Goal: Task Accomplishment & Management: Manage account settings

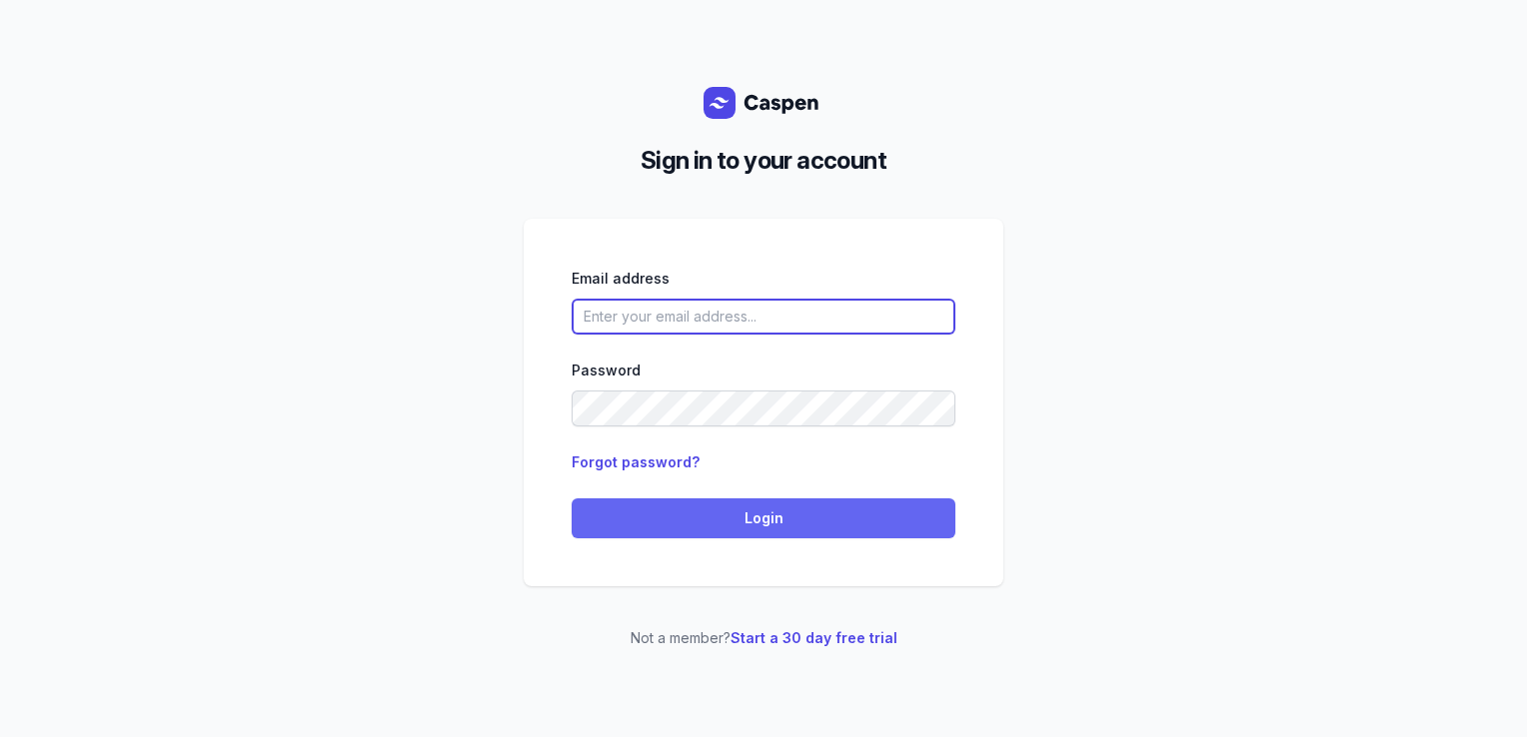
type input "[PERSON_NAME][EMAIL_ADDRESS][DOMAIN_NAME][PERSON_NAME]"
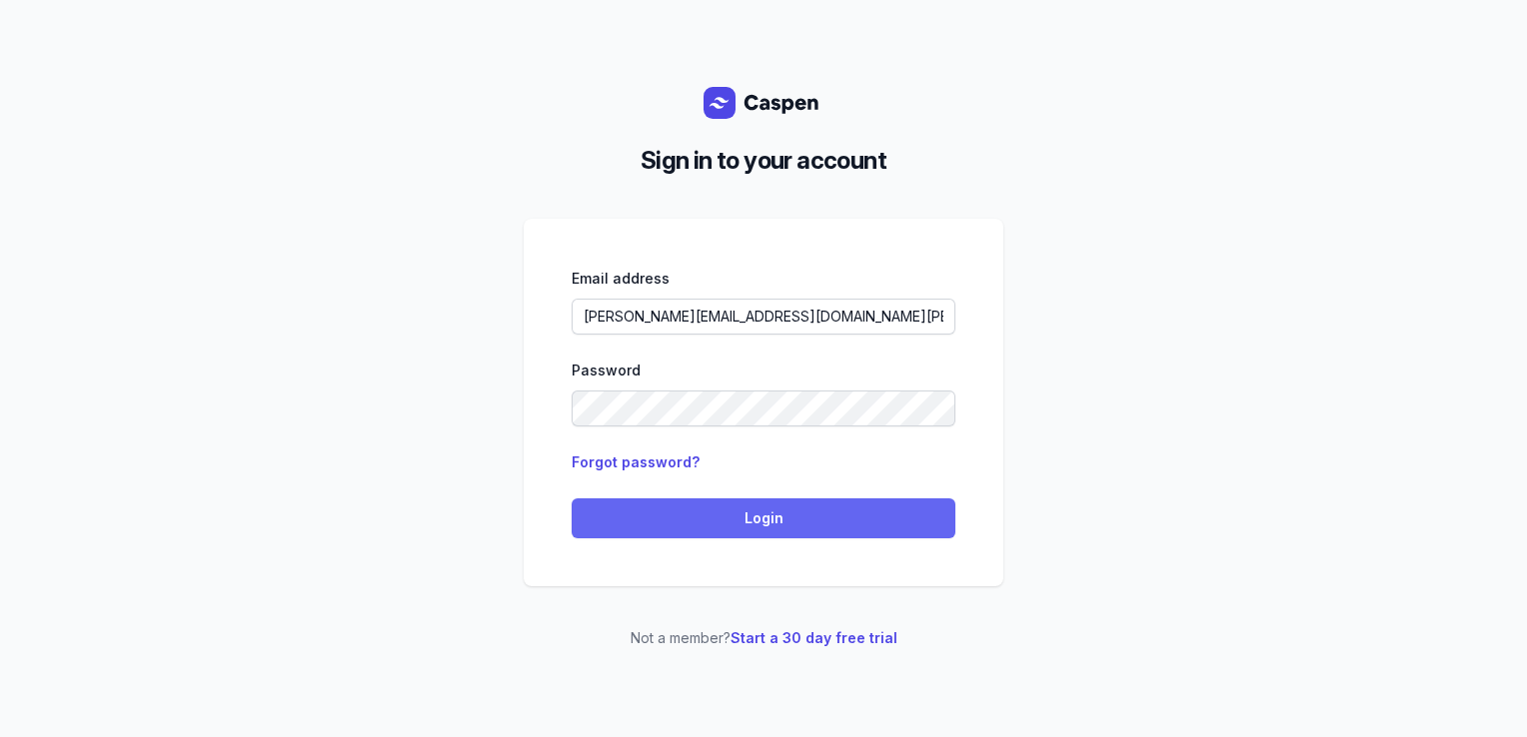
click at [653, 525] on span "Login" at bounding box center [763, 519] width 360 height 24
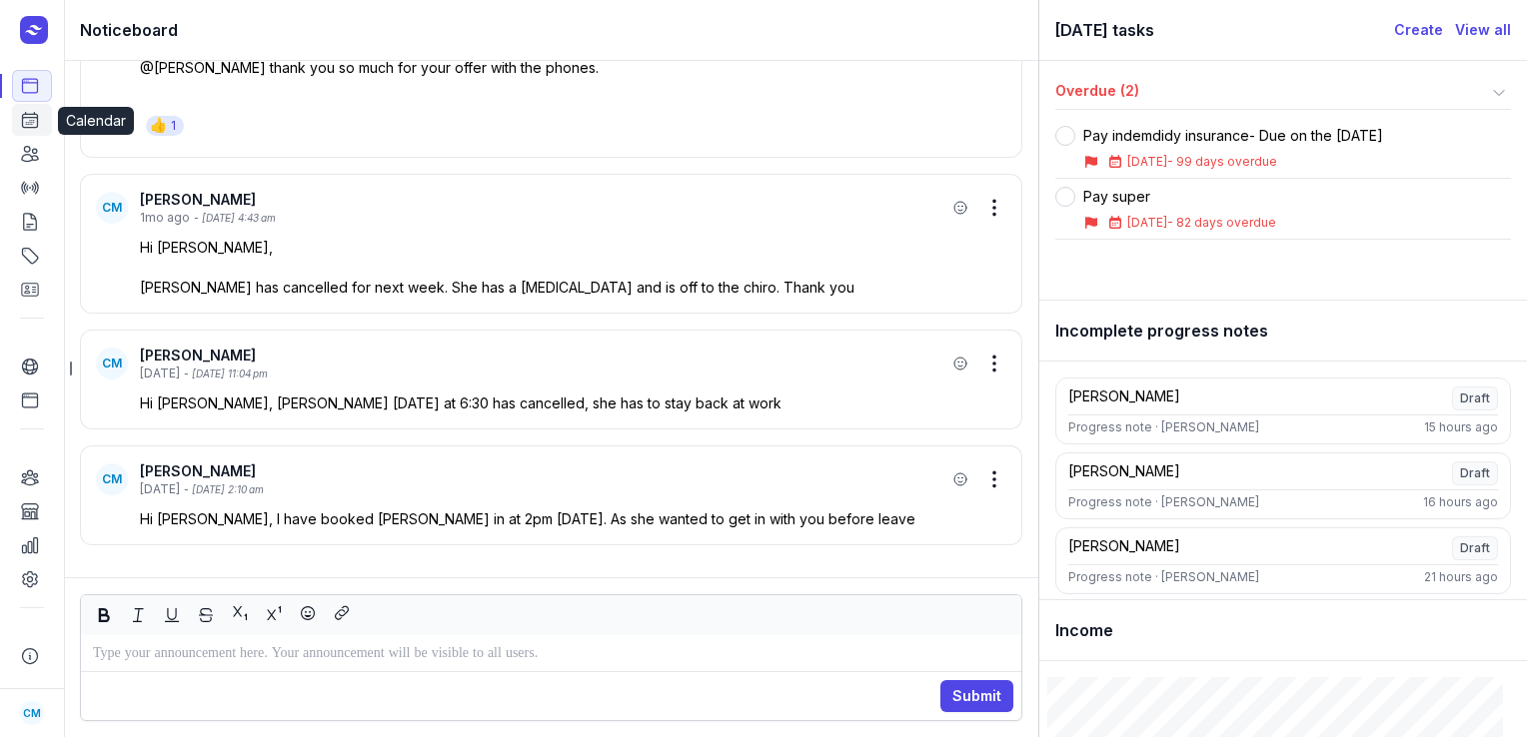
click at [23, 126] on icon at bounding box center [30, 120] width 15 height 15
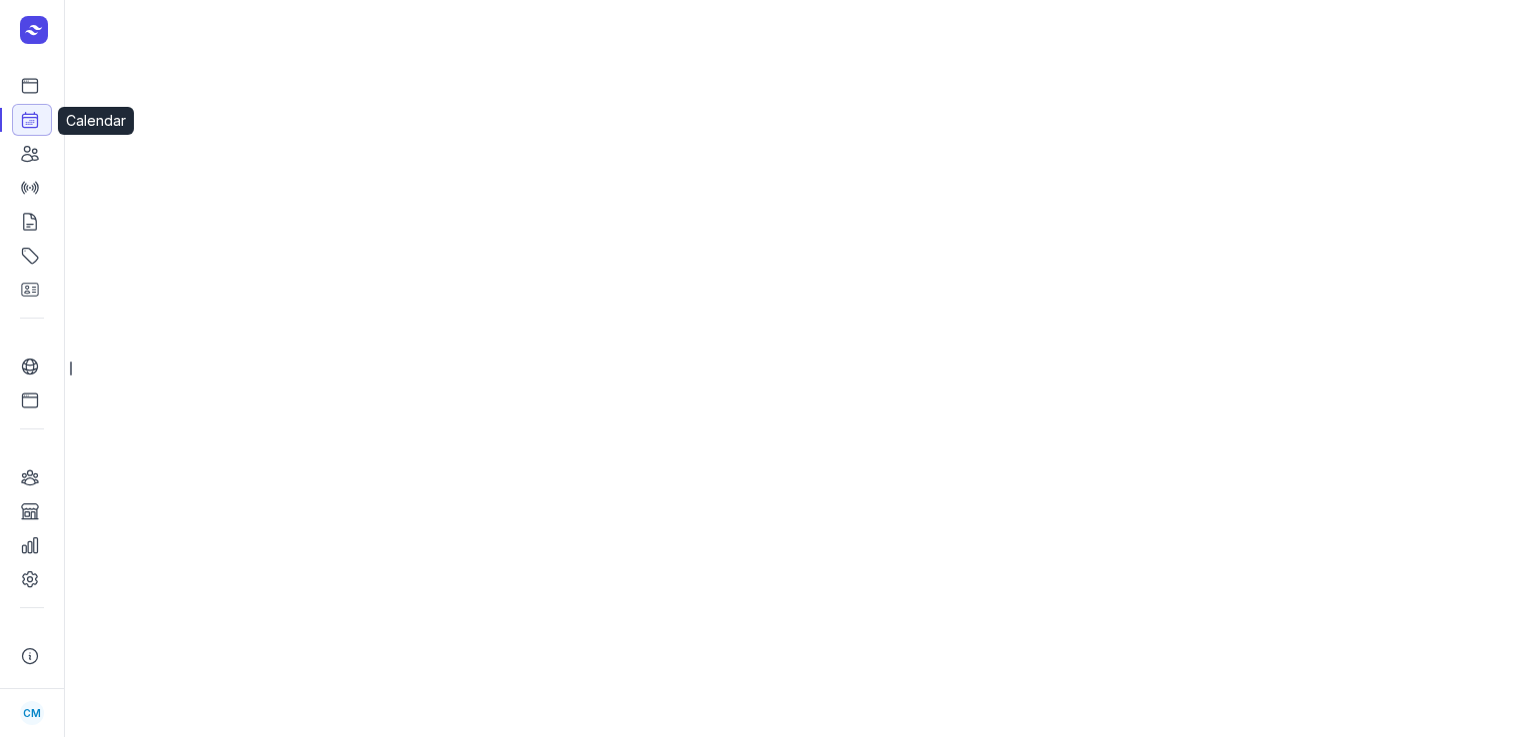
select select "week"
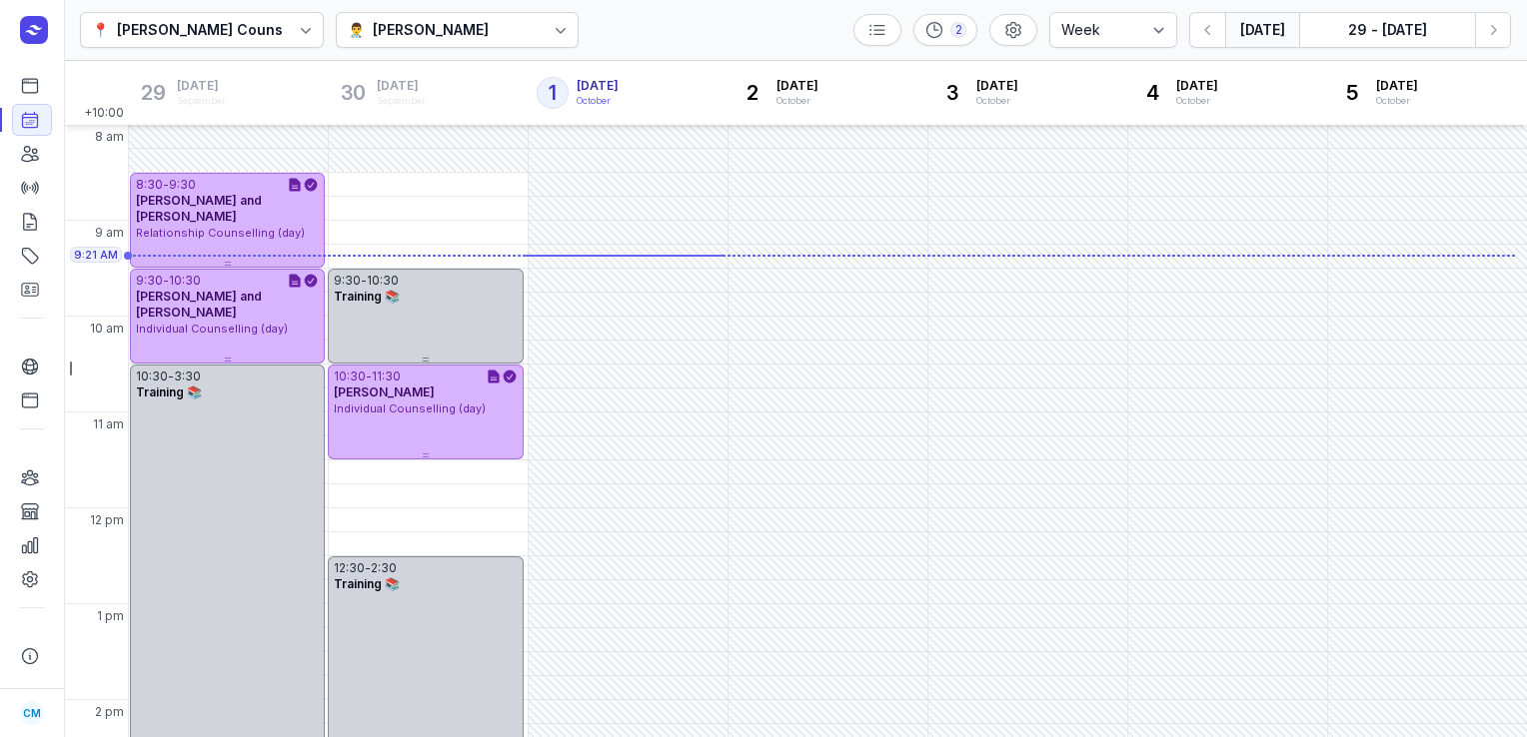
click at [447, 32] on div "Charlee Manaley" at bounding box center [431, 30] width 116 height 24
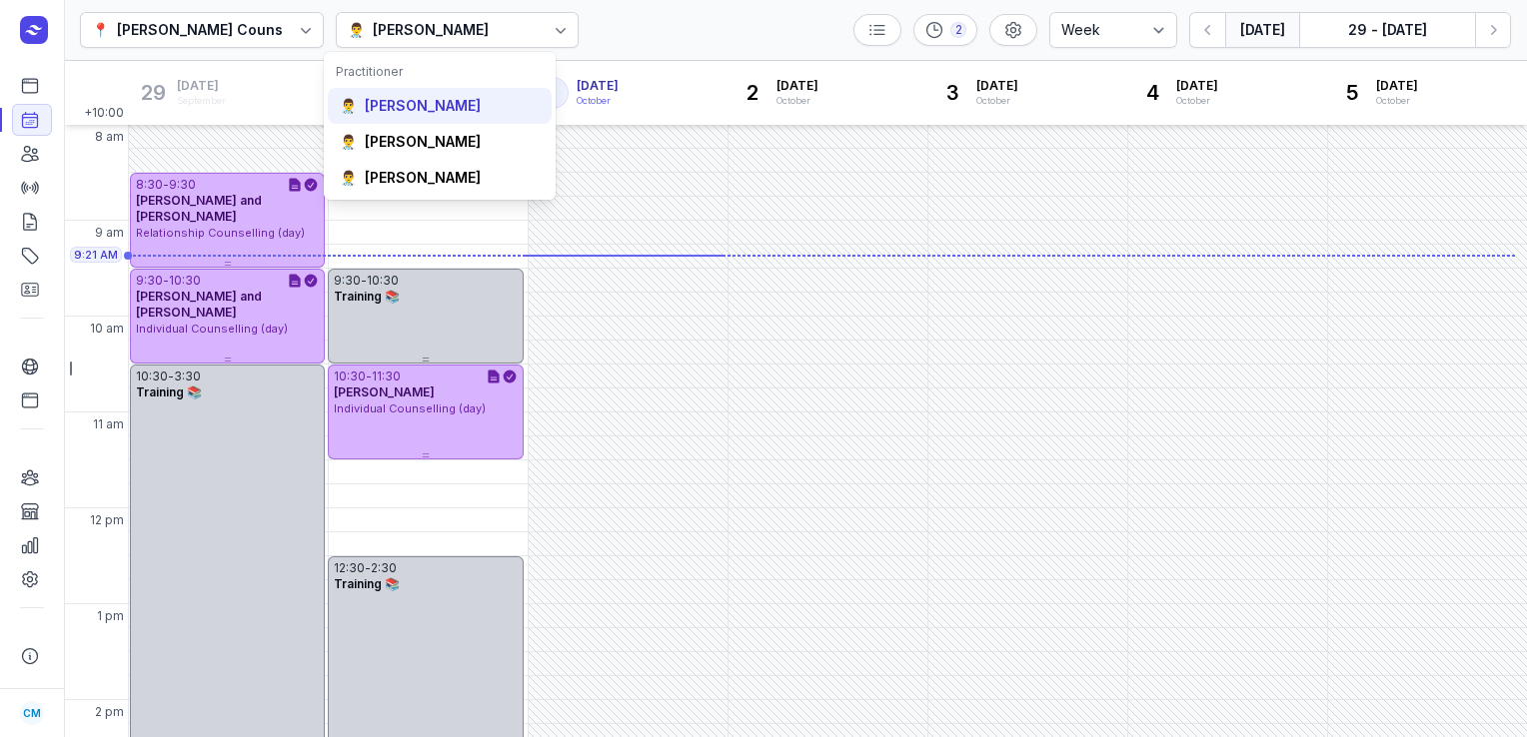
click at [438, 110] on div "Courtney McAliece" at bounding box center [423, 106] width 116 height 20
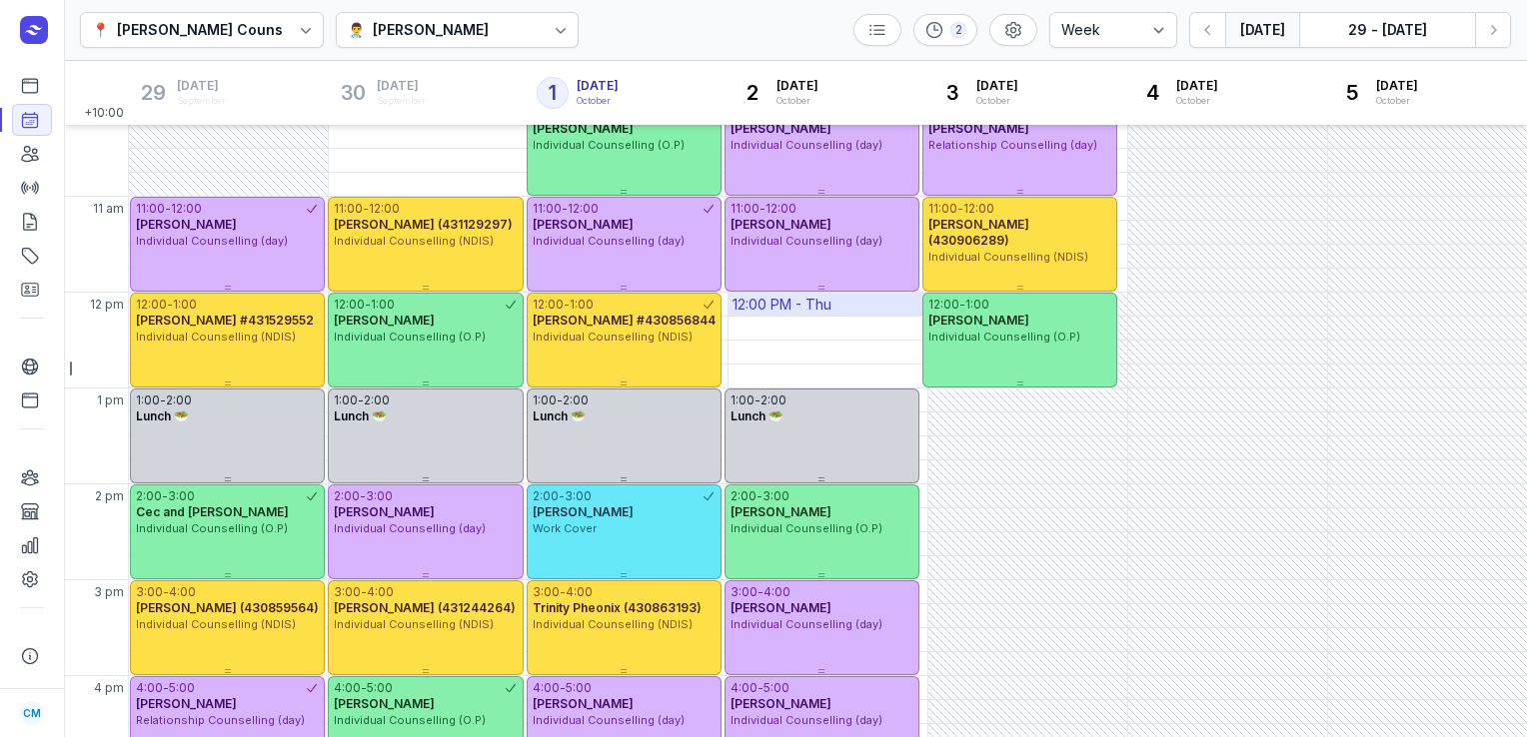
scroll to position [203, 0]
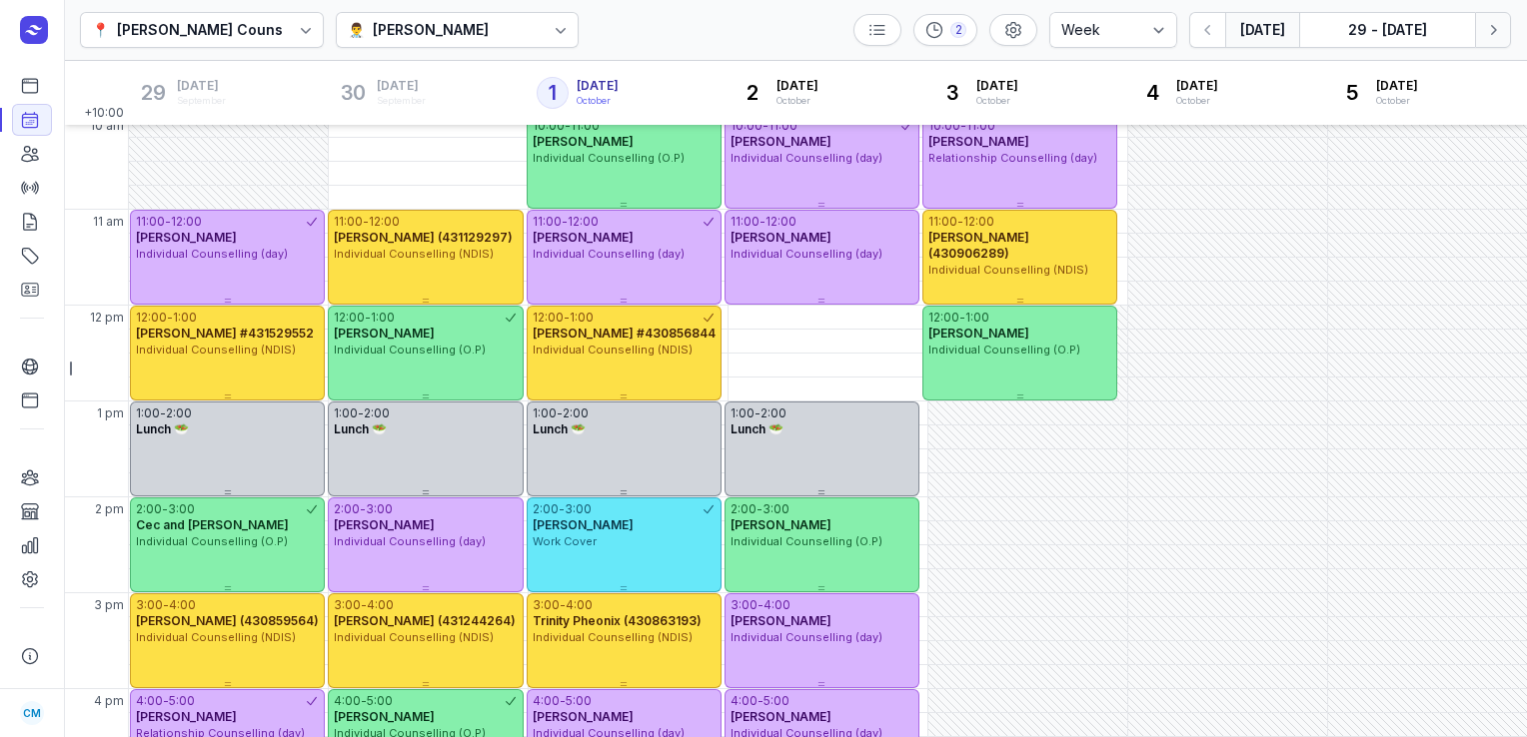
click at [1493, 34] on icon "button" at bounding box center [1493, 30] width 20 height 20
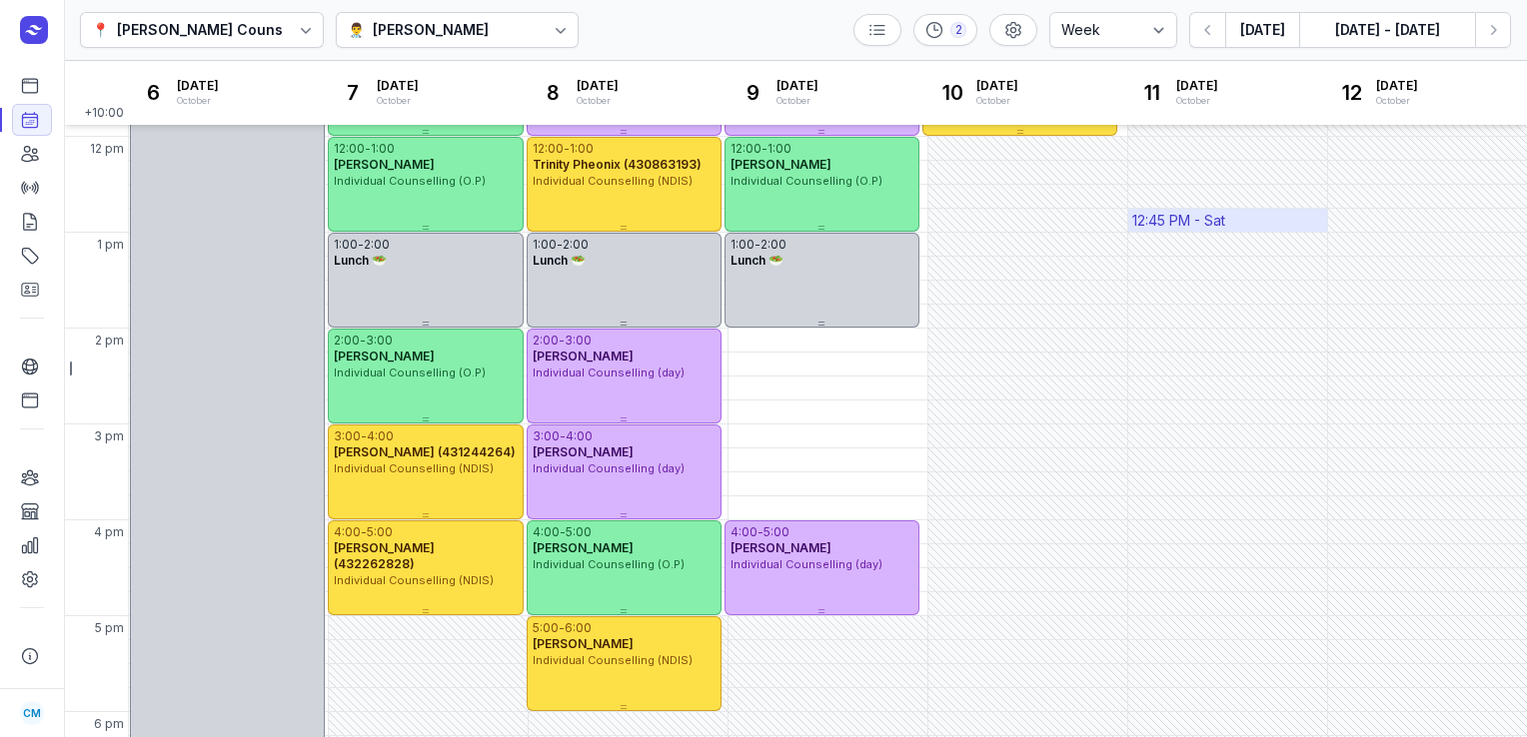
scroll to position [375, 0]
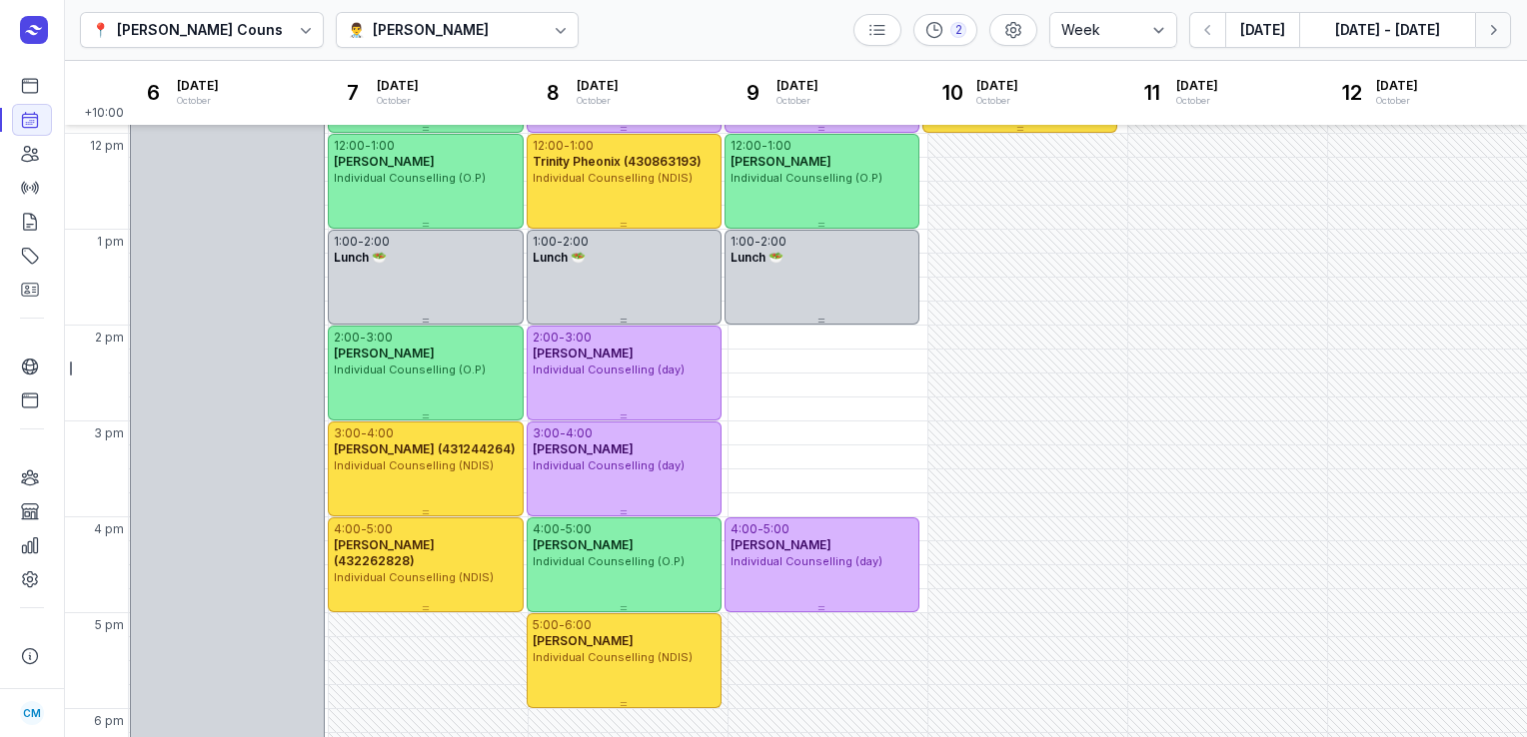
click at [1502, 39] on icon "button" at bounding box center [1493, 30] width 20 height 20
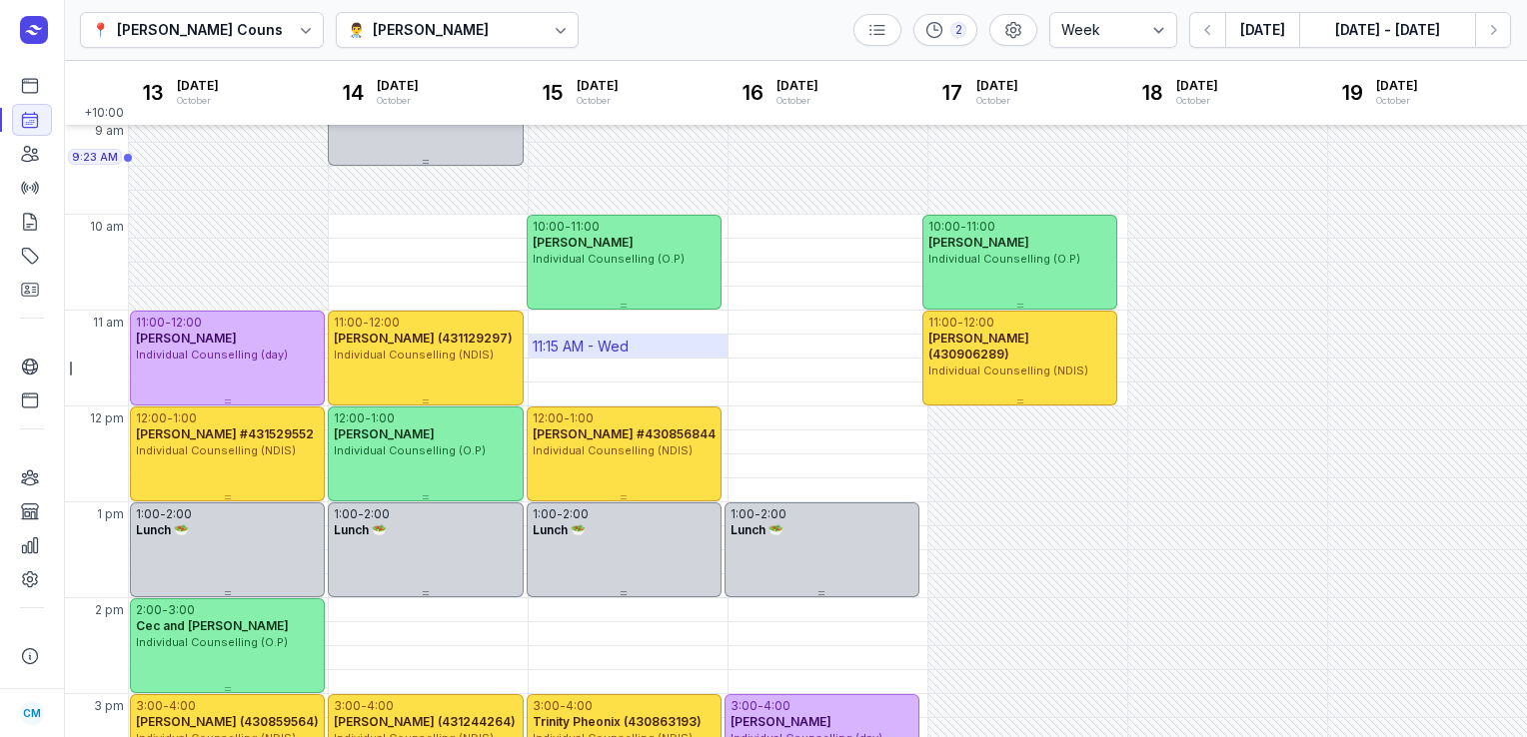
scroll to position [84, 0]
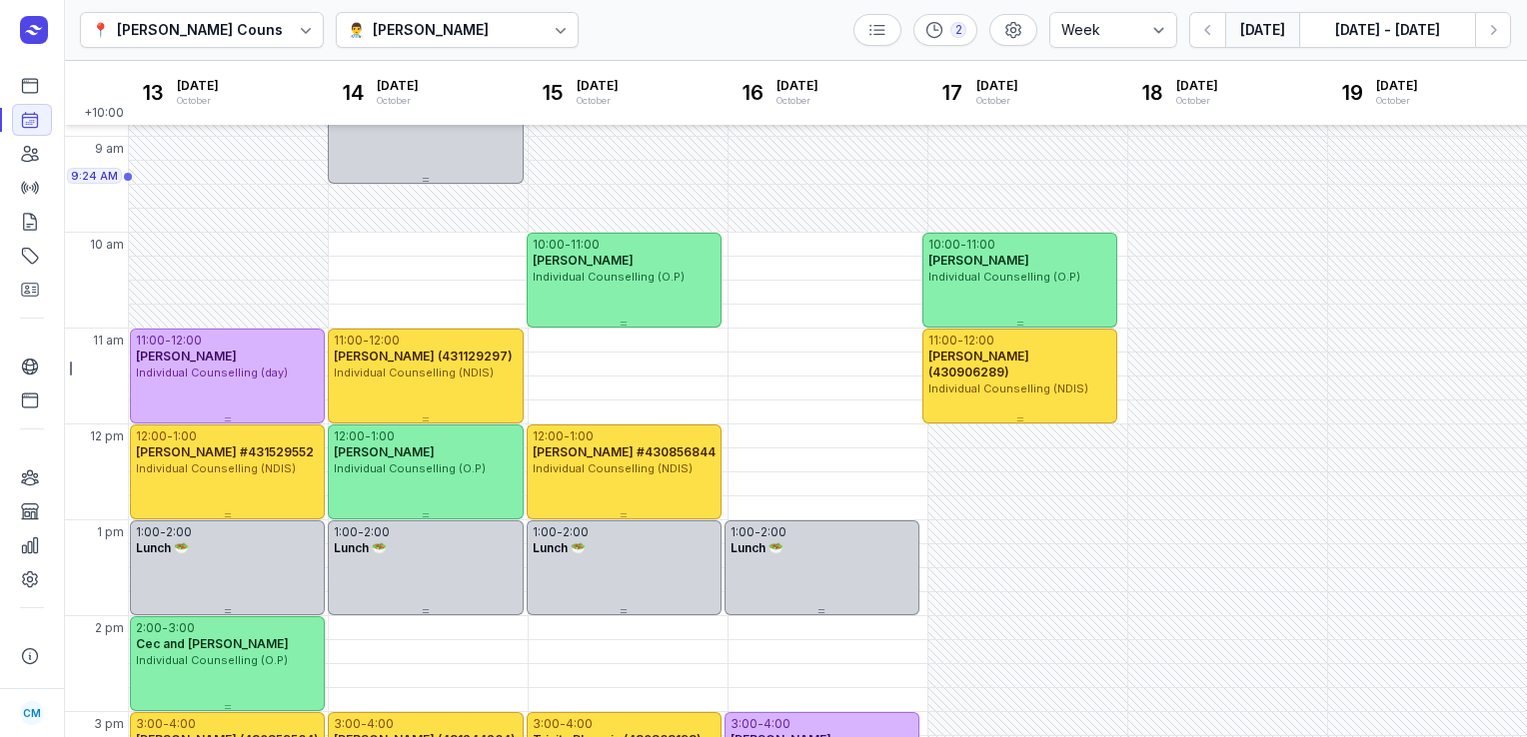
click at [1260, 25] on button "Today" at bounding box center [1262, 30] width 74 height 36
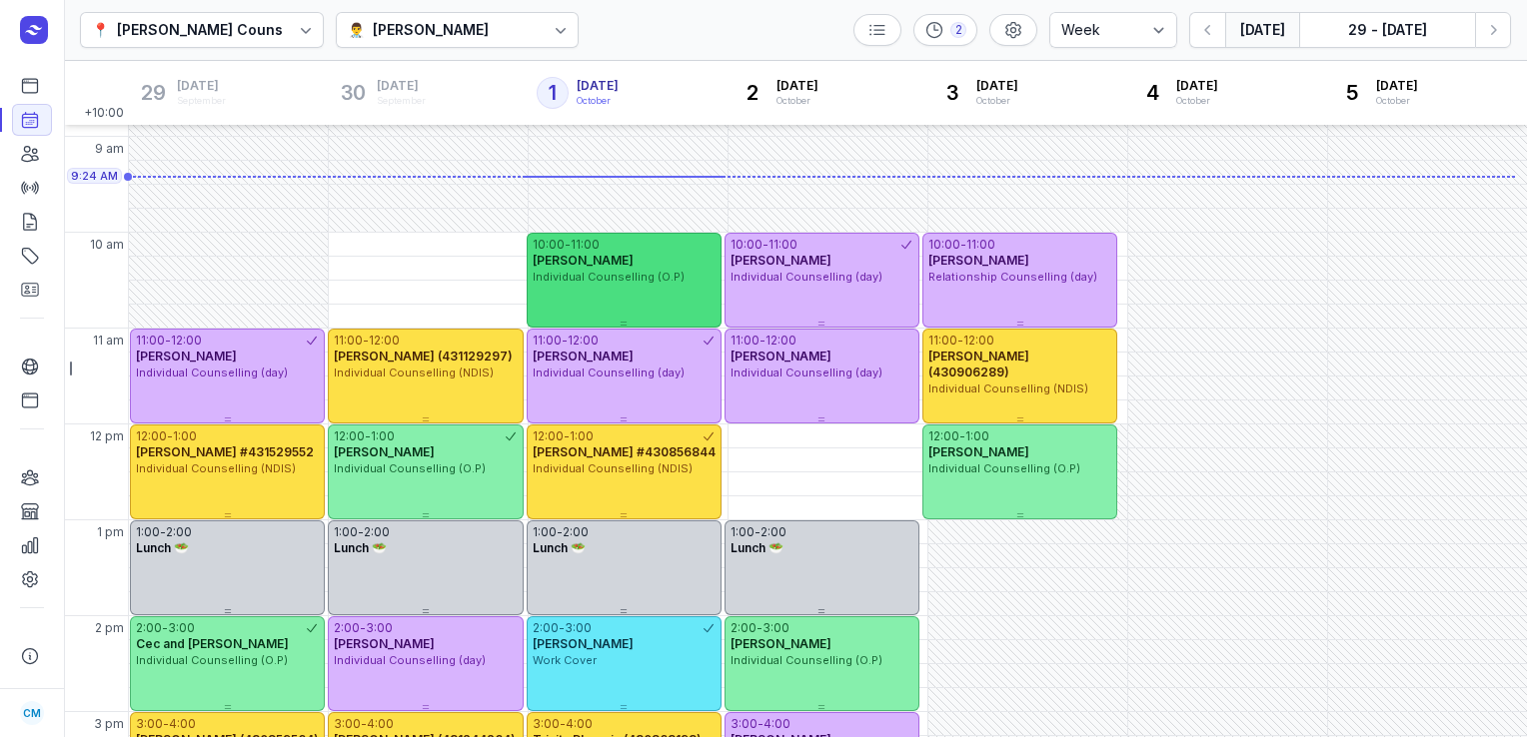
scroll to position [308, 0]
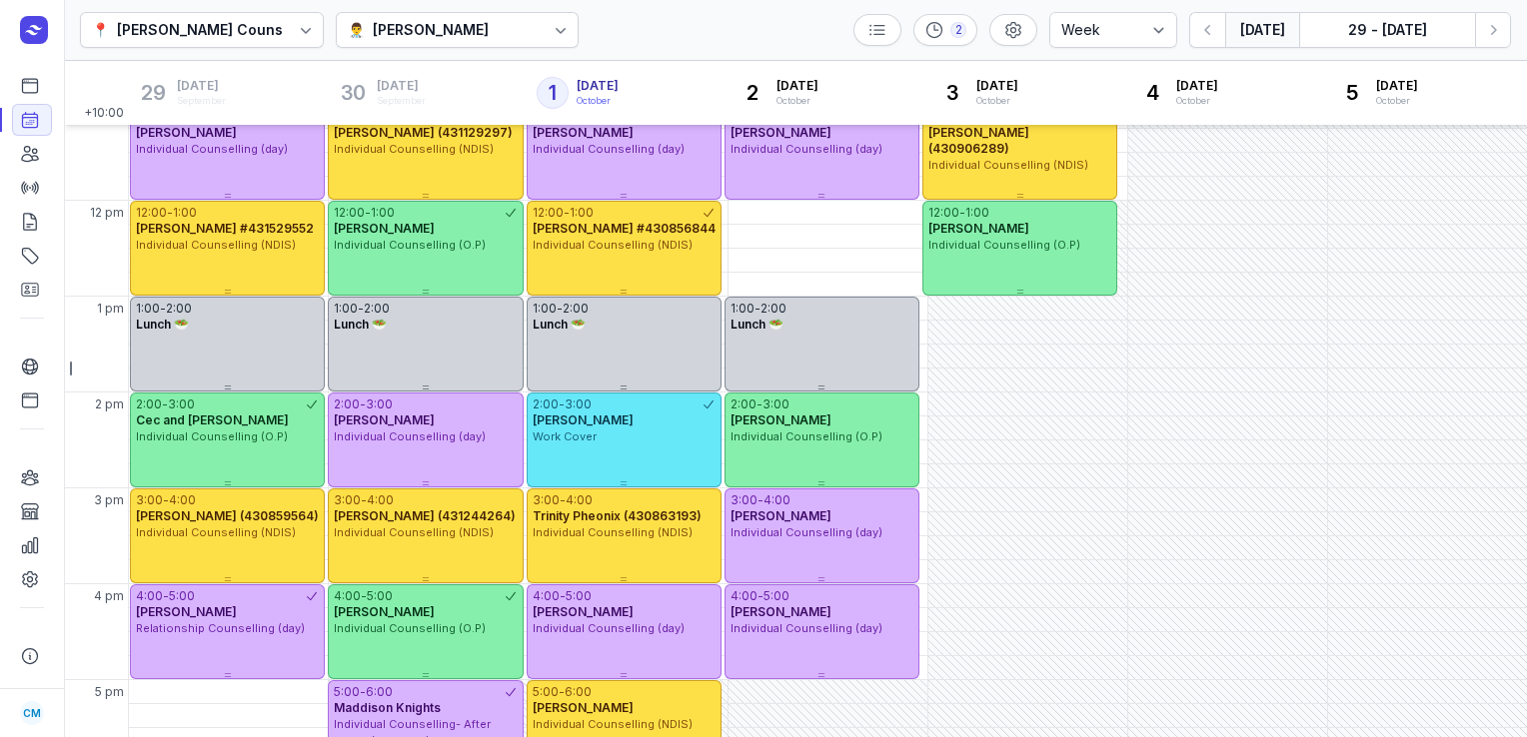
click at [614, 40] on div "📍 Courtney Mac Counselling 👨‍⚕️ Courtney McAliece 2 Day 3 days Work week Week T…" at bounding box center [795, 30] width 1463 height 61
click at [1268, 28] on button "Today" at bounding box center [1262, 30] width 74 height 36
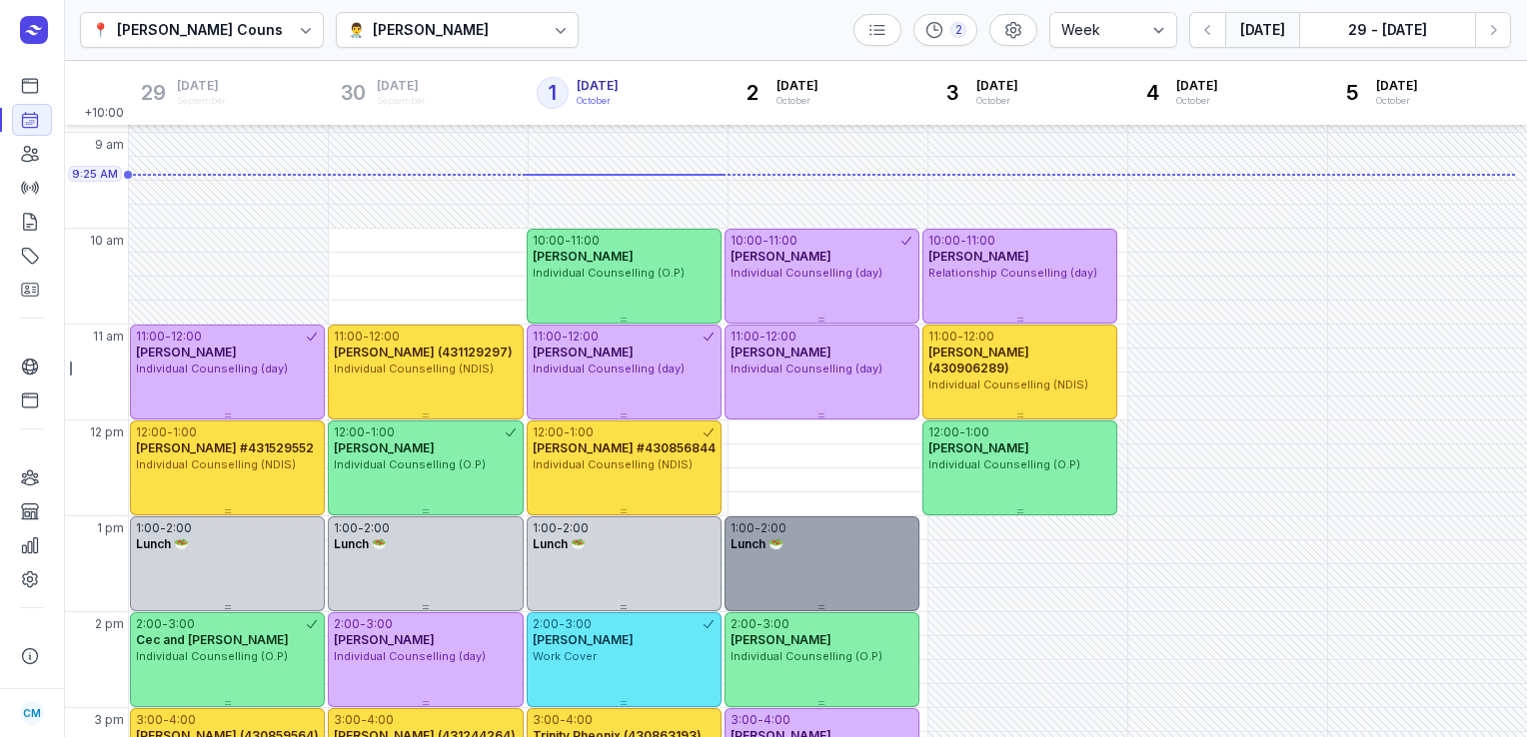
scroll to position [55, 0]
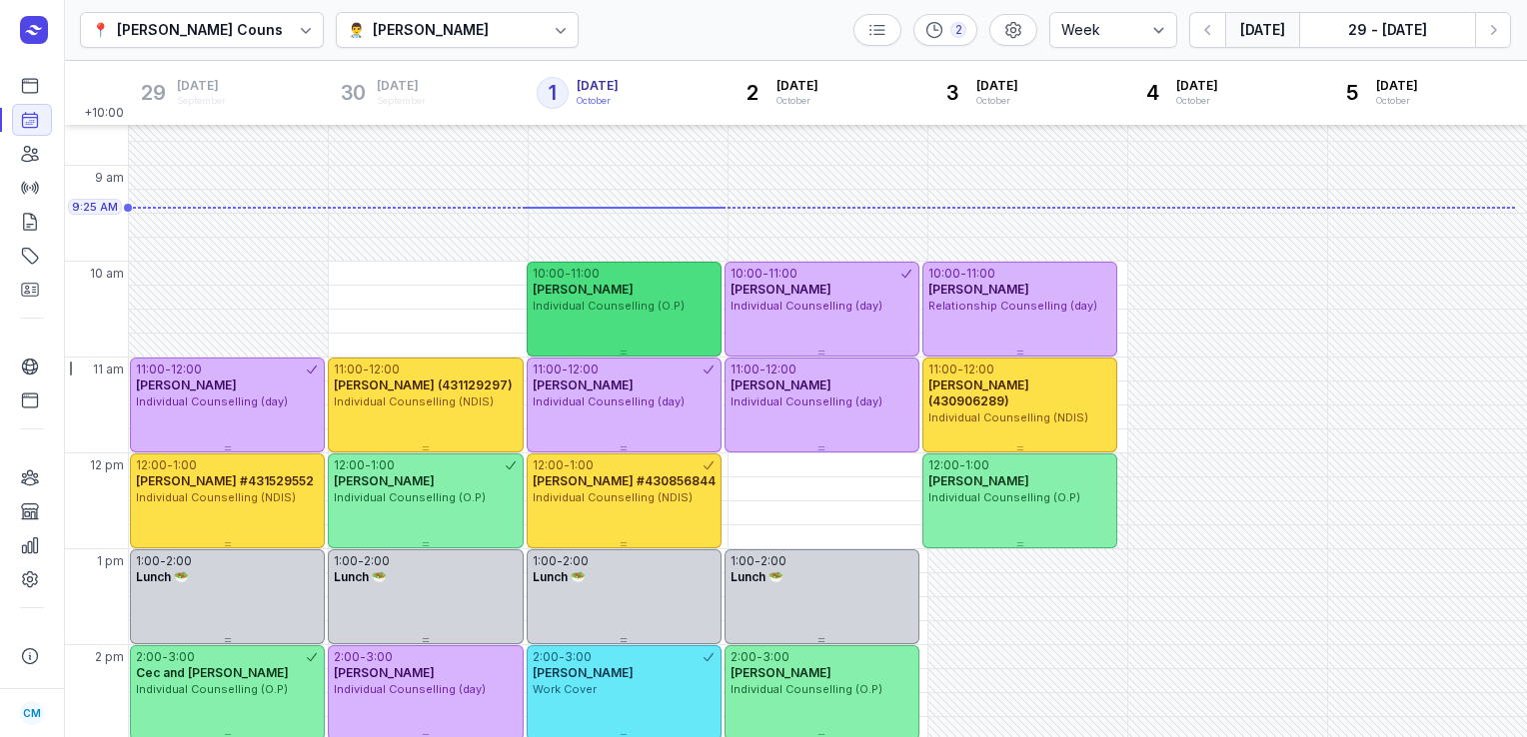
click at [682, 311] on div "Individual Counselling (O.P)" at bounding box center [624, 306] width 183 height 17
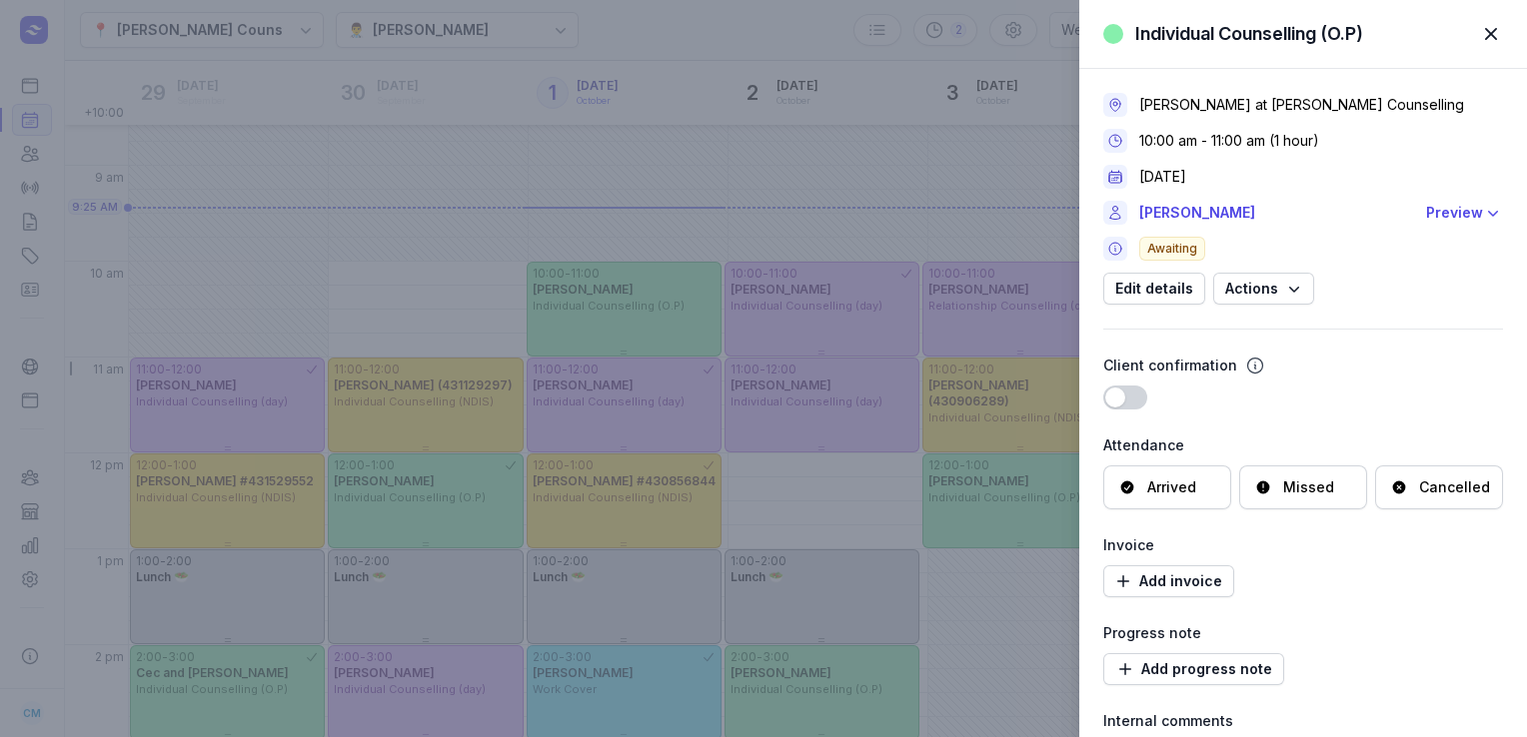
click at [1419, 478] on div "Cancelled" at bounding box center [1454, 488] width 71 height 20
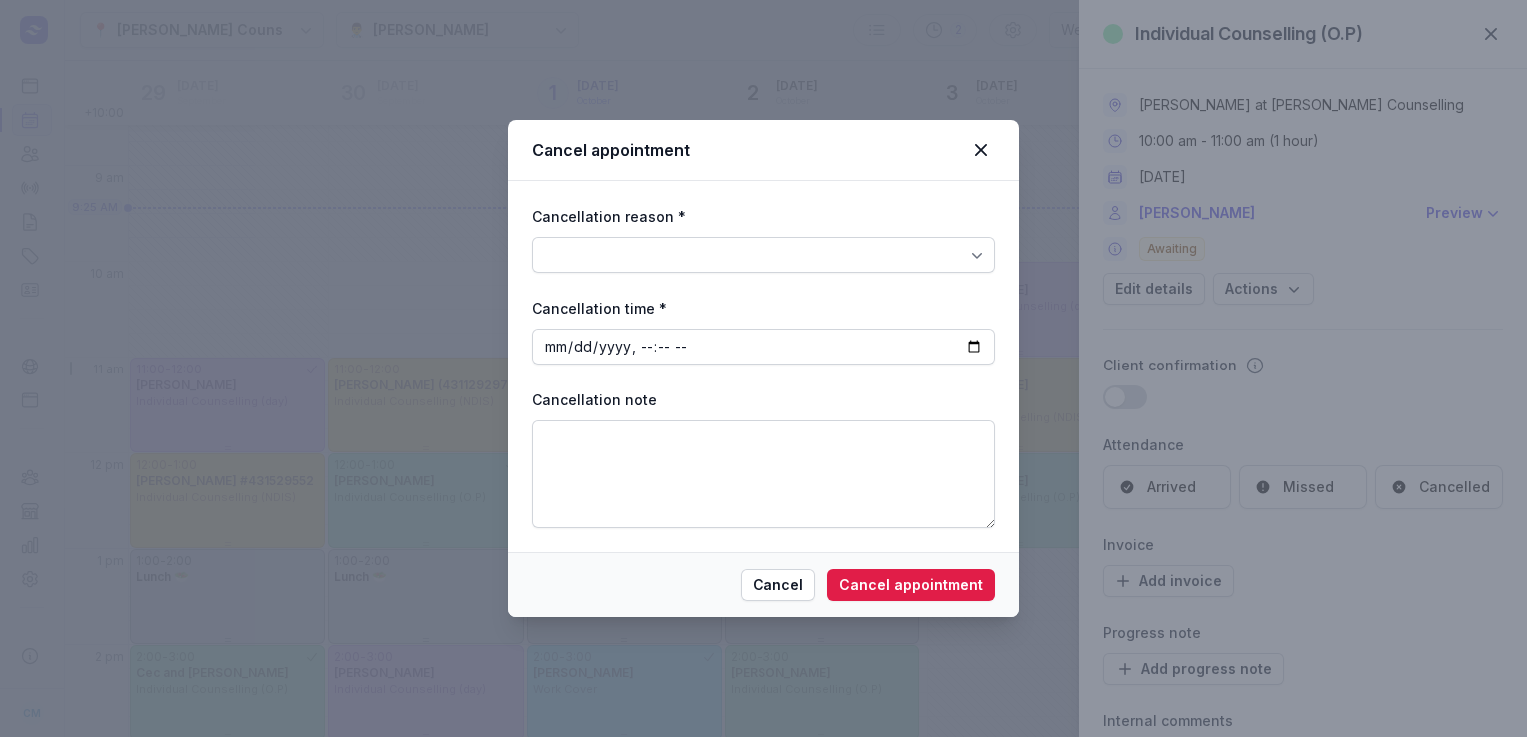
click at [862, 257] on div at bounding box center [764, 255] width 464 height 36
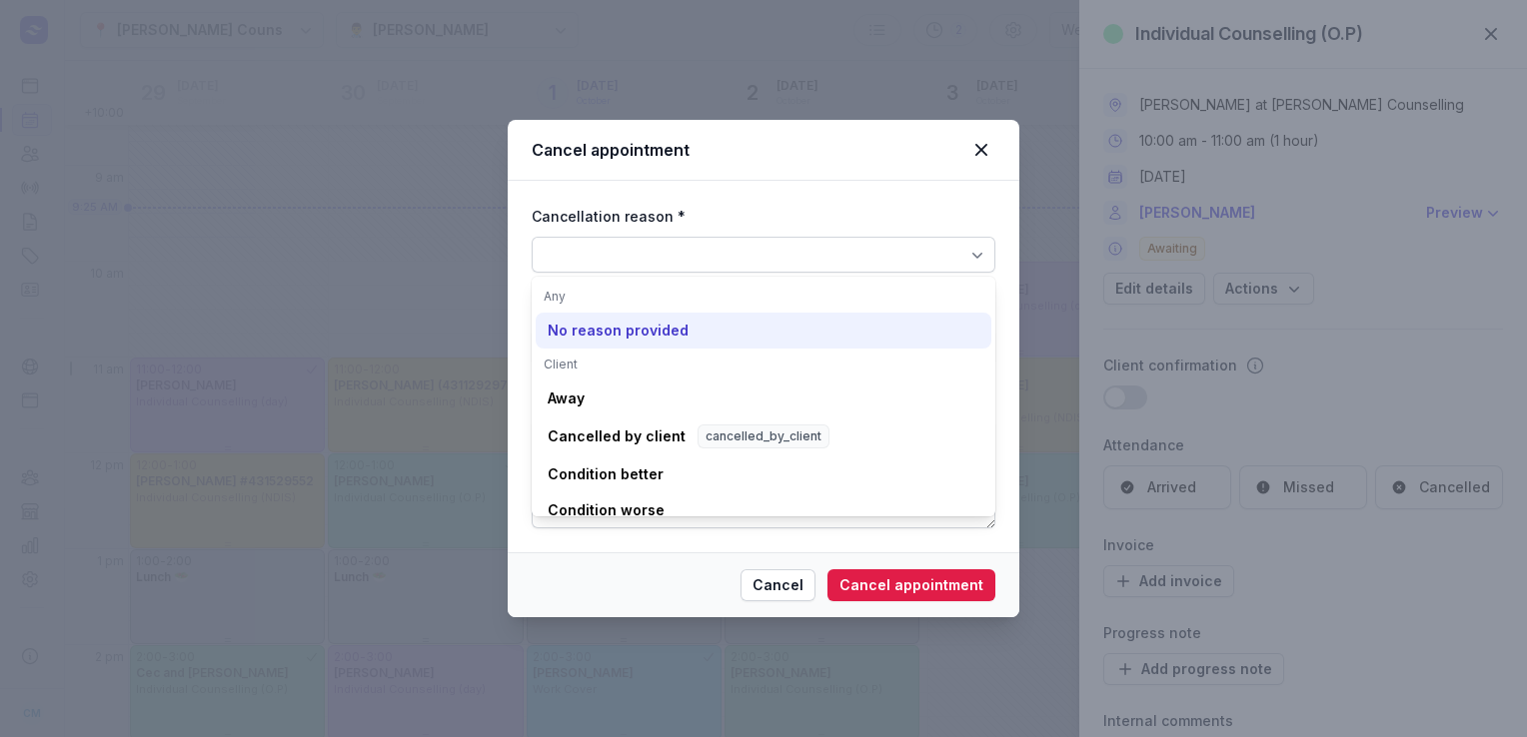
click at [645, 330] on div "No reason provided" at bounding box center [618, 331] width 141 height 20
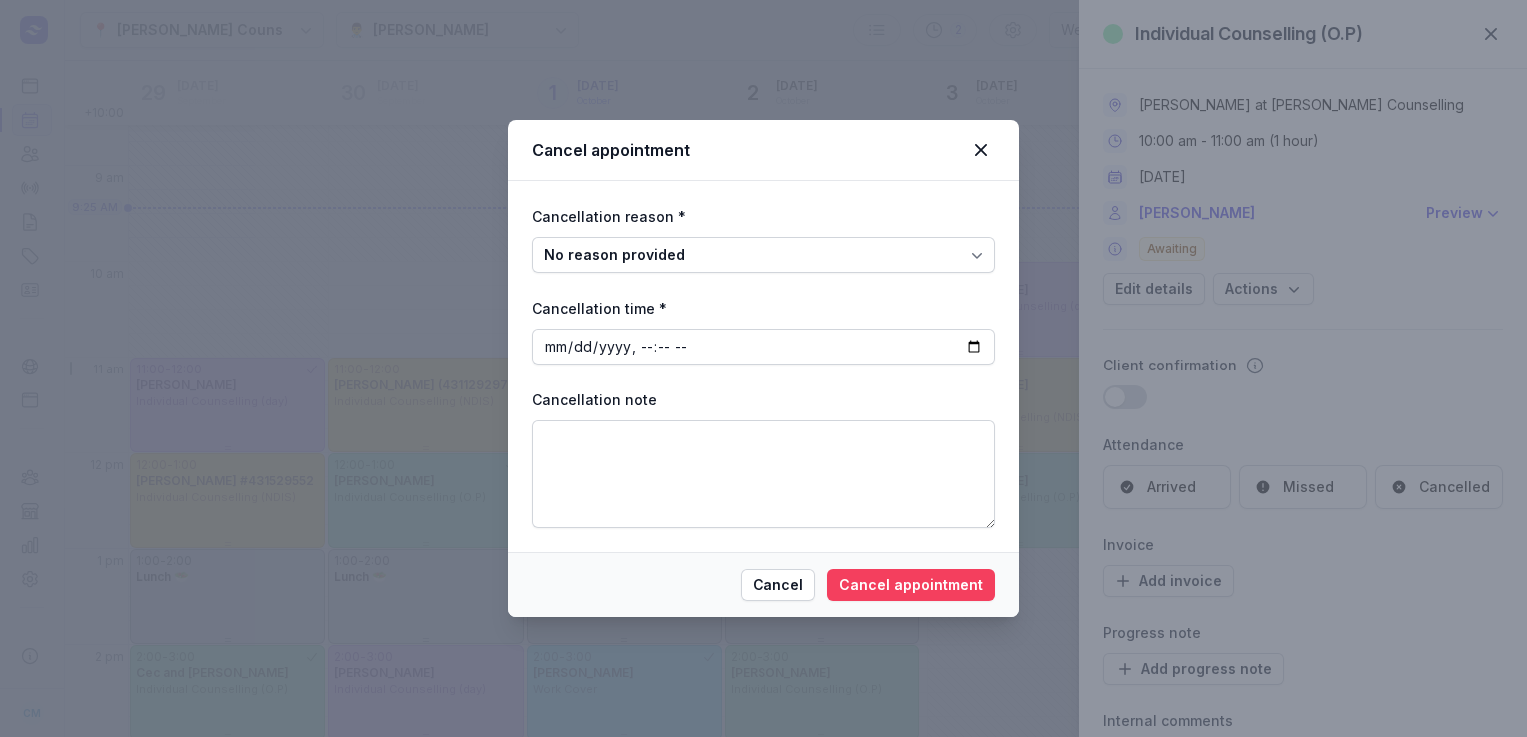
click at [891, 591] on span "Cancel appointment" at bounding box center [911, 585] width 144 height 24
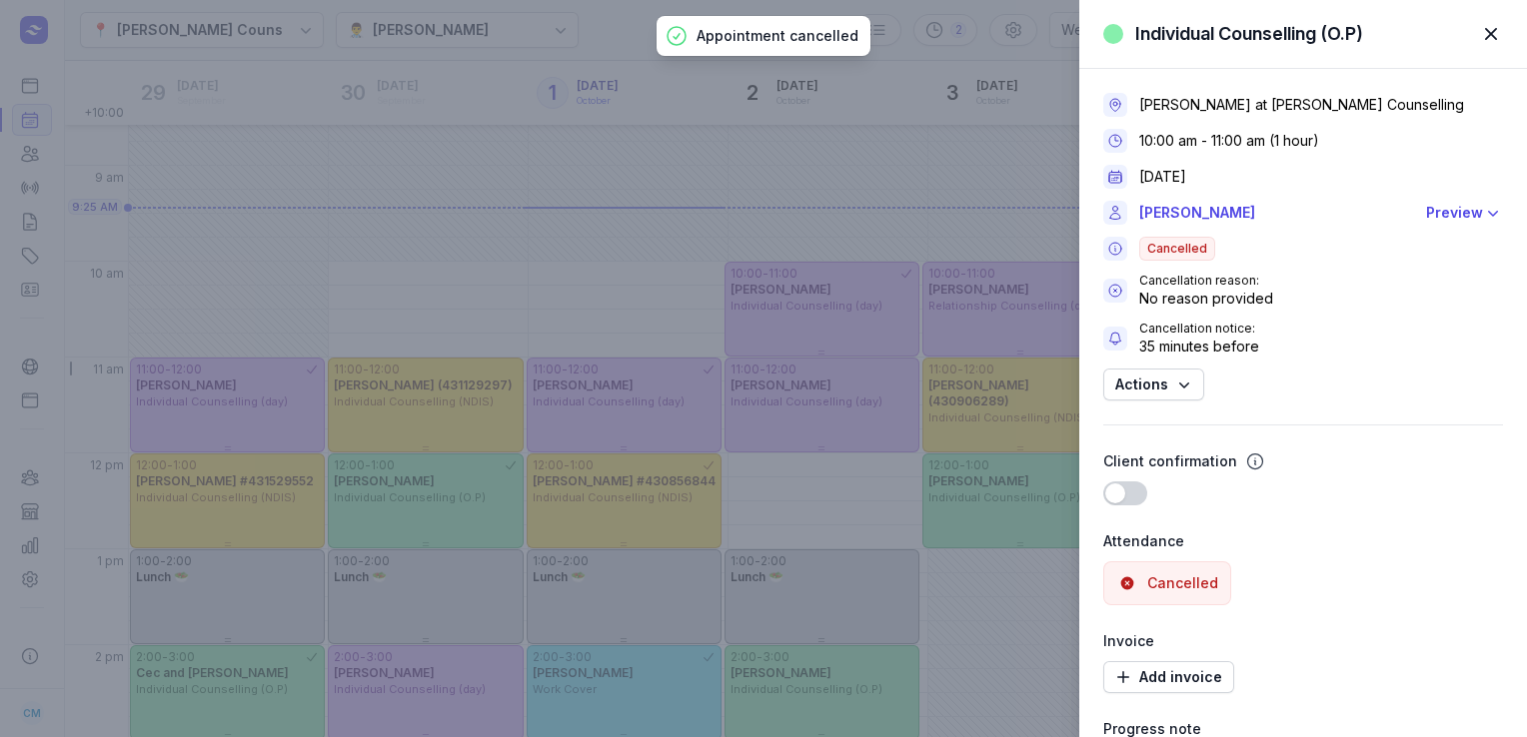
click at [602, 230] on div "Individual Counselling (O.P) Close panel Courtney McAliece at Courtney Mac Coun…" at bounding box center [763, 368] width 1527 height 737
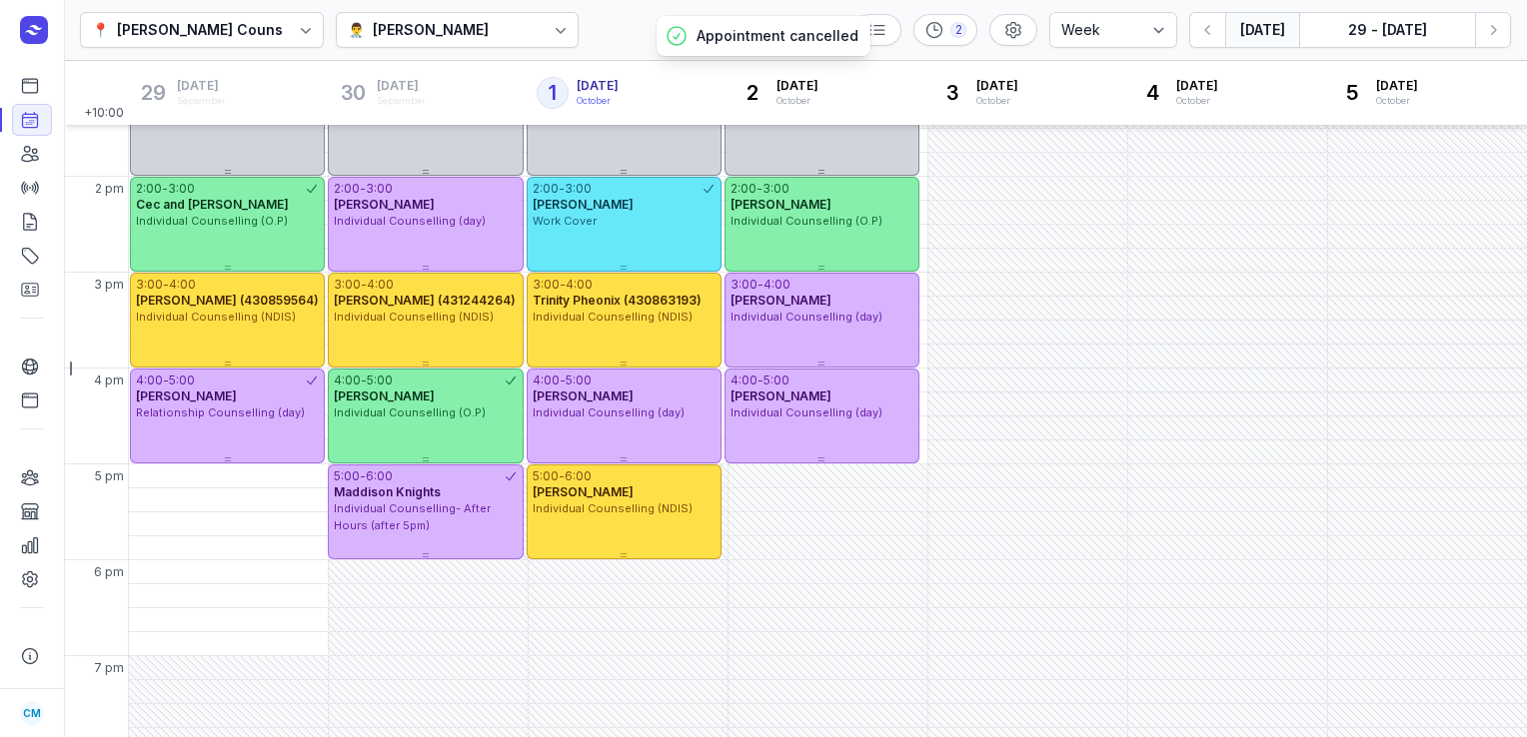
scroll to position [526, 0]
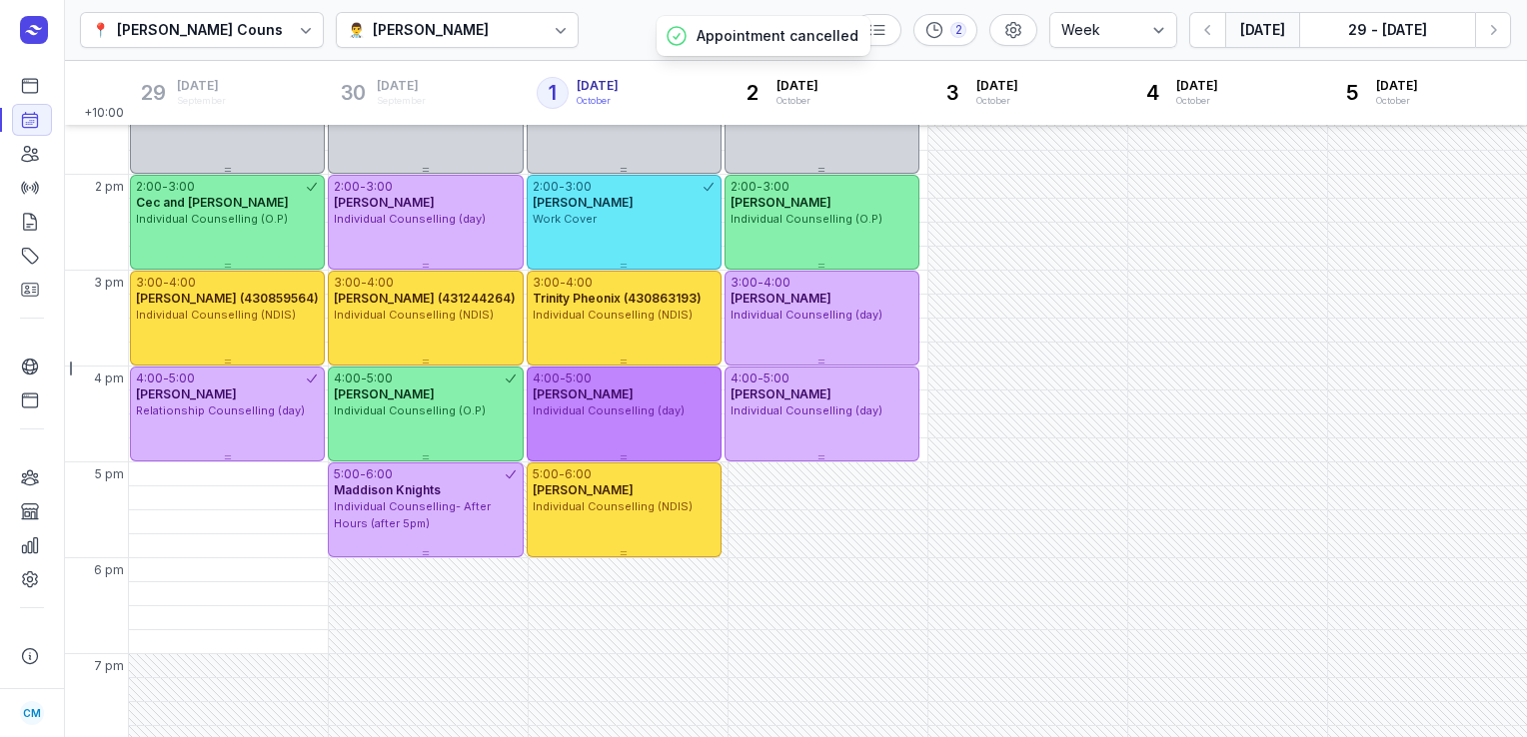
click at [581, 398] on span "Rae Borinetti" at bounding box center [583, 394] width 101 height 15
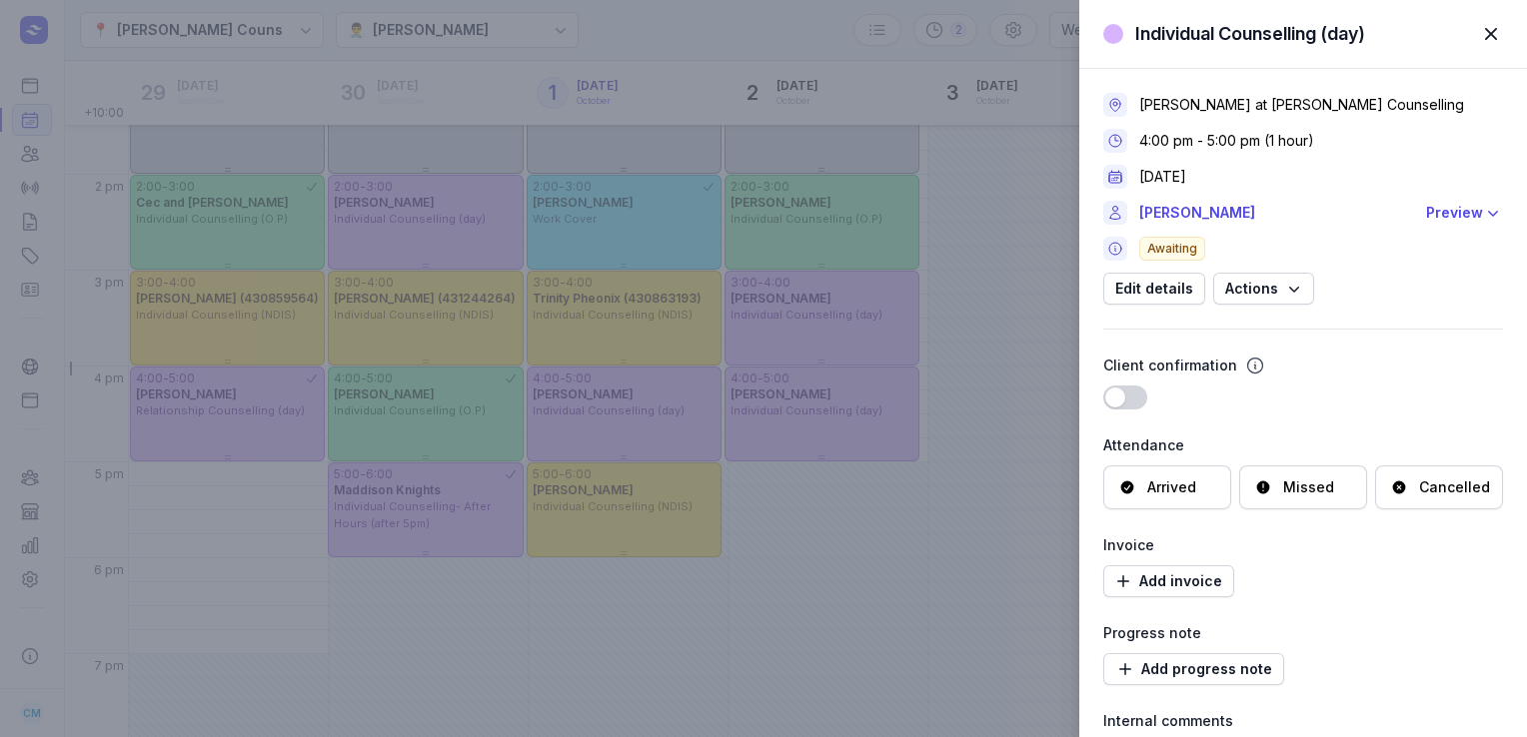
click at [1430, 504] on div "Cancelled" at bounding box center [1439, 488] width 128 height 44
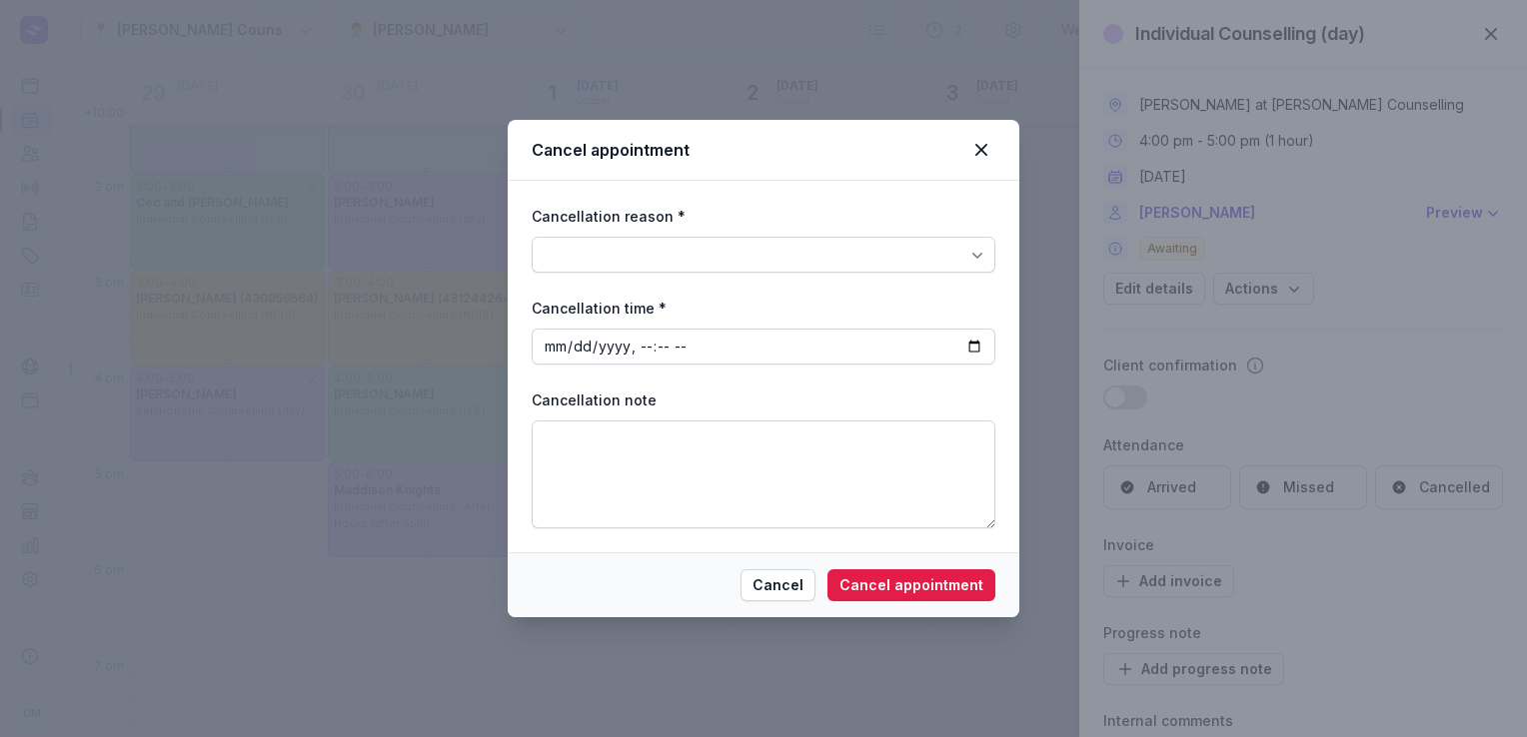
click at [870, 253] on div at bounding box center [764, 255] width 464 height 36
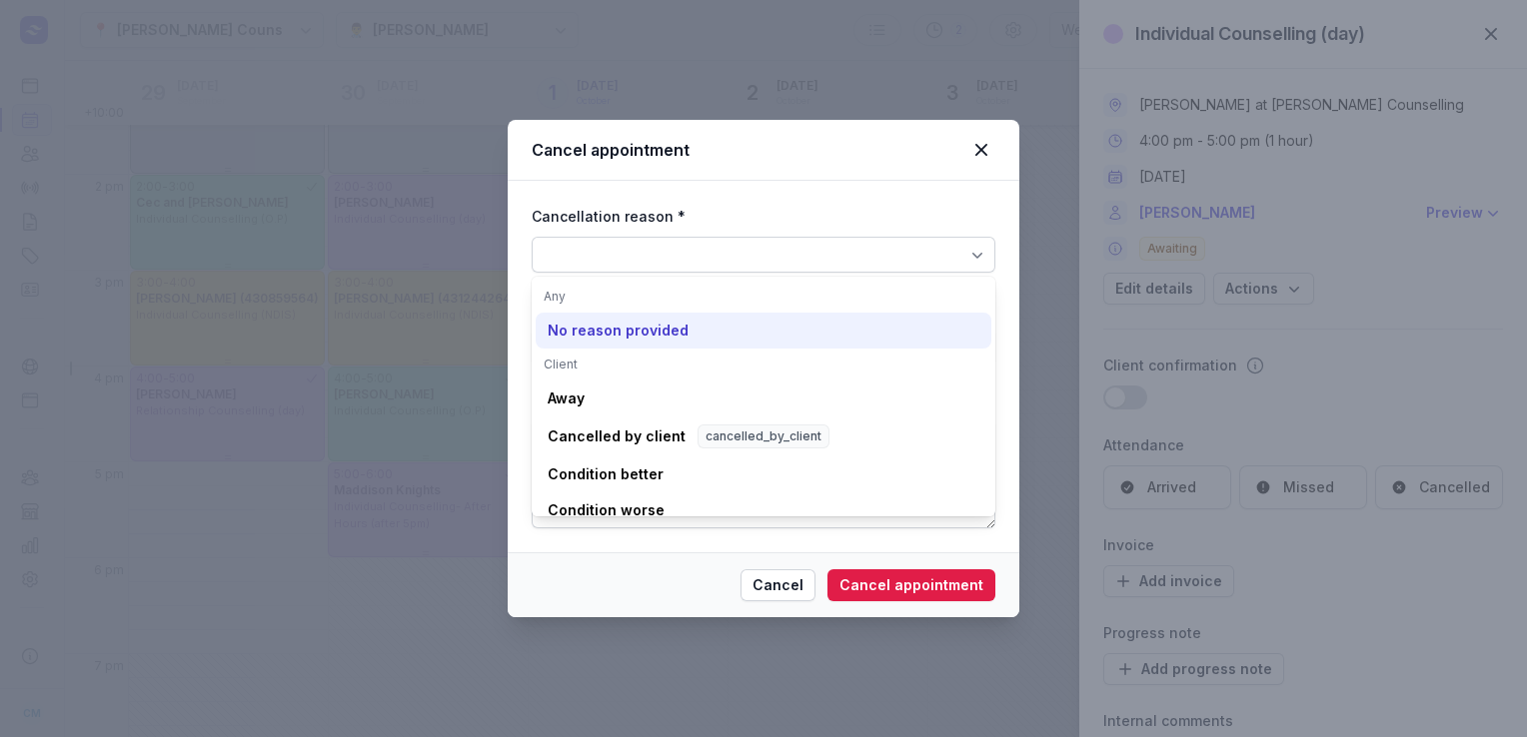
click at [675, 326] on div "No reason provided" at bounding box center [618, 331] width 141 height 20
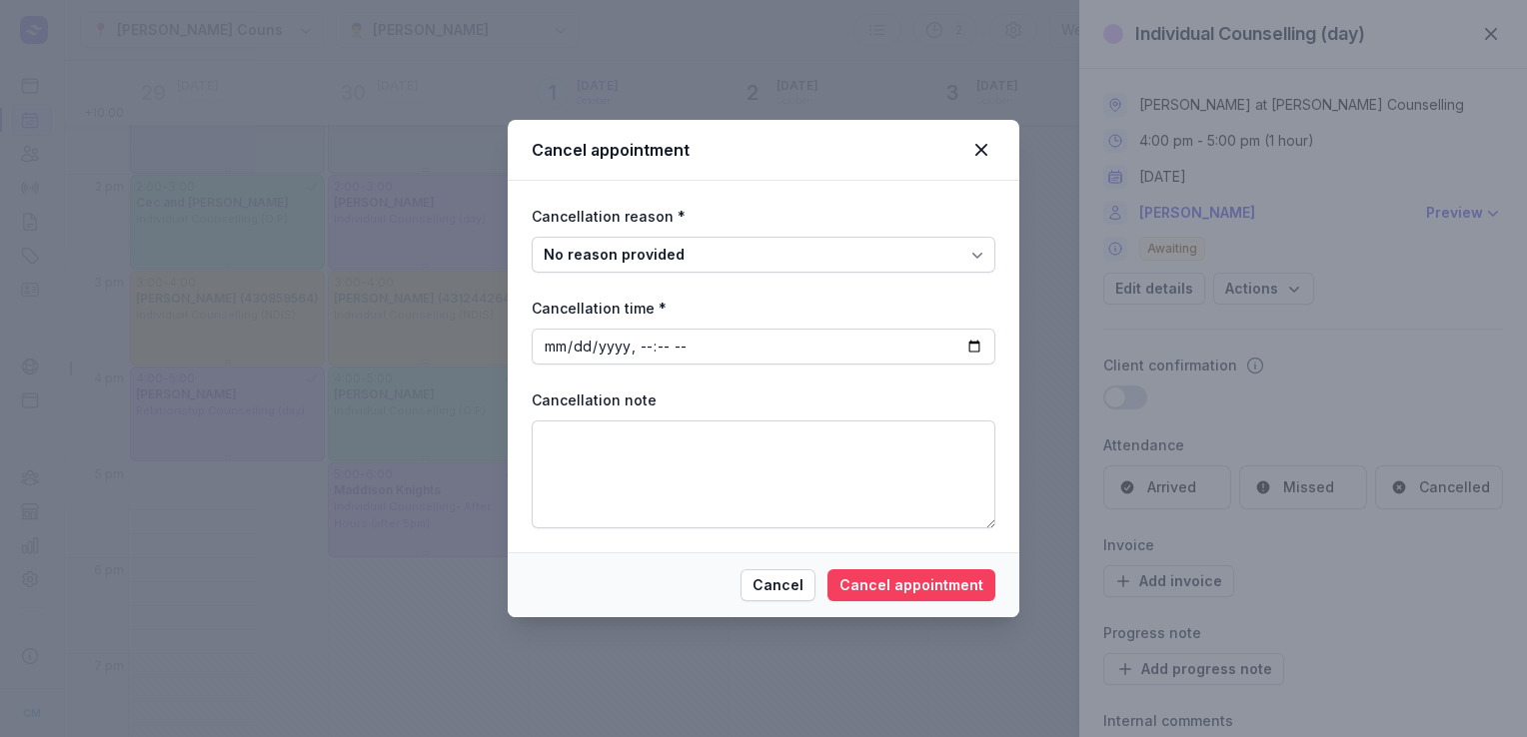
click at [918, 577] on span "Cancel appointment" at bounding box center [911, 585] width 144 height 24
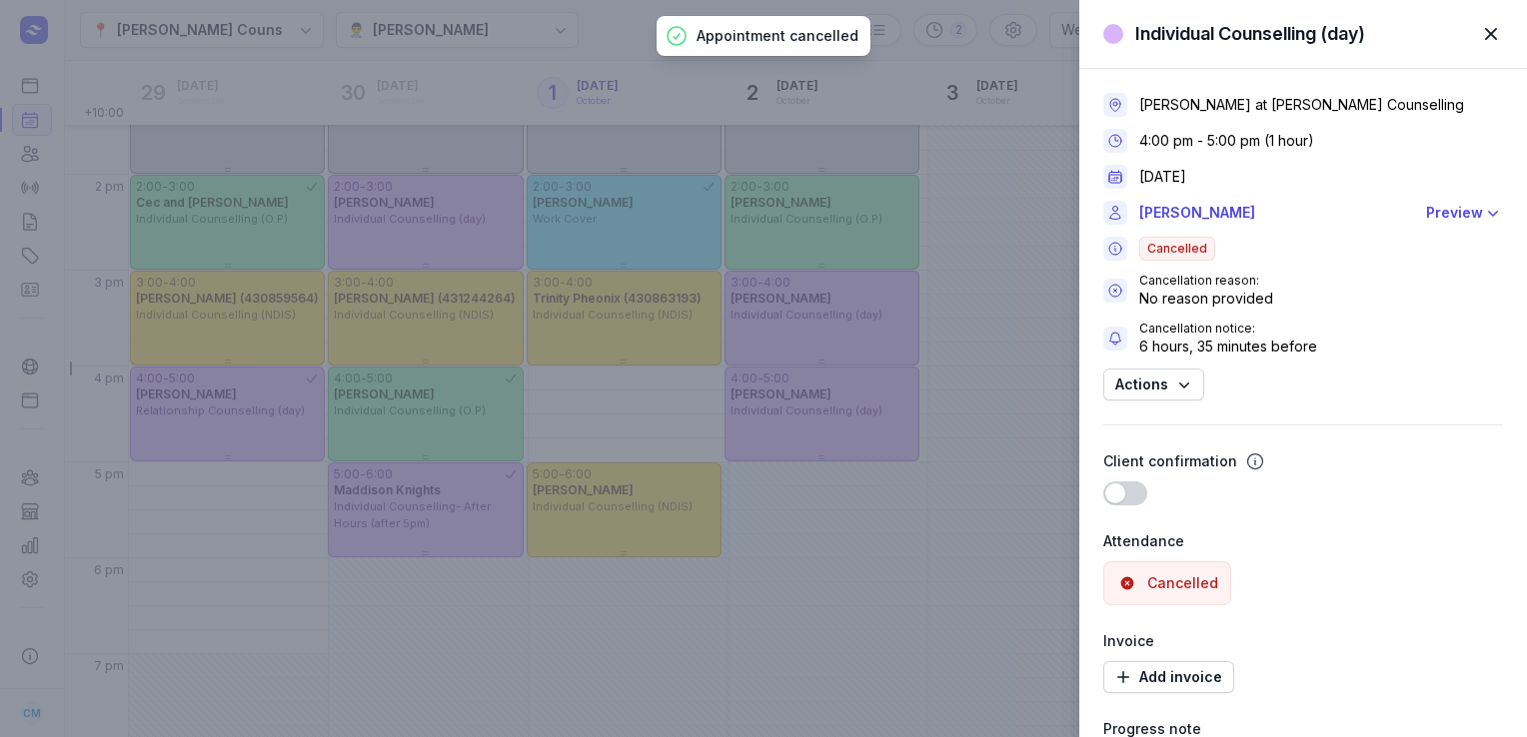
click at [1037, 111] on div "Individual Counselling (day) Close panel Courtney McAliece at Courtney Mac Coun…" at bounding box center [763, 368] width 1527 height 737
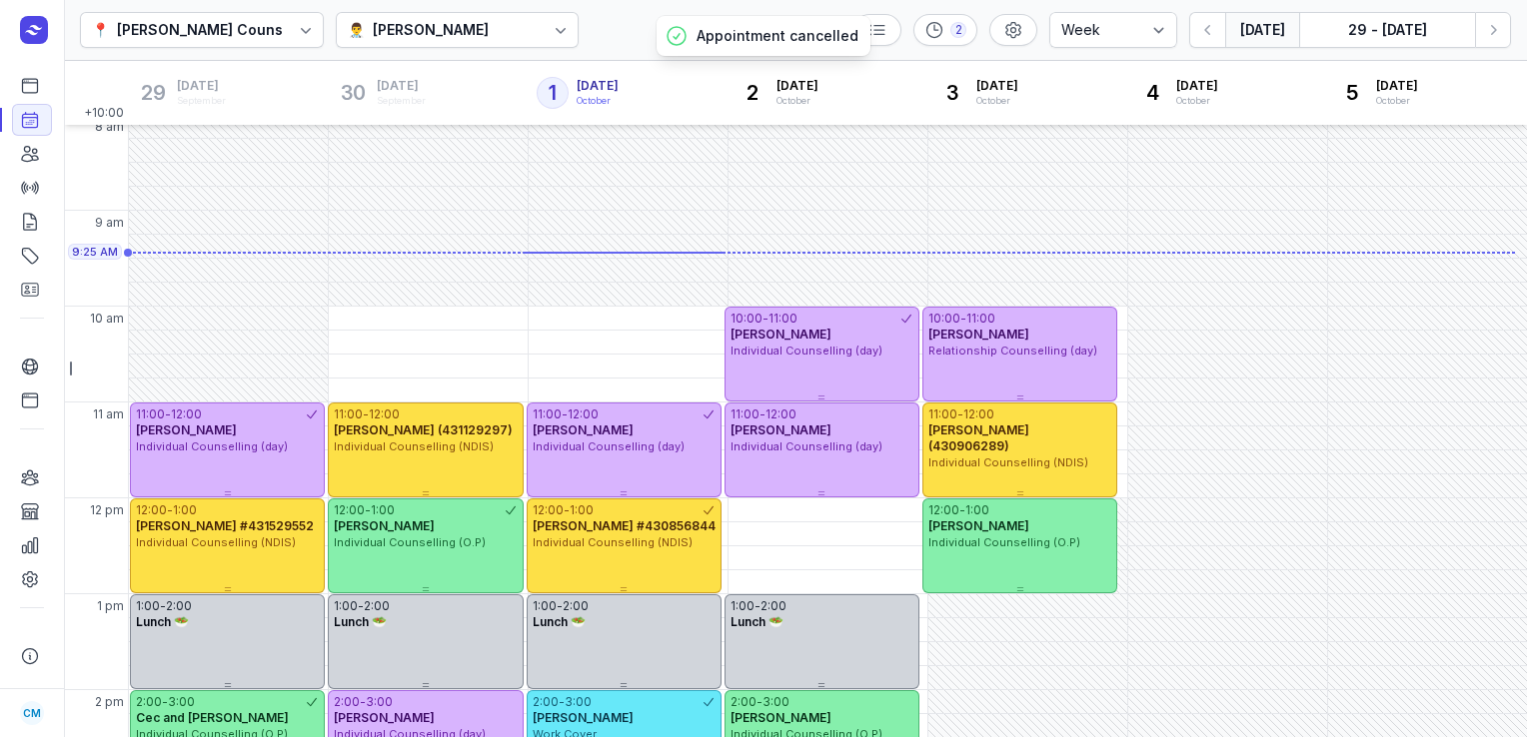
scroll to position [11, 0]
click at [1487, 26] on icon "button" at bounding box center [1493, 30] width 20 height 20
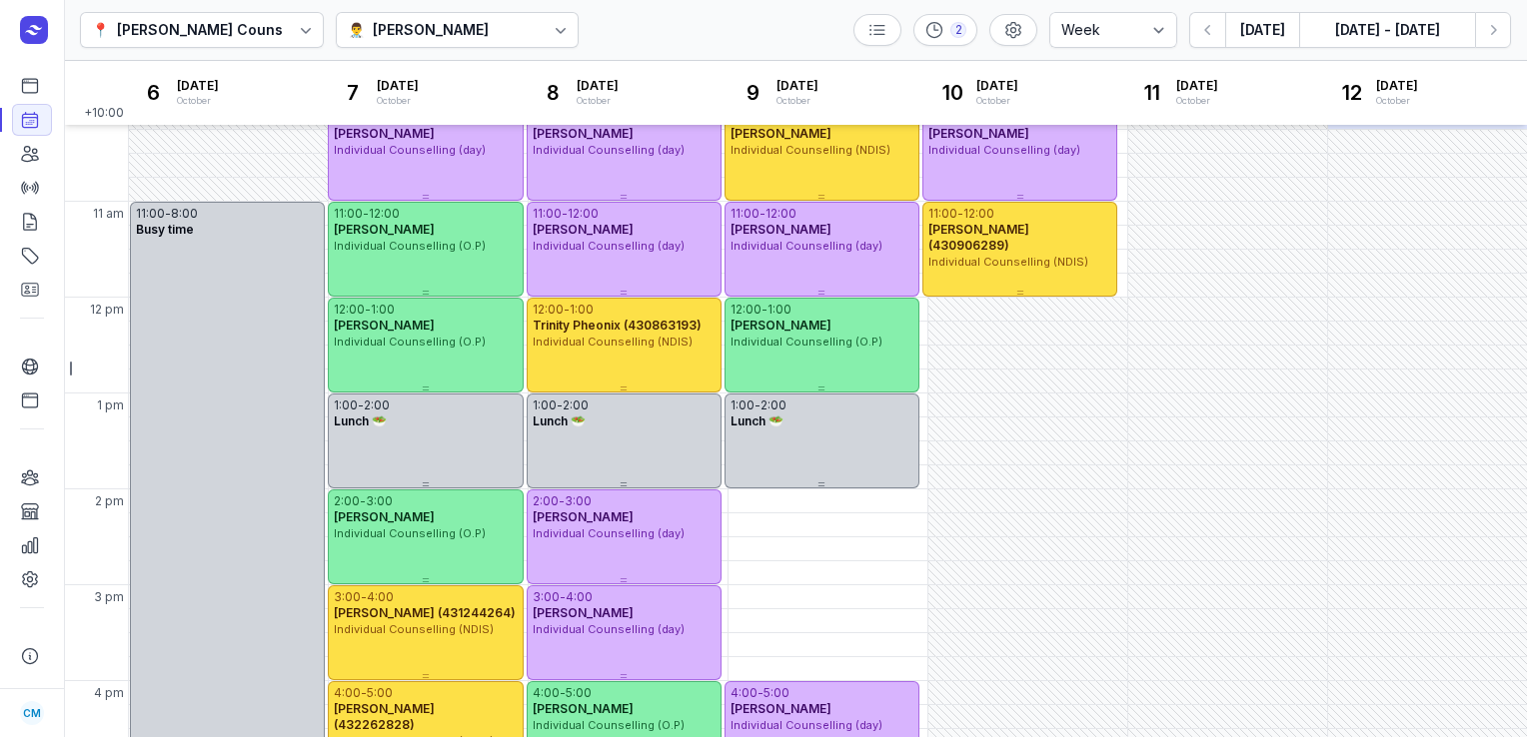
scroll to position [275, 0]
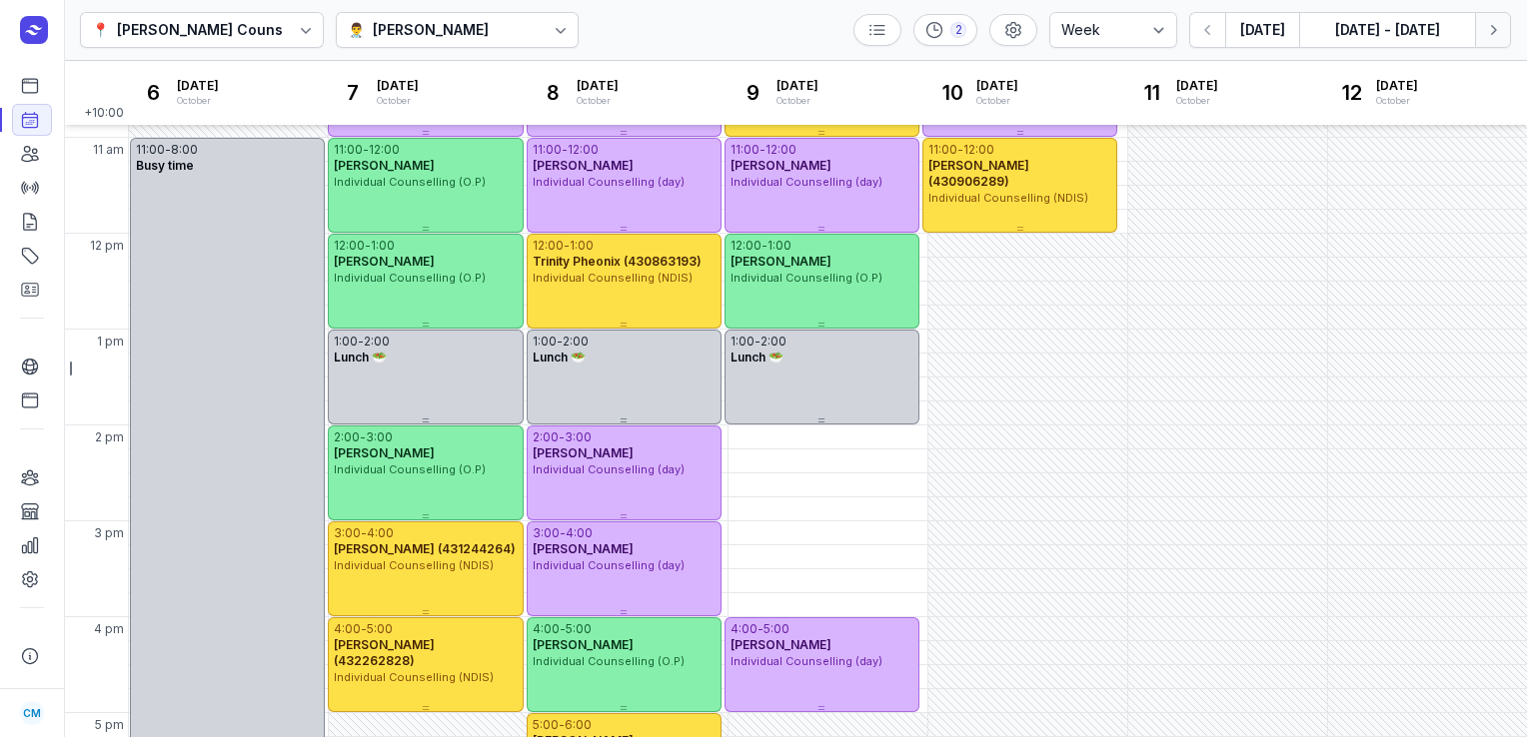
click at [1490, 38] on icon "button" at bounding box center [1493, 30] width 20 height 20
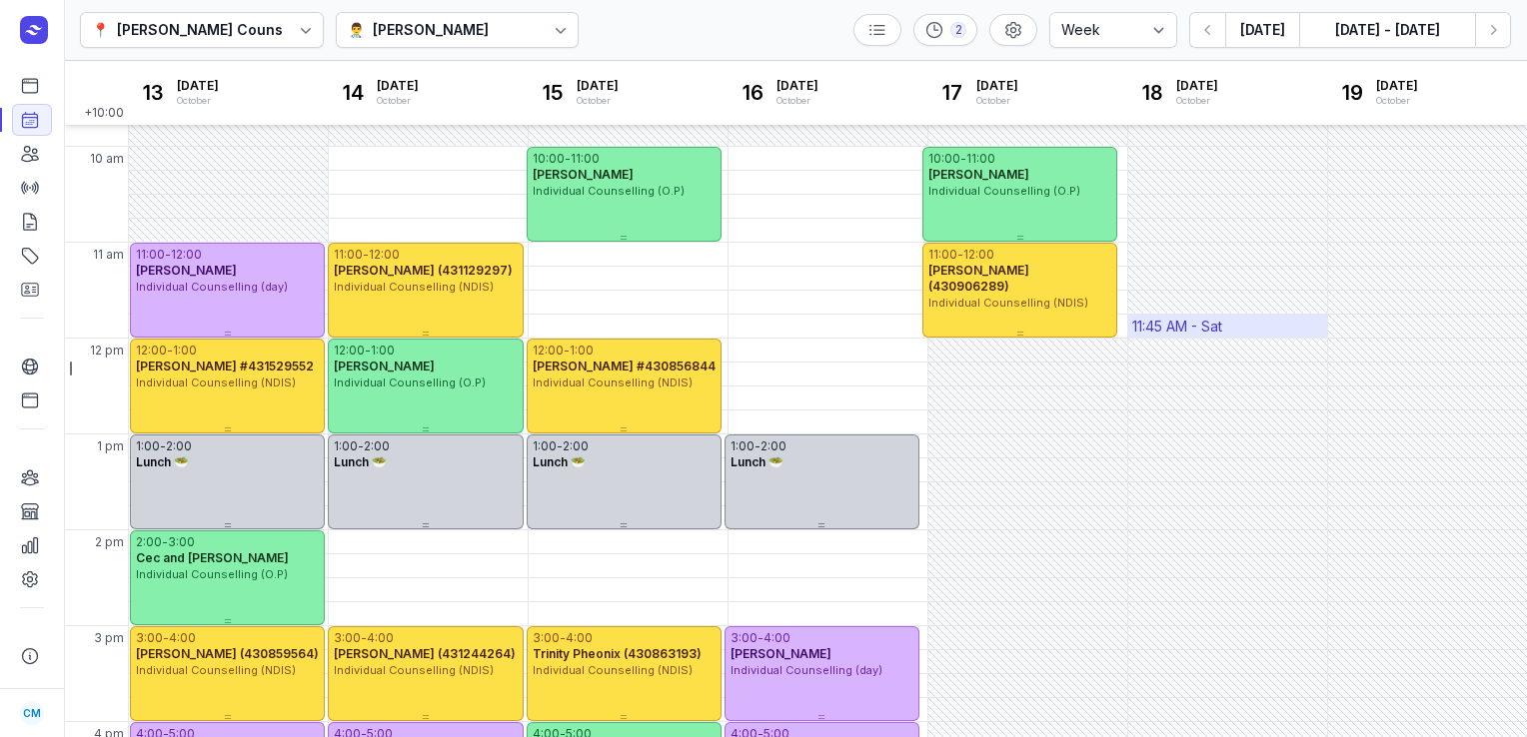
scroll to position [168, 0]
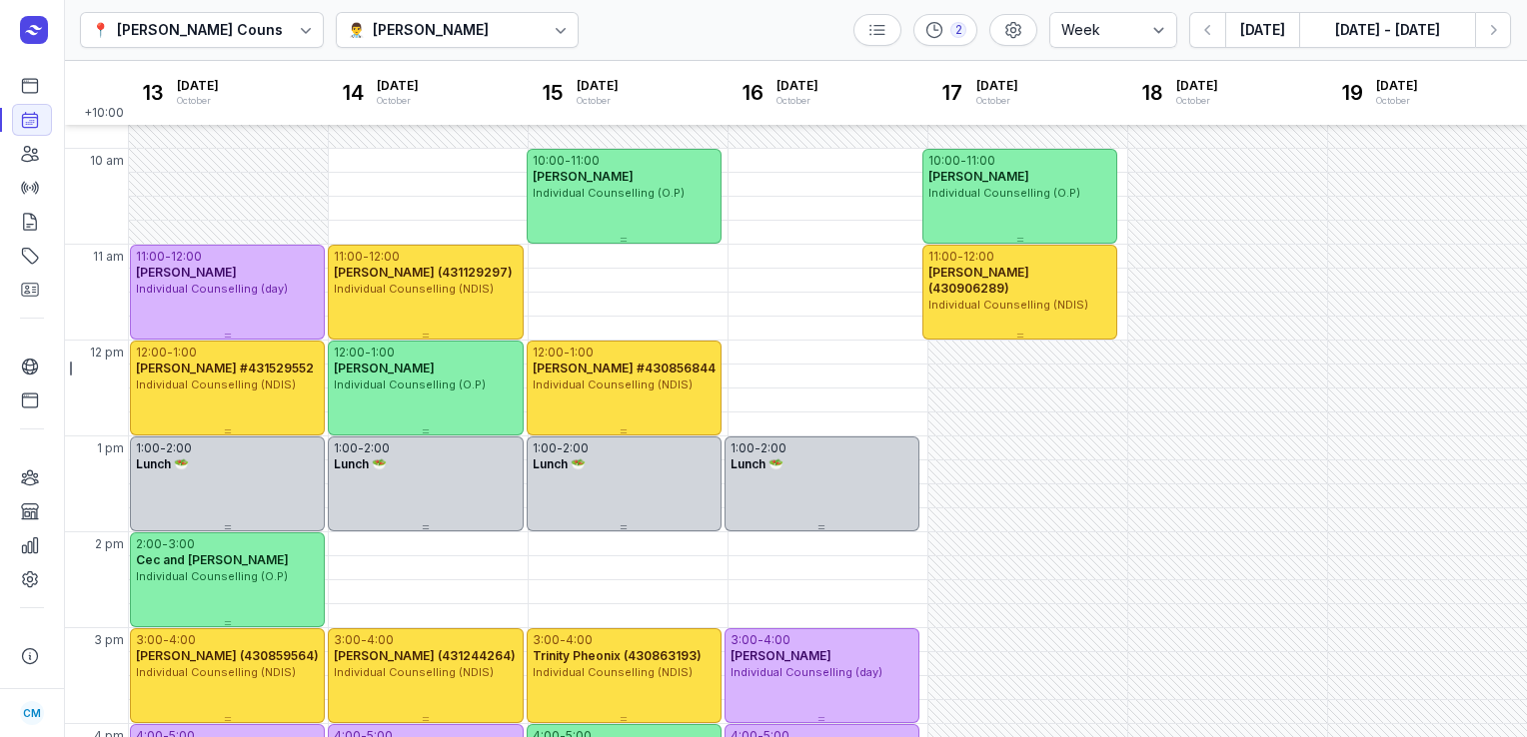
click at [447, 36] on div "Courtney McAliece" at bounding box center [431, 30] width 116 height 24
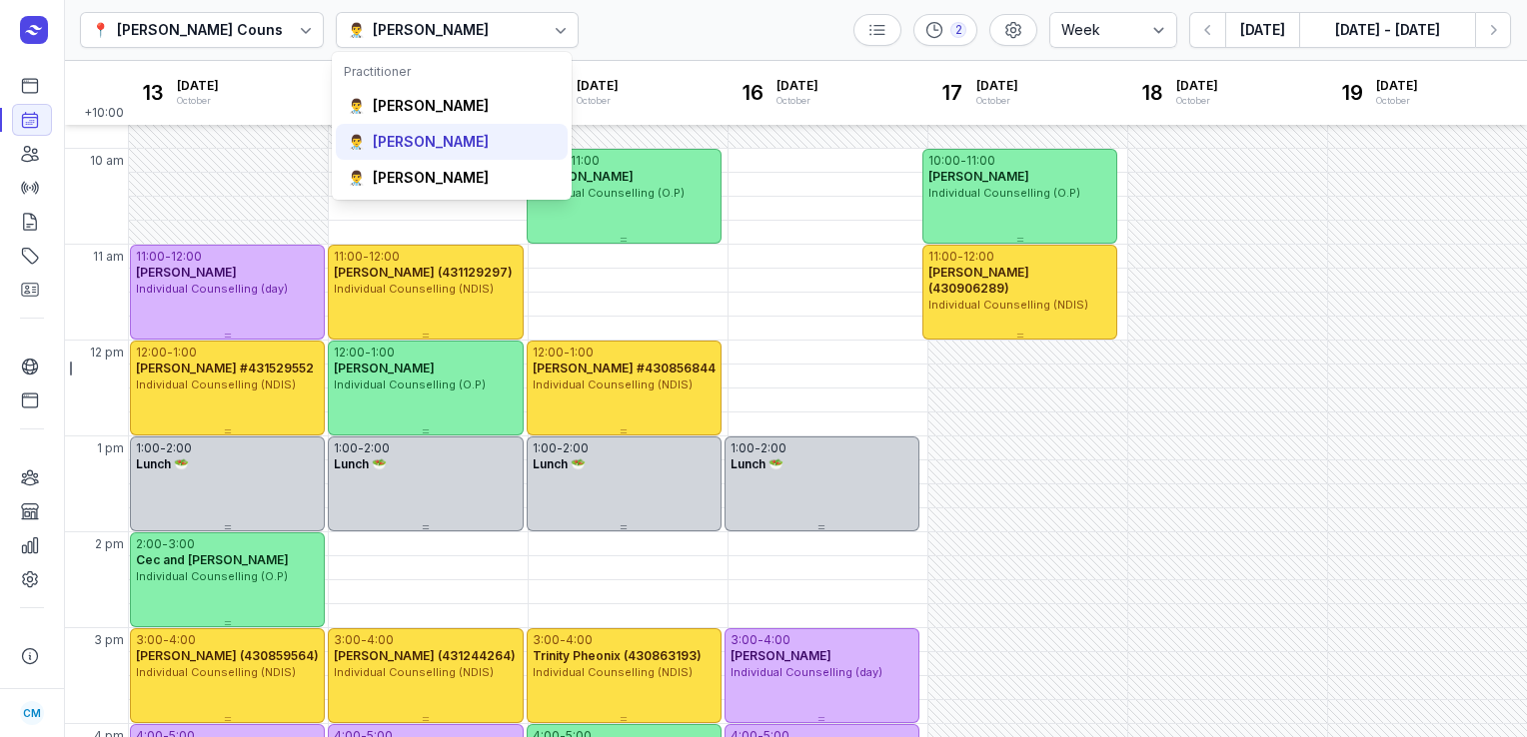
click at [440, 132] on div "Tanya Fisher" at bounding box center [431, 142] width 116 height 20
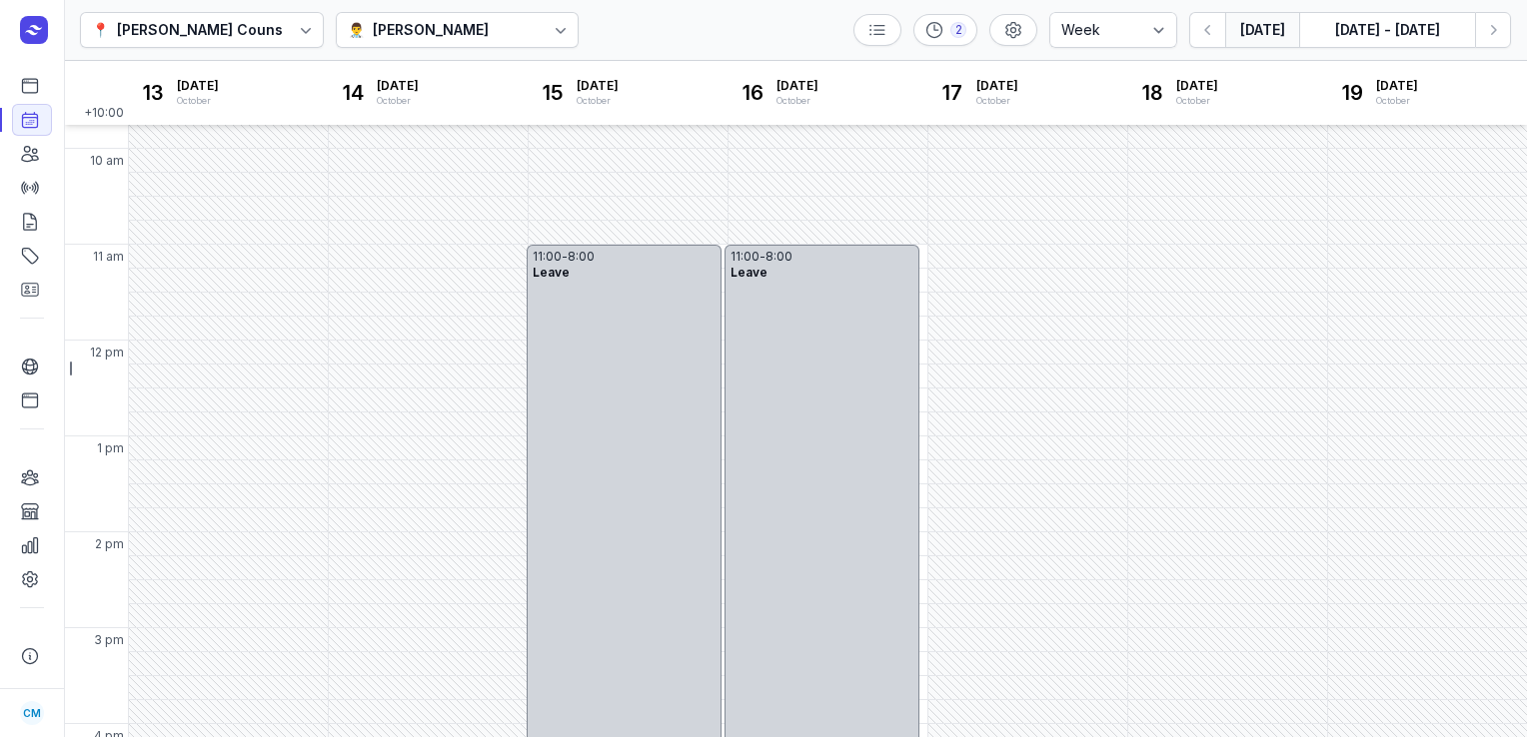
click at [1243, 31] on button "Today" at bounding box center [1262, 30] width 74 height 36
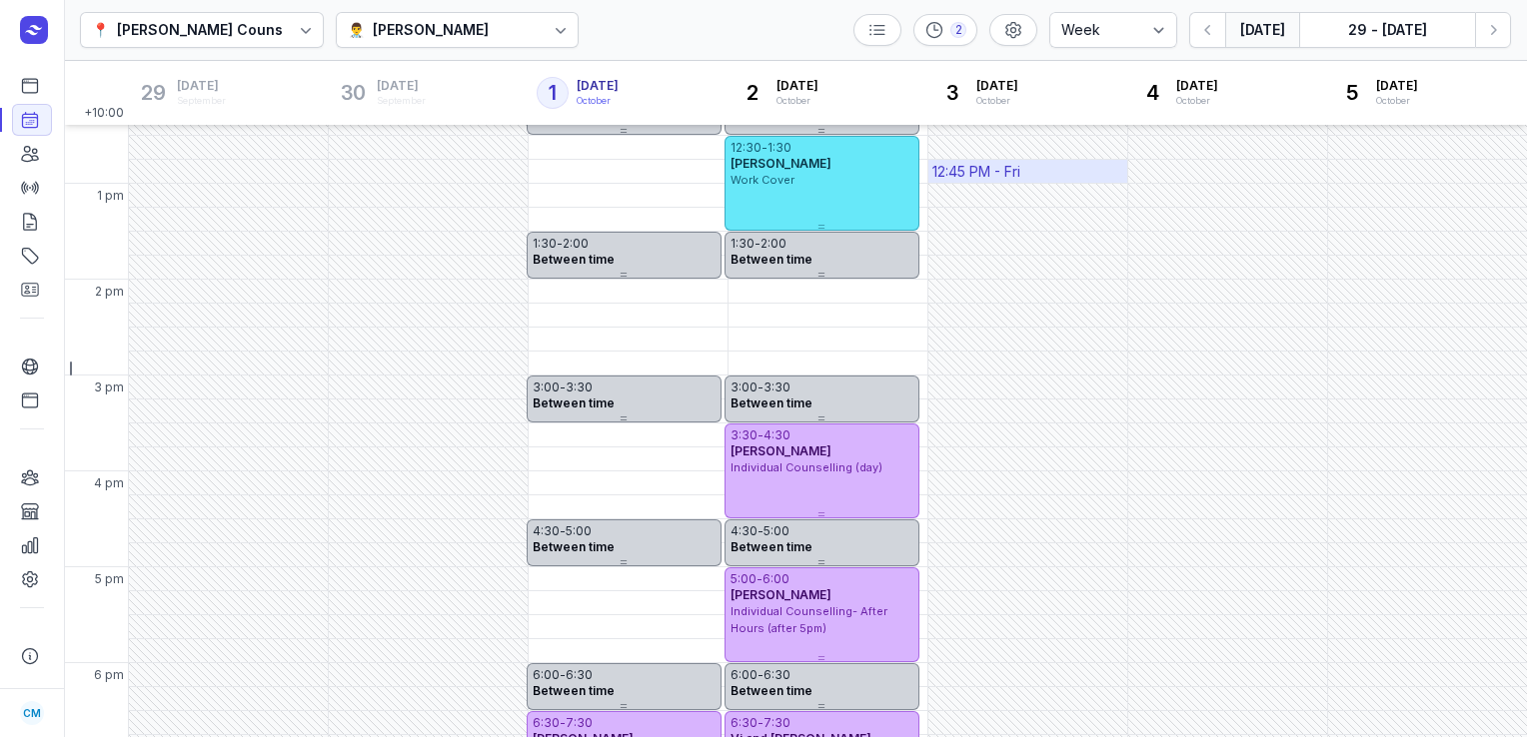
scroll to position [289, 0]
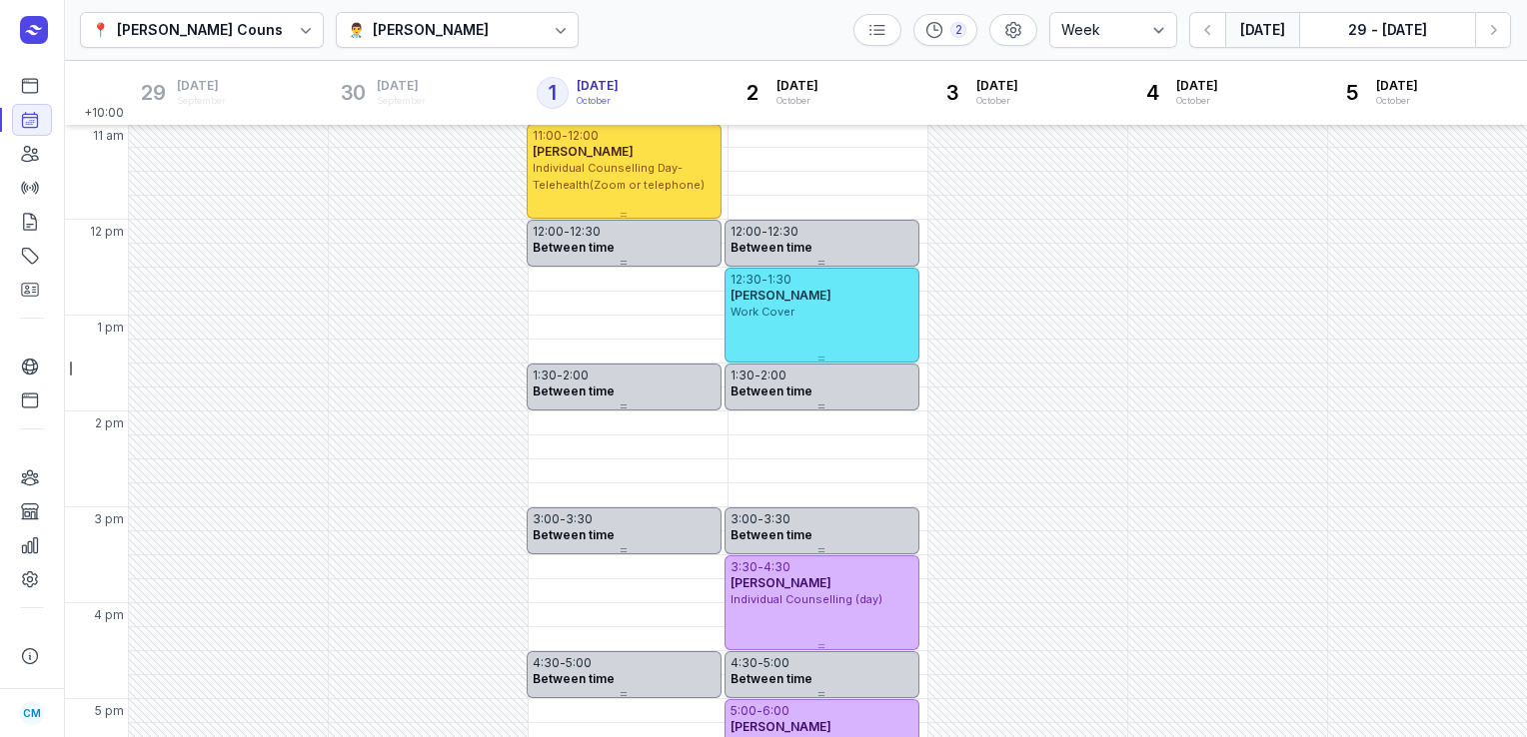
click at [467, 43] on div "👨‍⚕️ Tanya Fisher" at bounding box center [458, 30] width 244 height 36
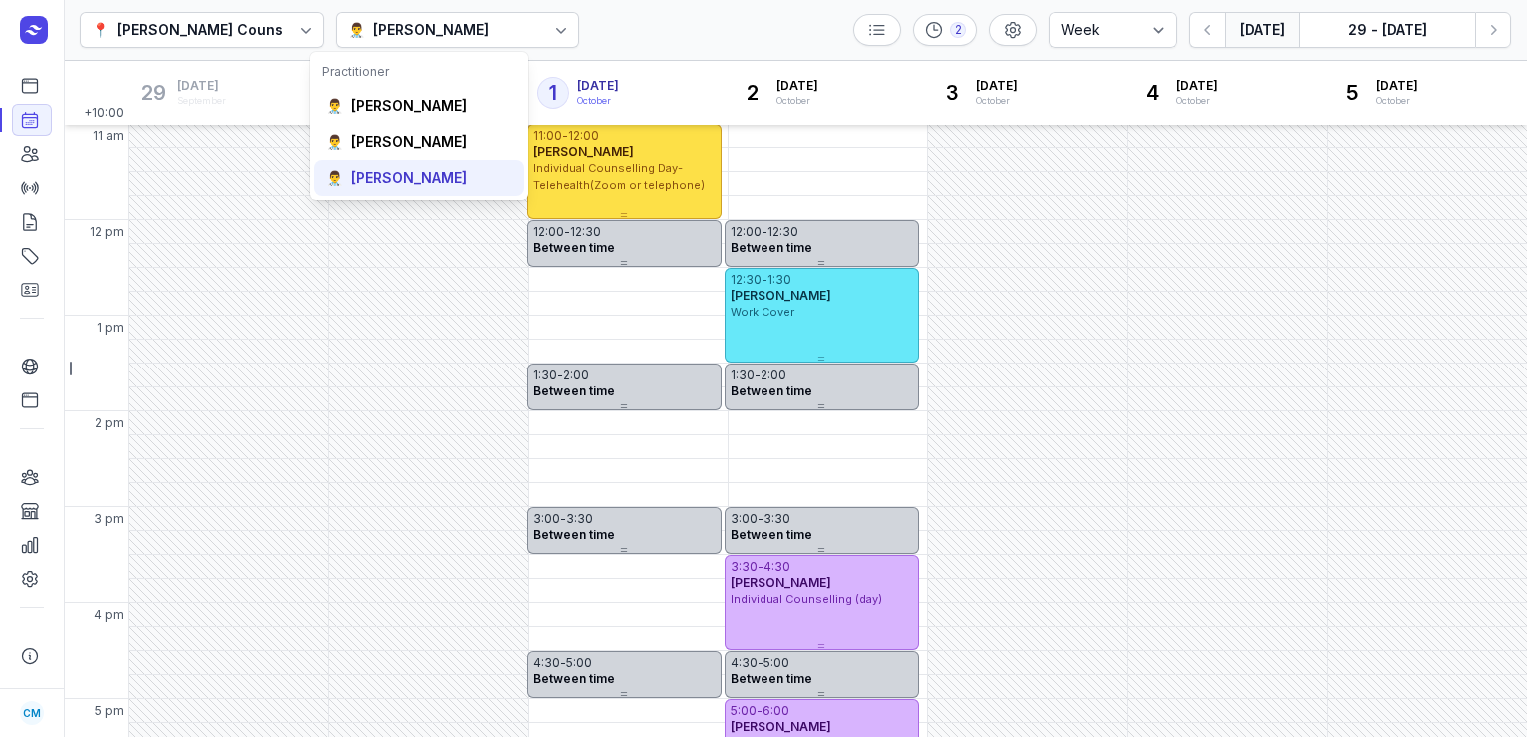
click at [431, 186] on div "Charlee Manaley" at bounding box center [409, 178] width 116 height 20
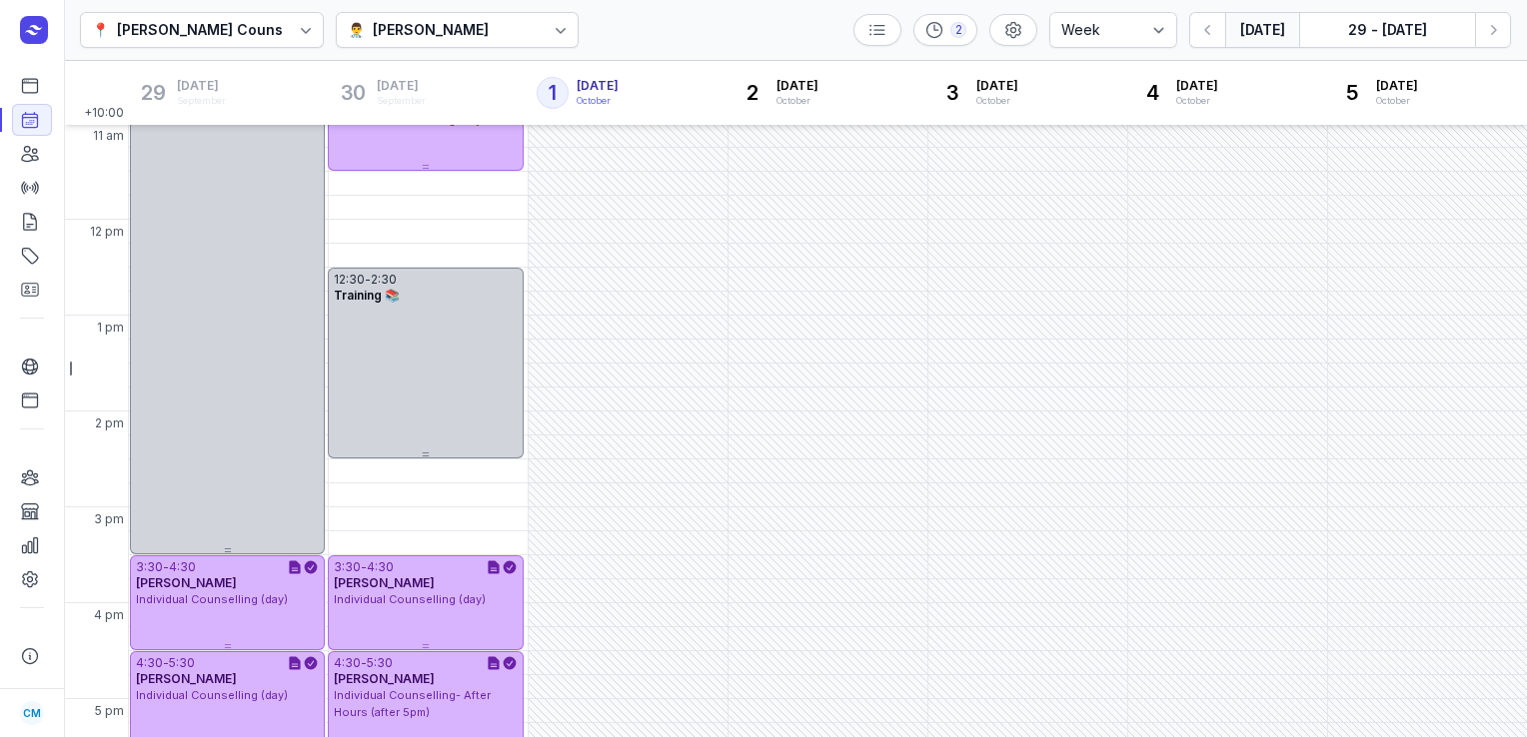
click at [1271, 34] on button "Today" at bounding box center [1262, 30] width 74 height 36
click at [1495, 36] on icon "button" at bounding box center [1493, 30] width 20 height 20
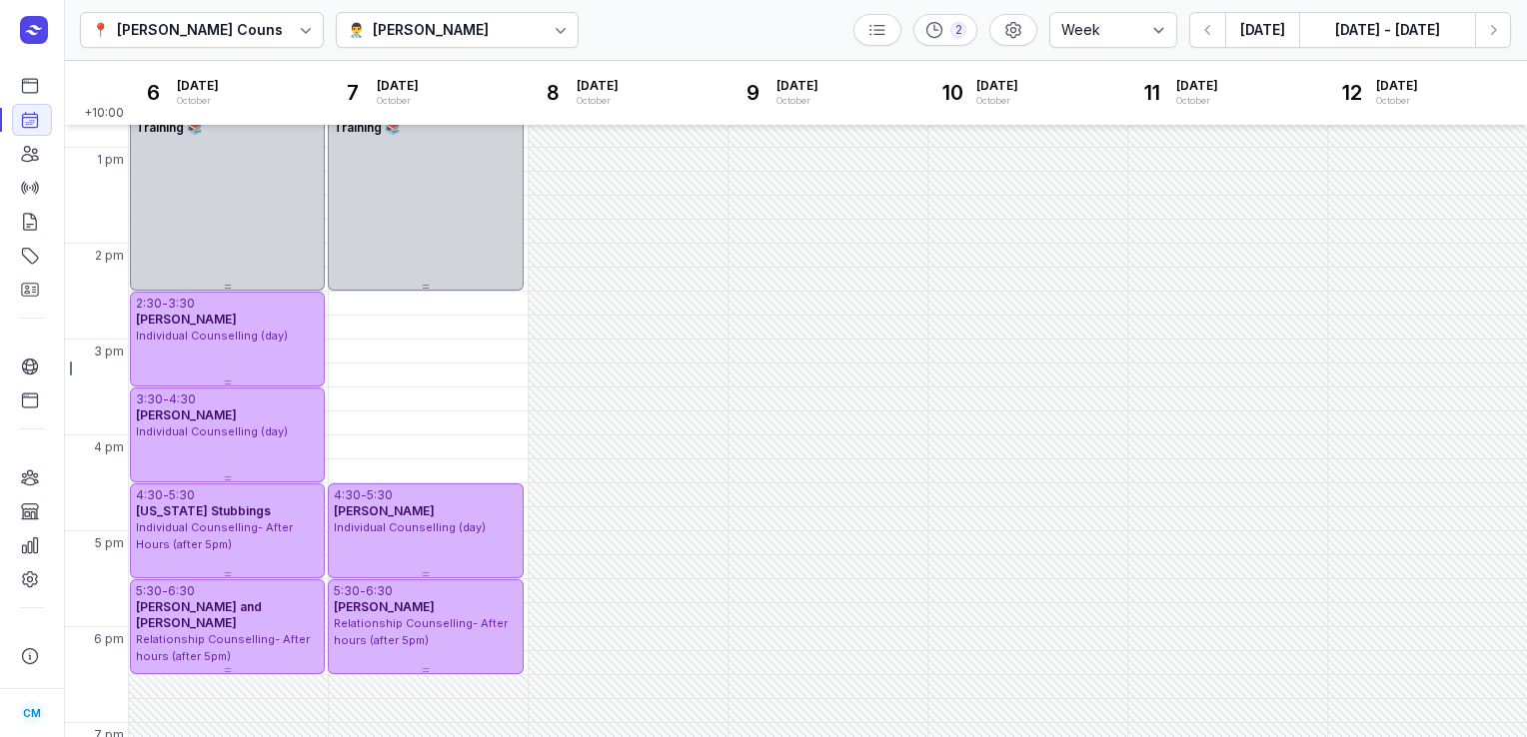
scroll to position [458, 0]
click at [1498, 34] on icon "button" at bounding box center [1493, 30] width 20 height 20
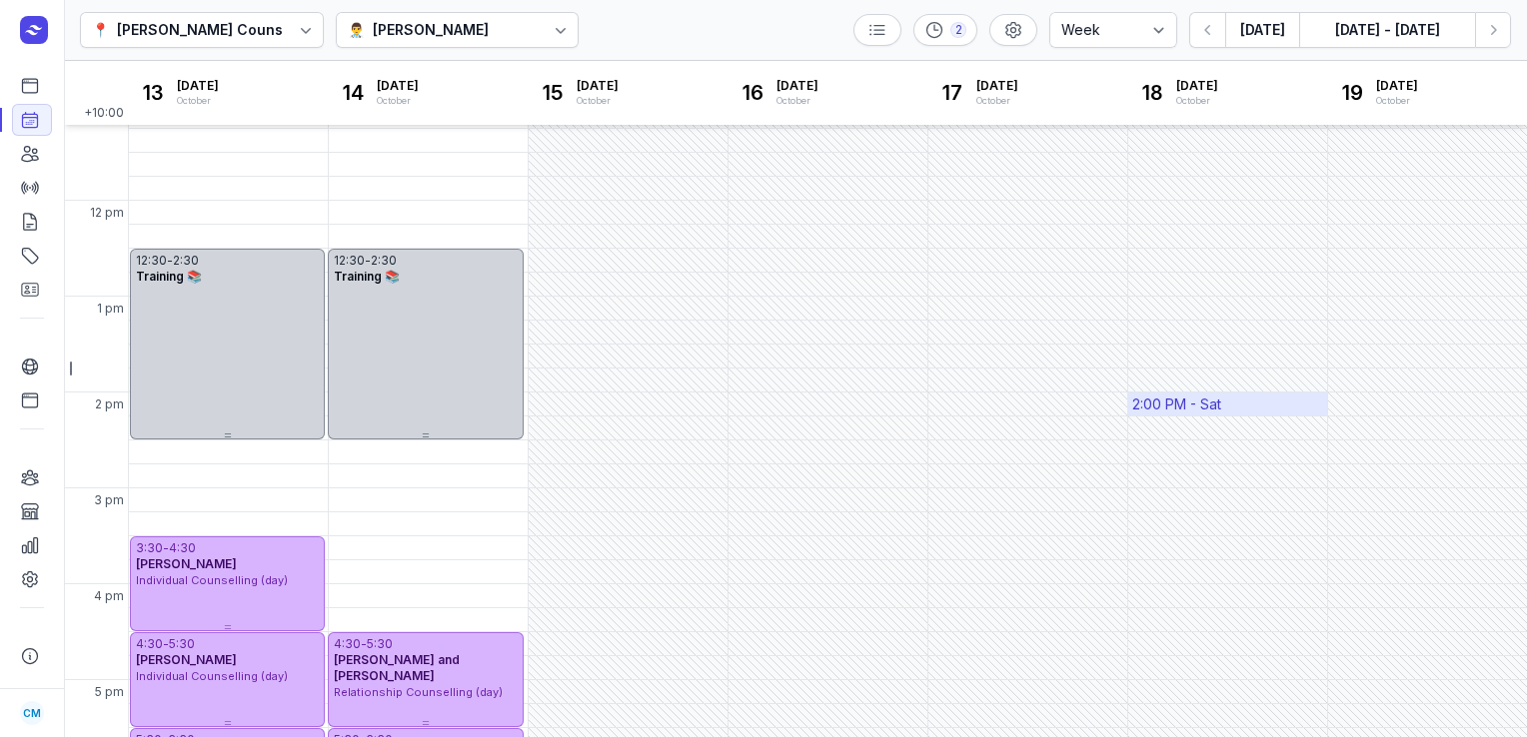
scroll to position [359, 0]
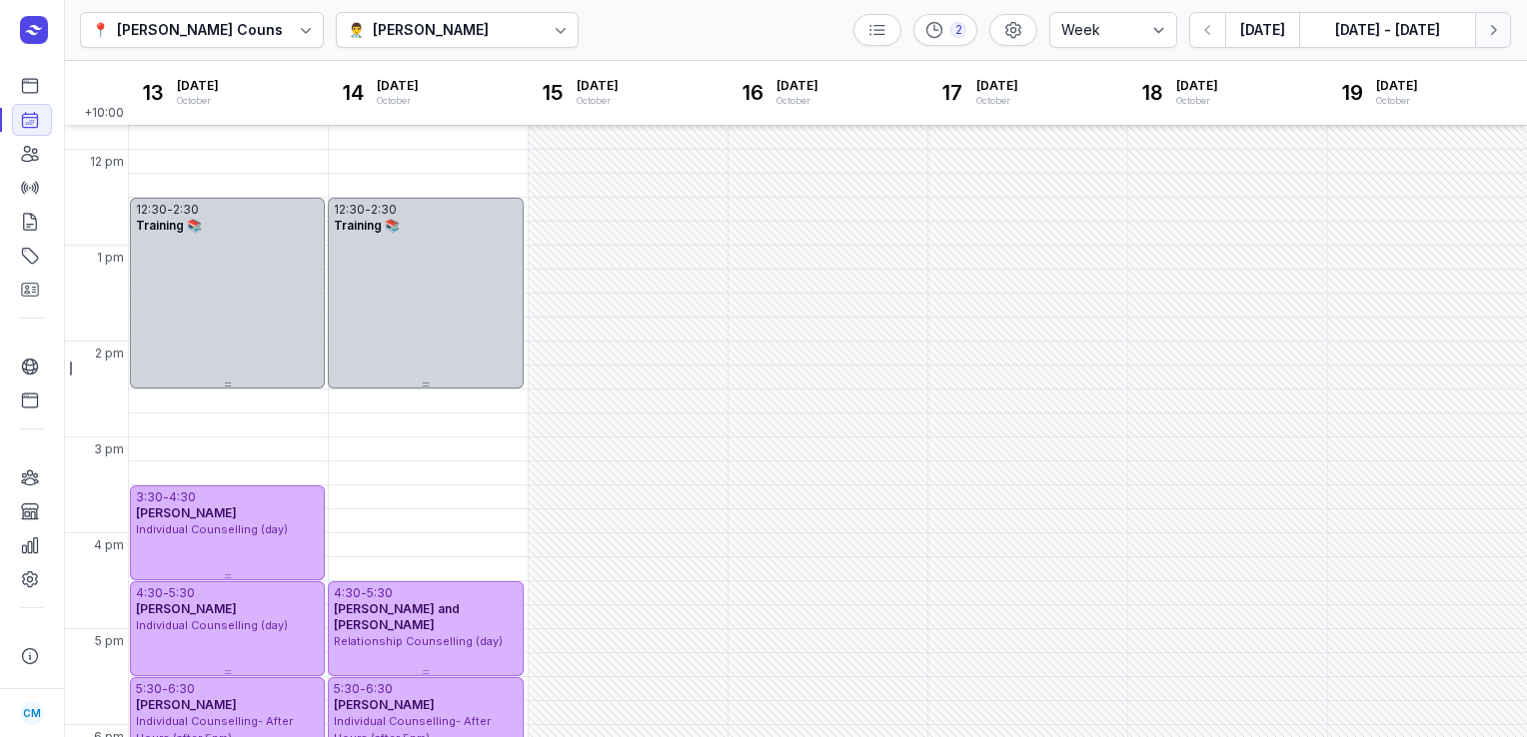
click at [1492, 22] on icon "button" at bounding box center [1493, 30] width 20 height 20
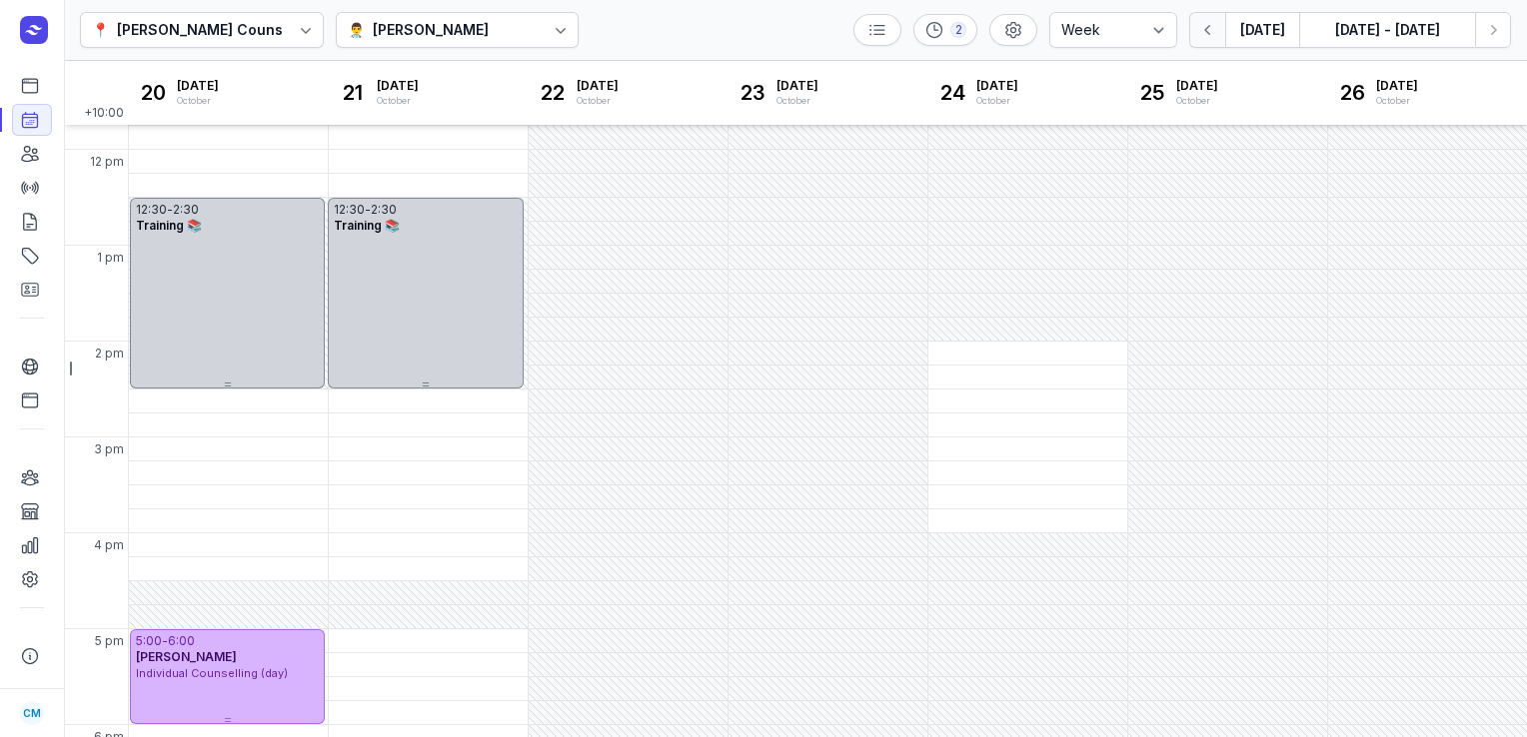
click at [1210, 34] on icon "button" at bounding box center [1208, 30] width 20 height 20
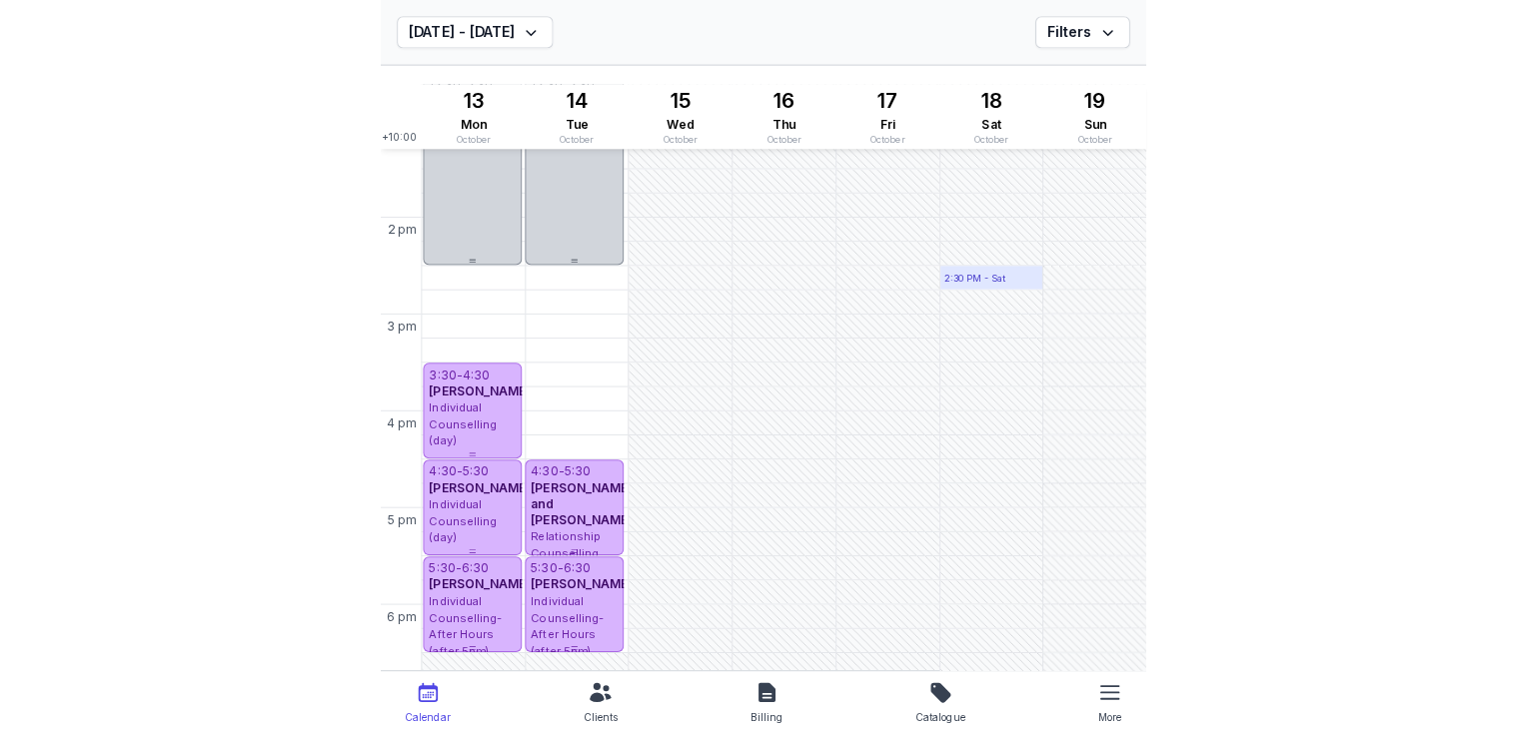
scroll to position [507, 0]
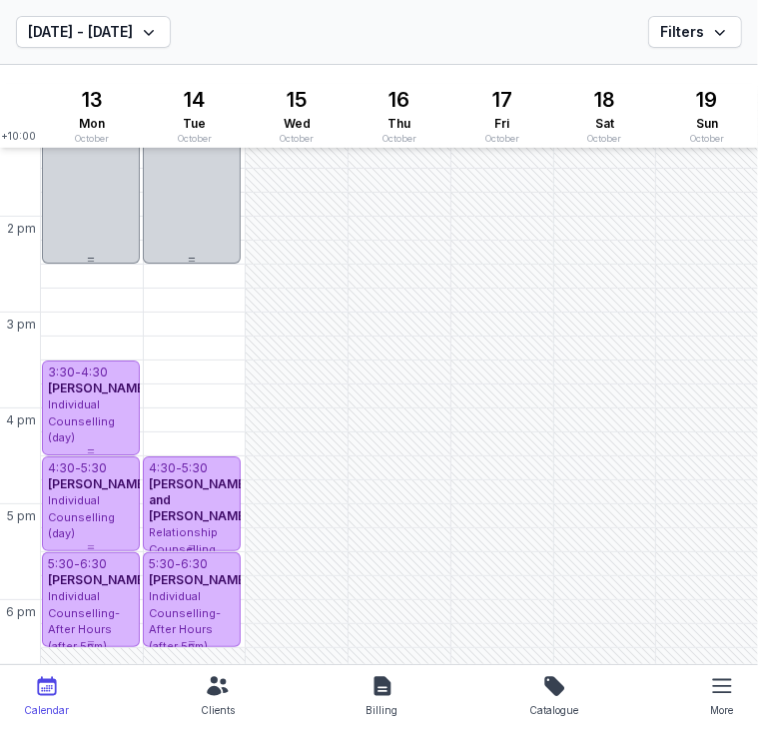
click at [482, 86] on div "17 Friday Fri October" at bounding box center [502, 116] width 103 height 64
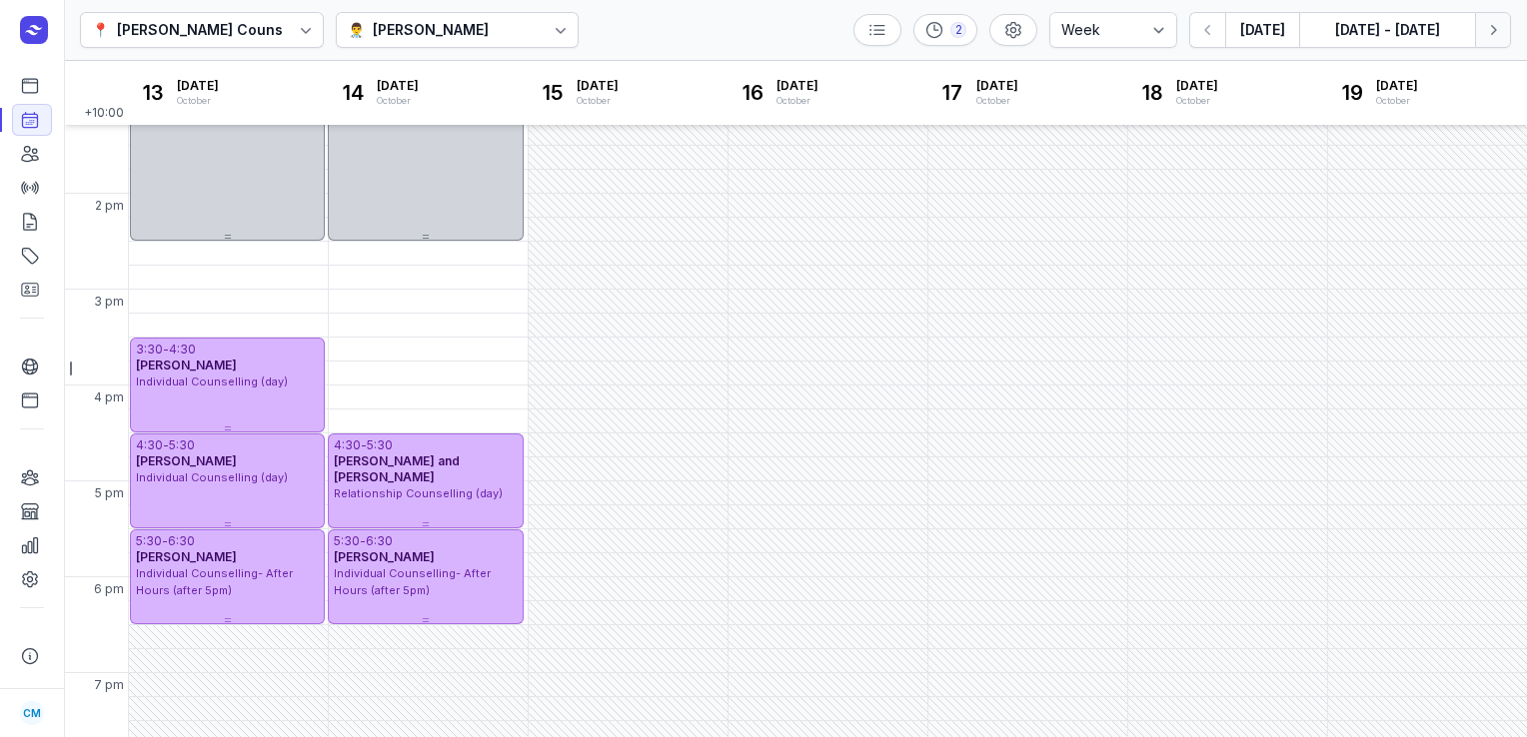
click at [1491, 18] on button "Next week" at bounding box center [1493, 30] width 36 height 36
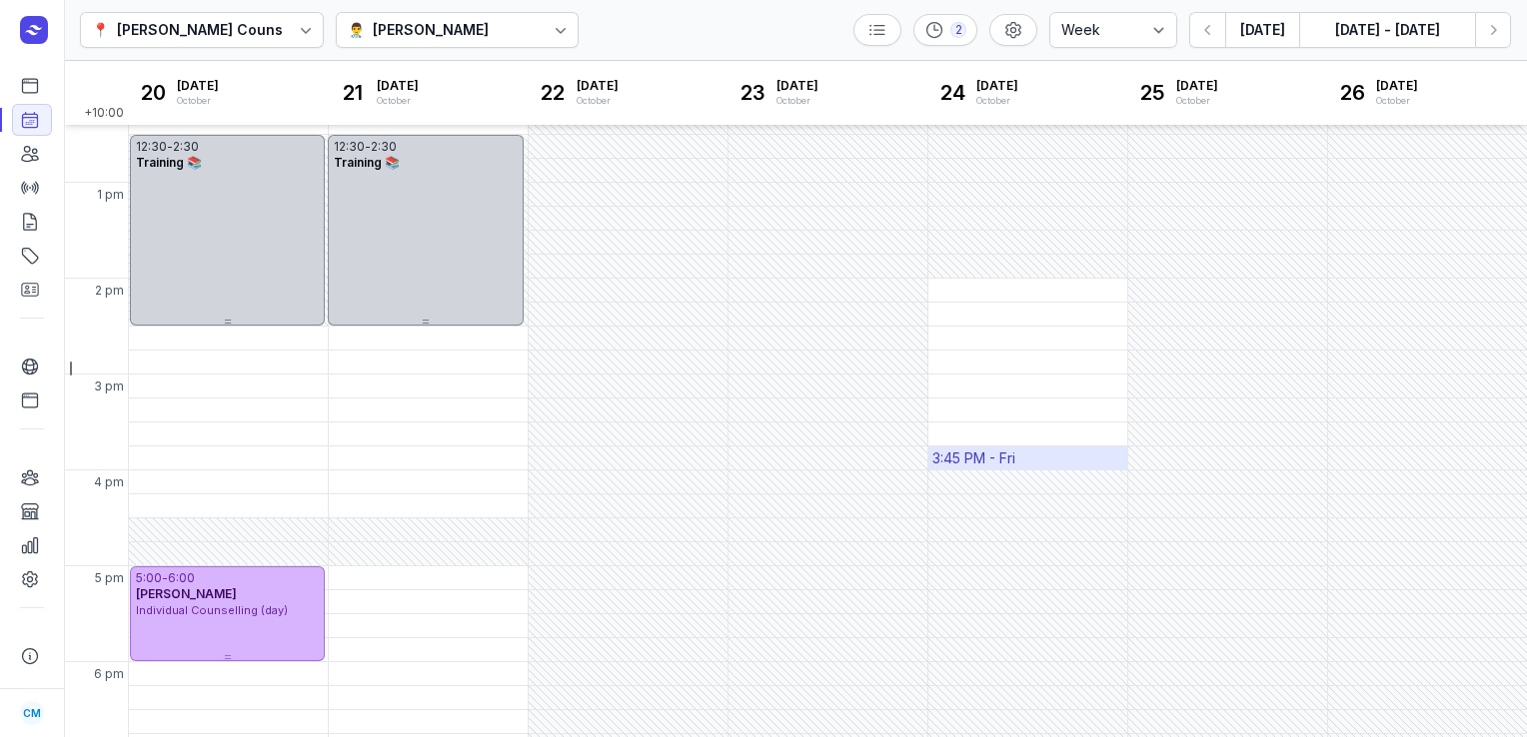
scroll to position [538, 0]
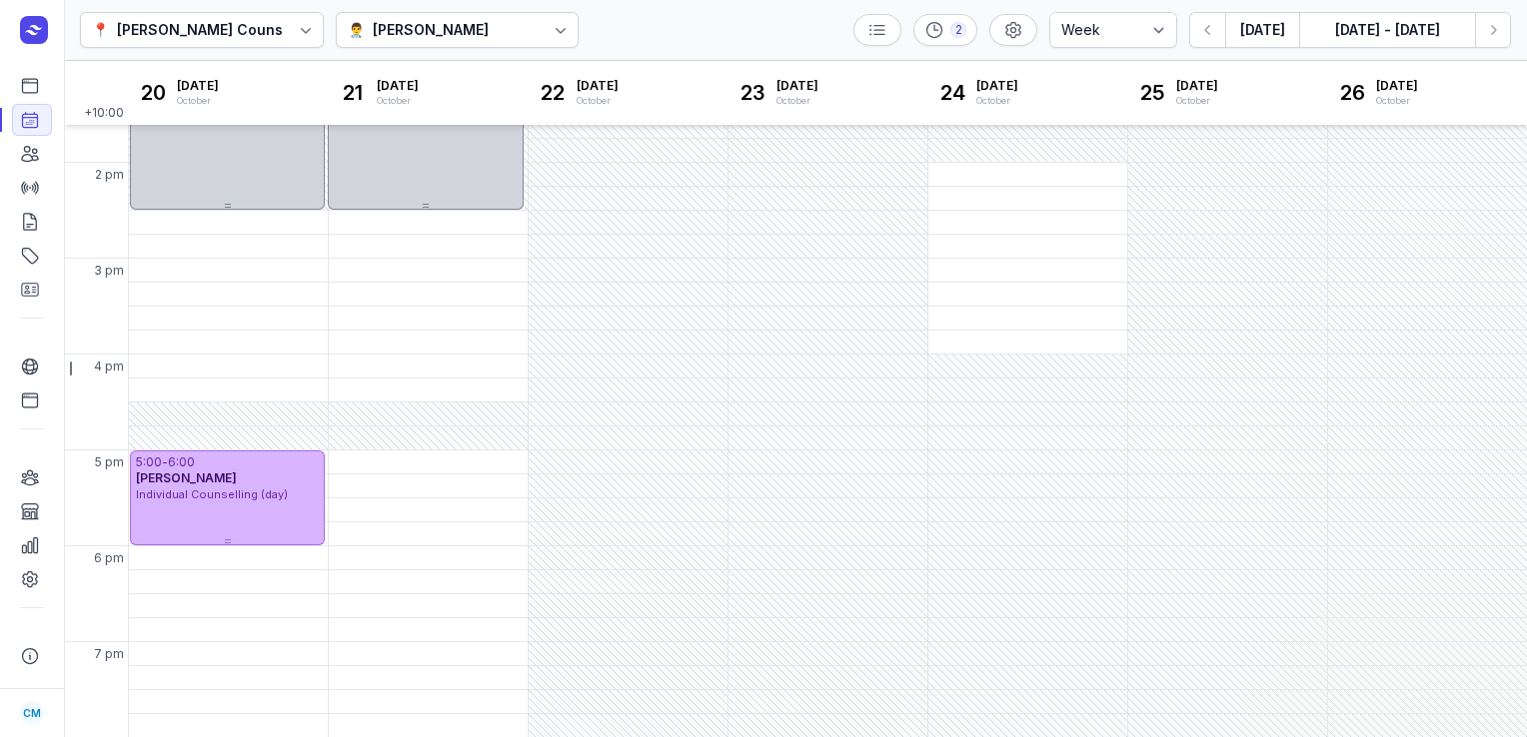
click at [651, 55] on div "📍 Courtney Mac Counselling 👨‍⚕️ Charlee Manaley 2 Day 3 days Work week Week Tod…" at bounding box center [795, 30] width 1463 height 61
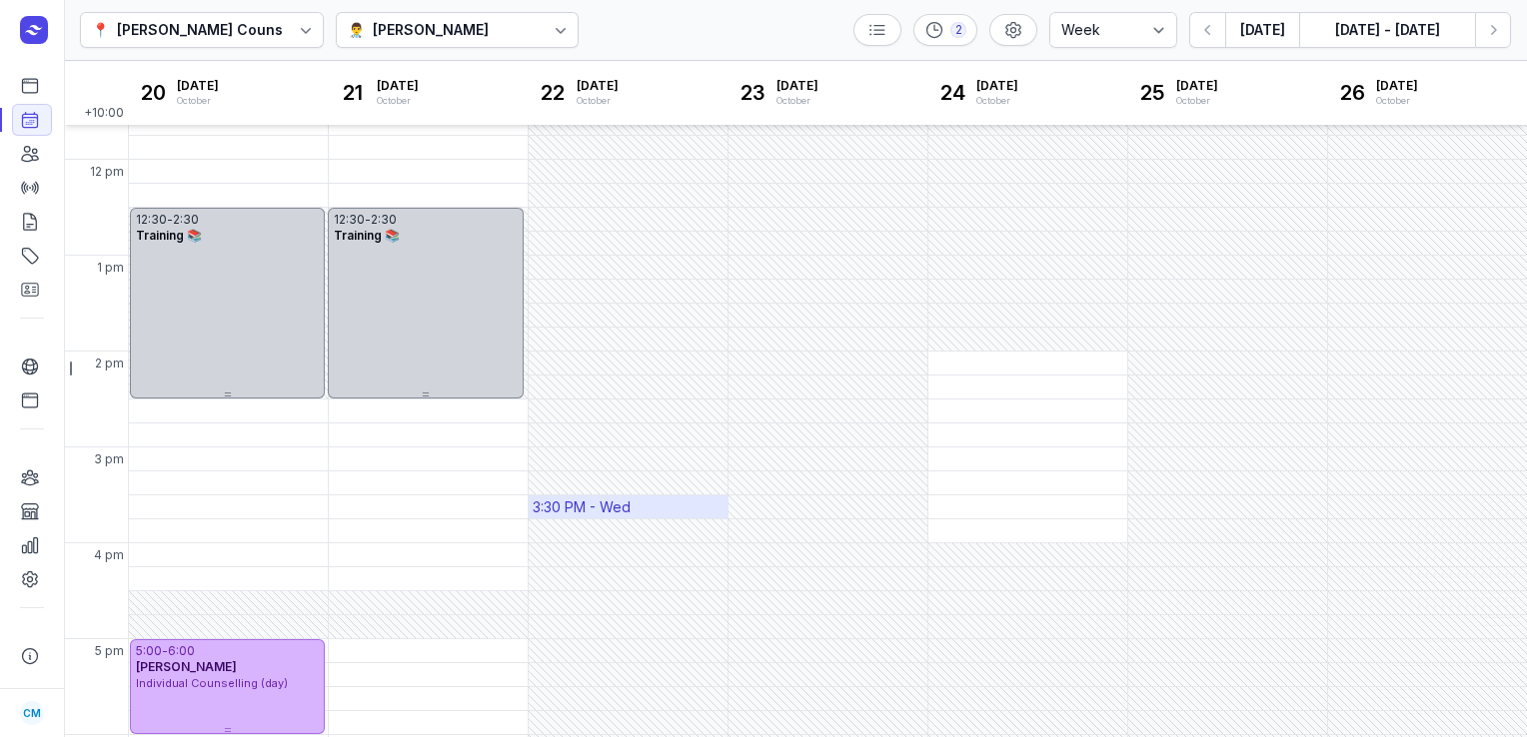
scroll to position [390, 0]
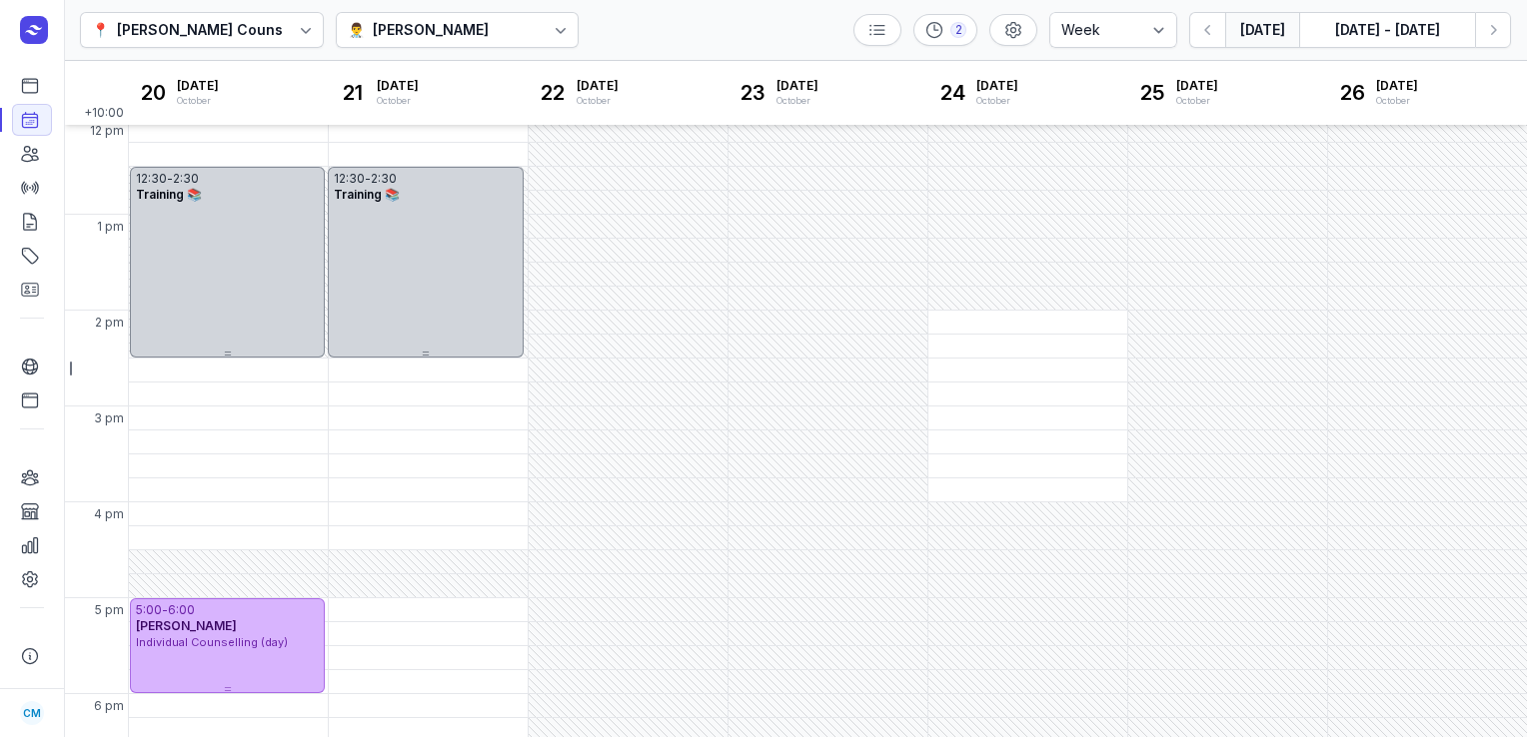
click at [1242, 21] on button "Today" at bounding box center [1262, 30] width 74 height 36
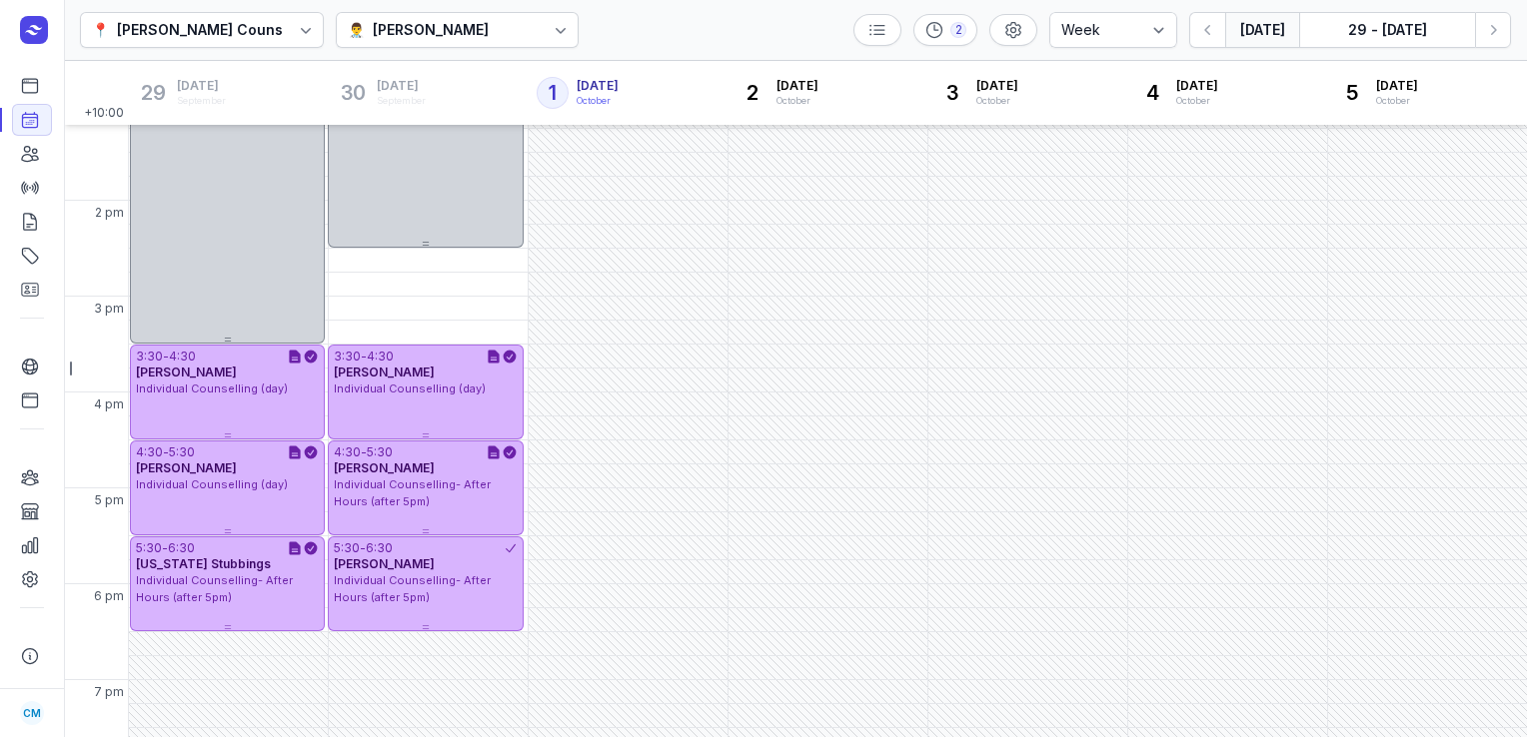
scroll to position [499, 0]
click at [551, 27] on icon at bounding box center [561, 30] width 20 height 20
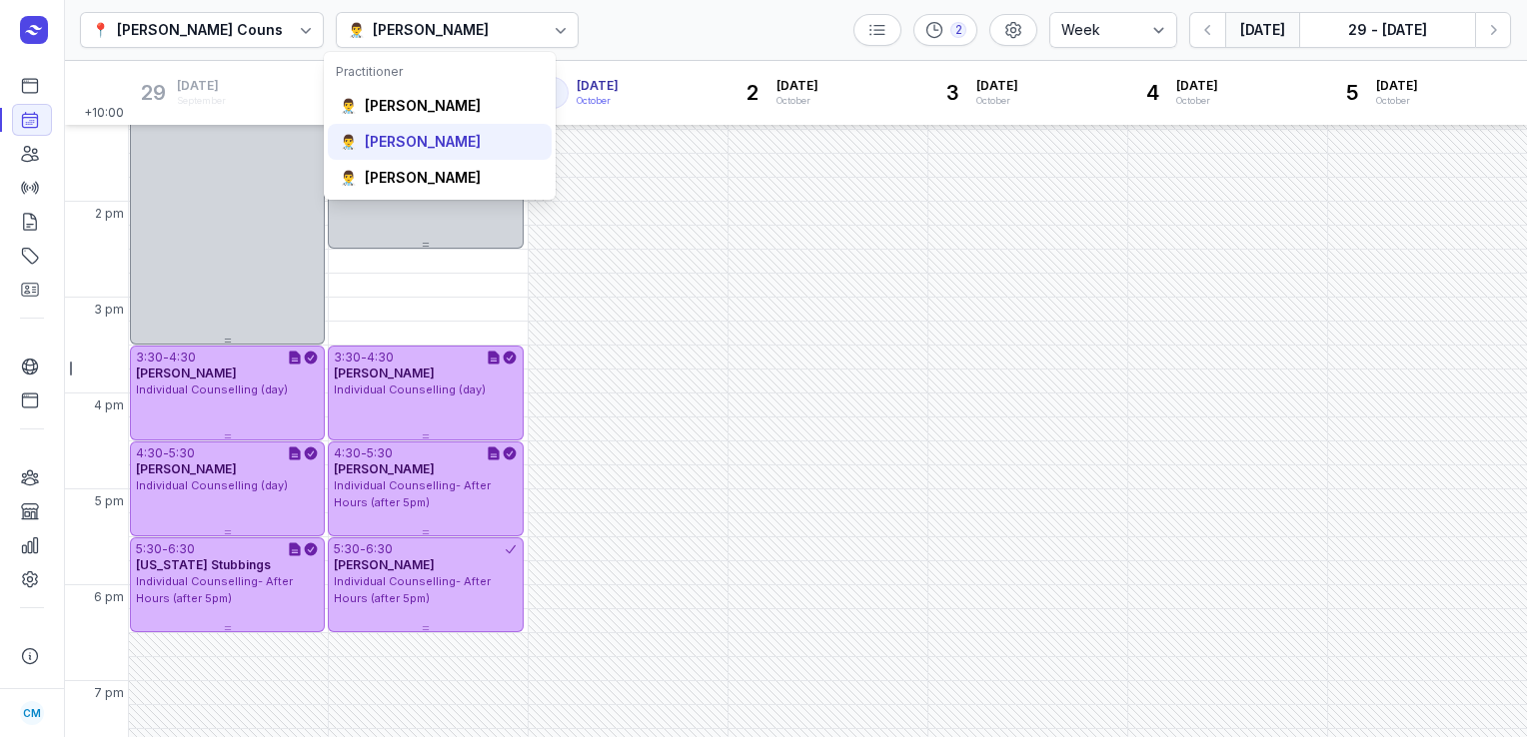
click at [462, 139] on div "👨‍⚕️ Tanya Fisher" at bounding box center [440, 142] width 224 height 36
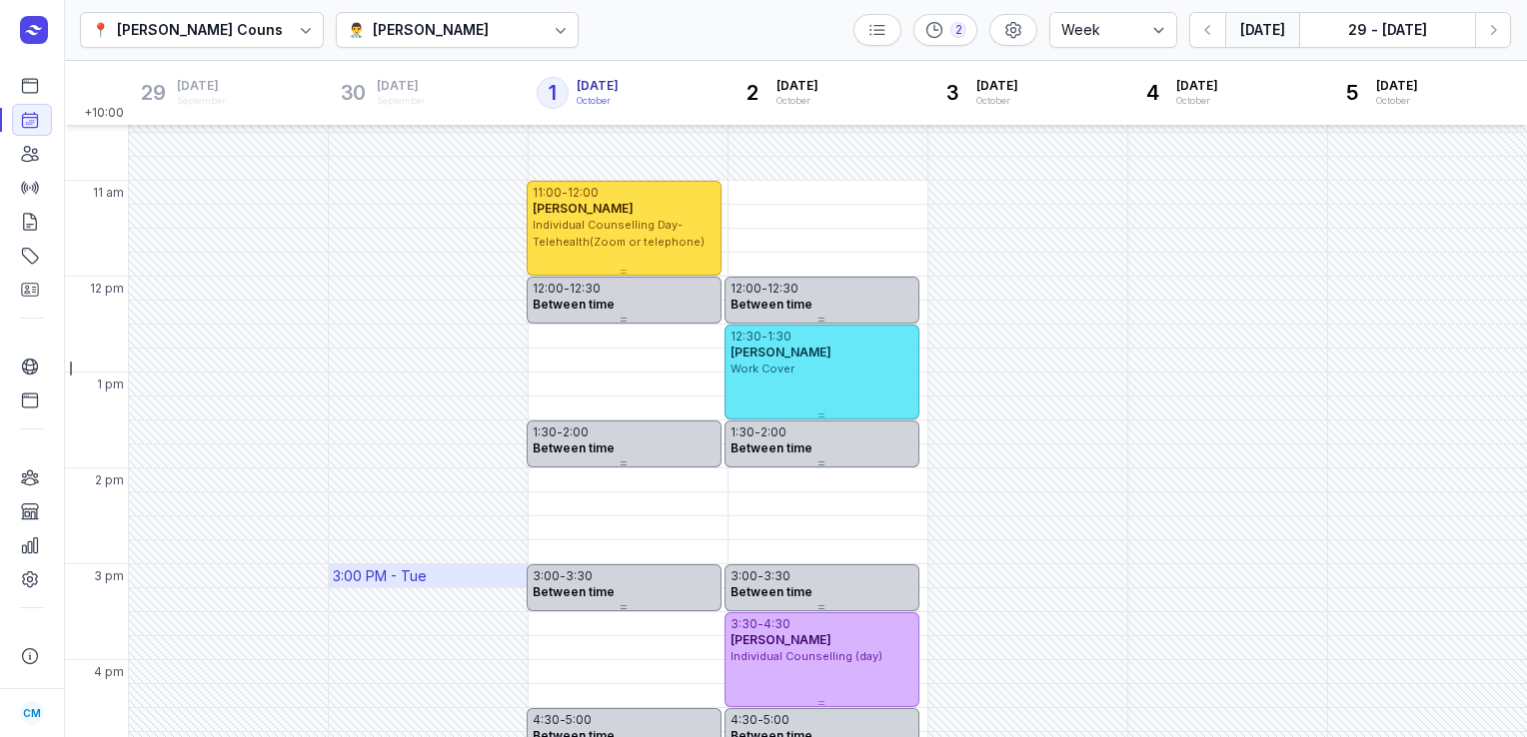
scroll to position [227, 0]
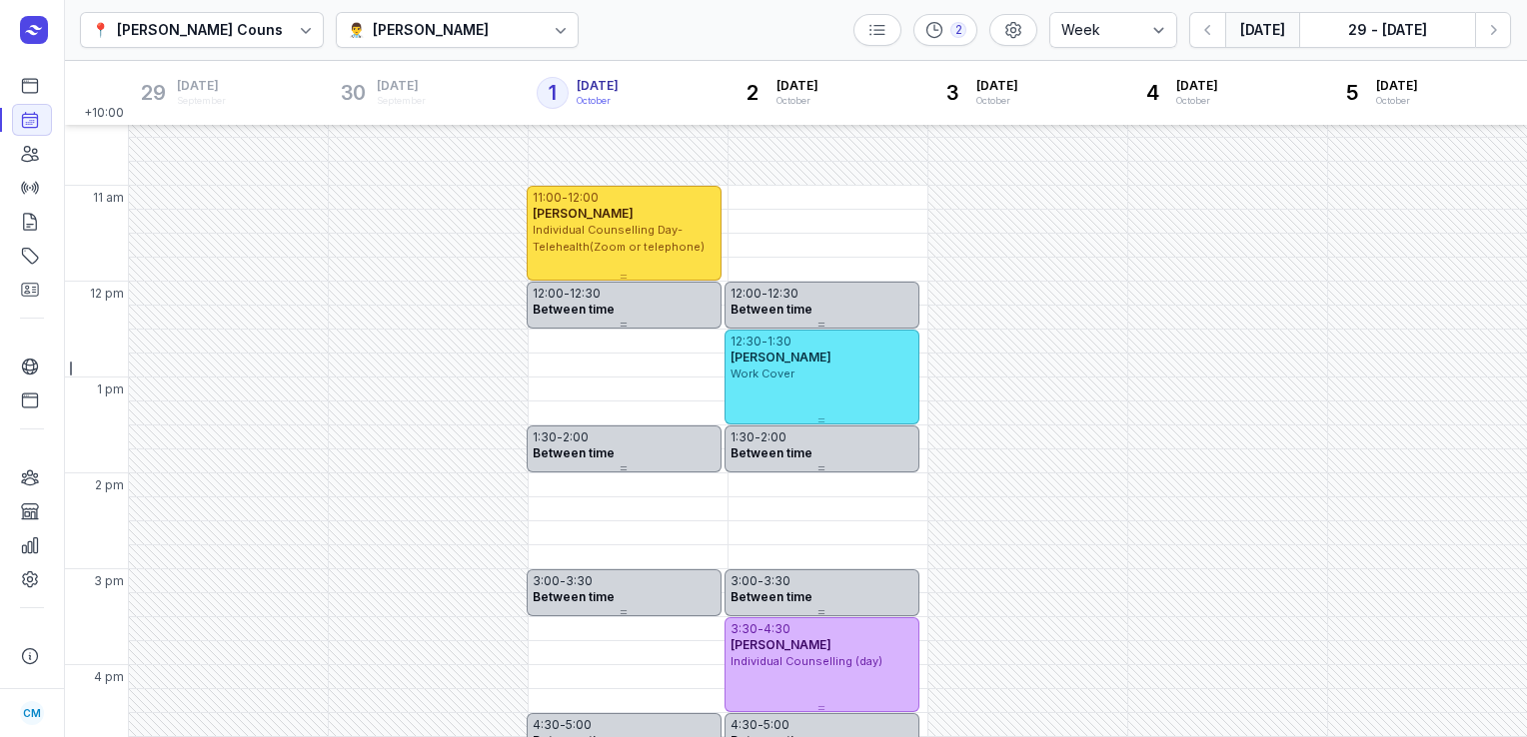
click at [485, 34] on div "👨‍⚕️ Tanya Fisher" at bounding box center [458, 30] width 244 height 36
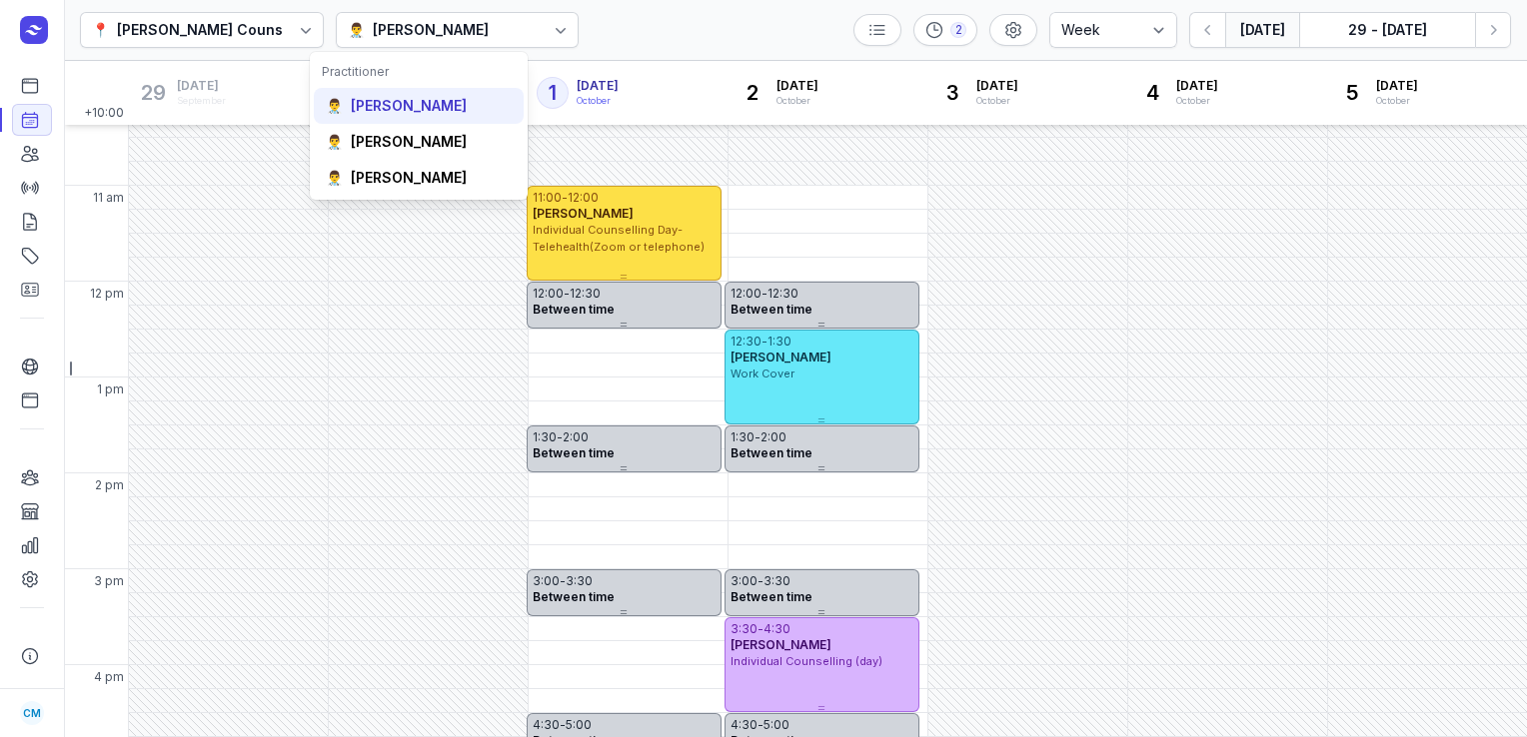
click at [453, 117] on div "👨‍⚕️ Courtney McAliece" at bounding box center [419, 106] width 210 height 36
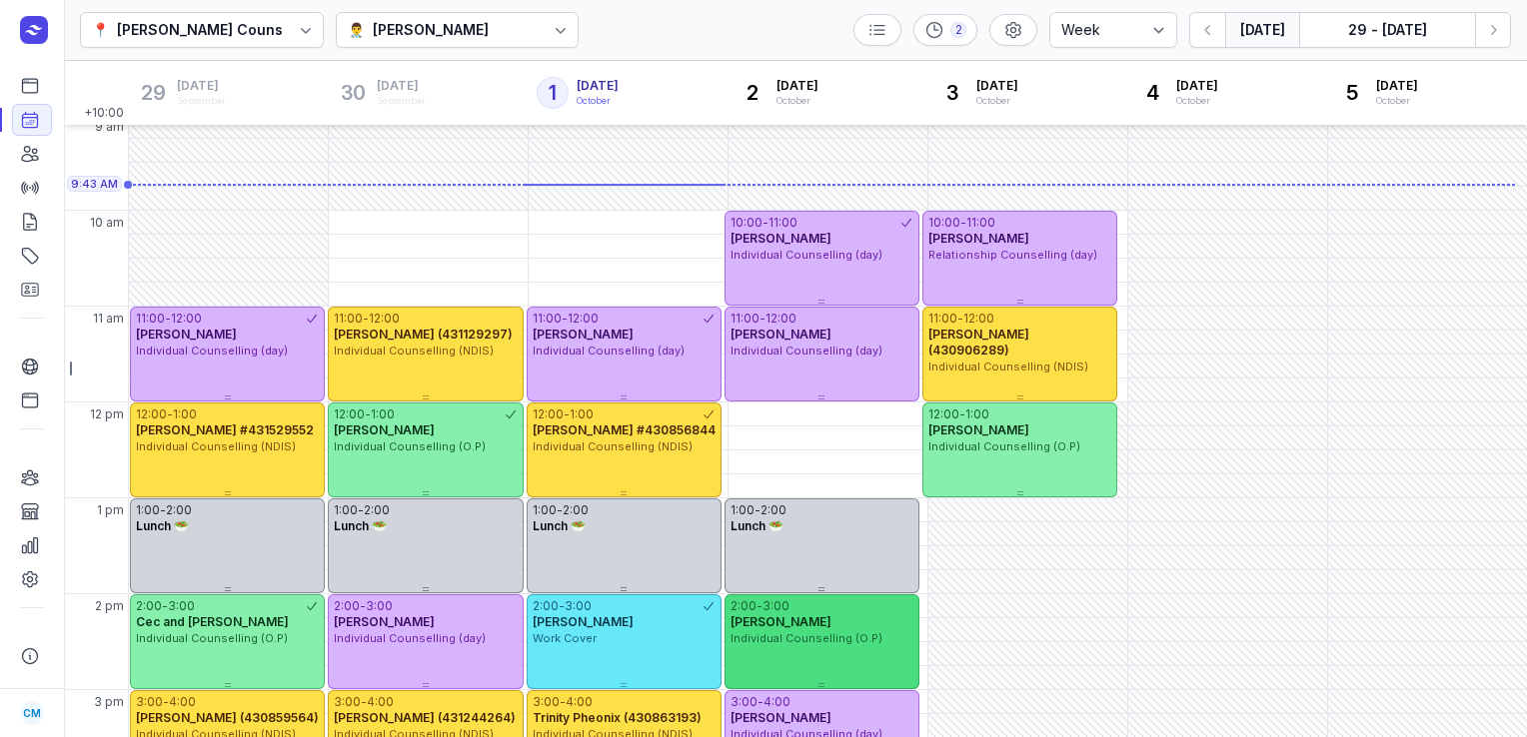
scroll to position [93, 0]
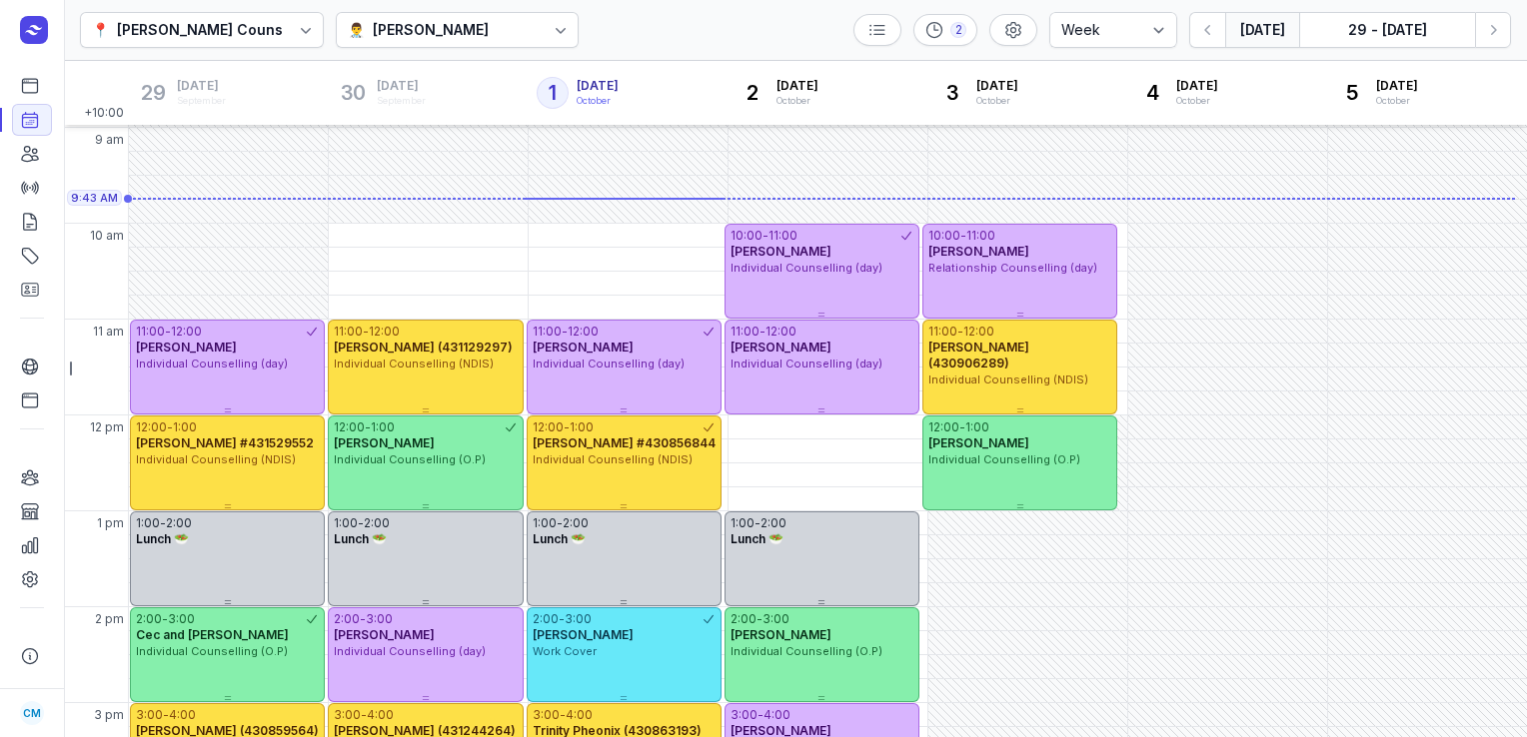
click at [543, 37] on div at bounding box center [561, 30] width 36 height 36
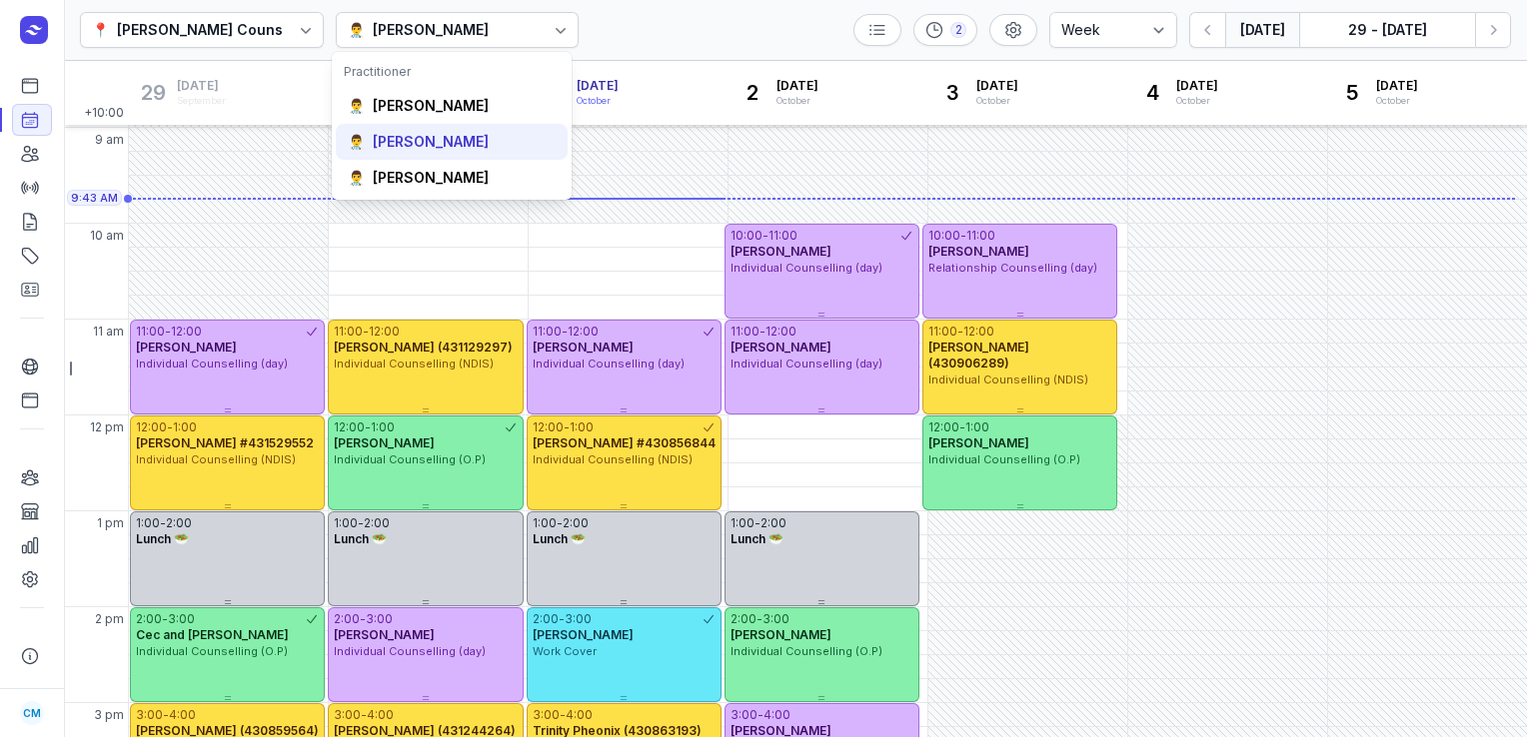
click at [459, 141] on div "Tanya Fisher" at bounding box center [431, 142] width 116 height 20
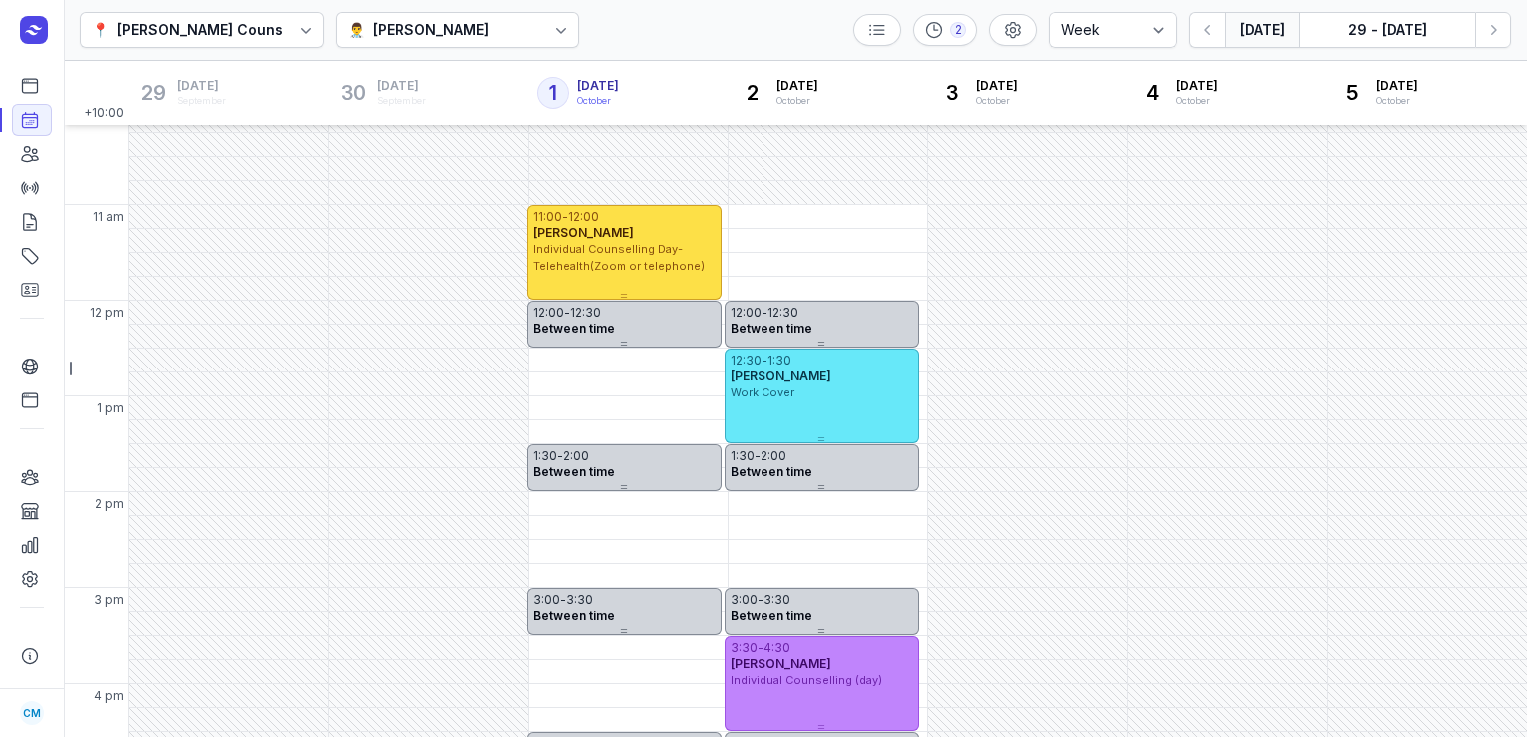
scroll to position [207, 0]
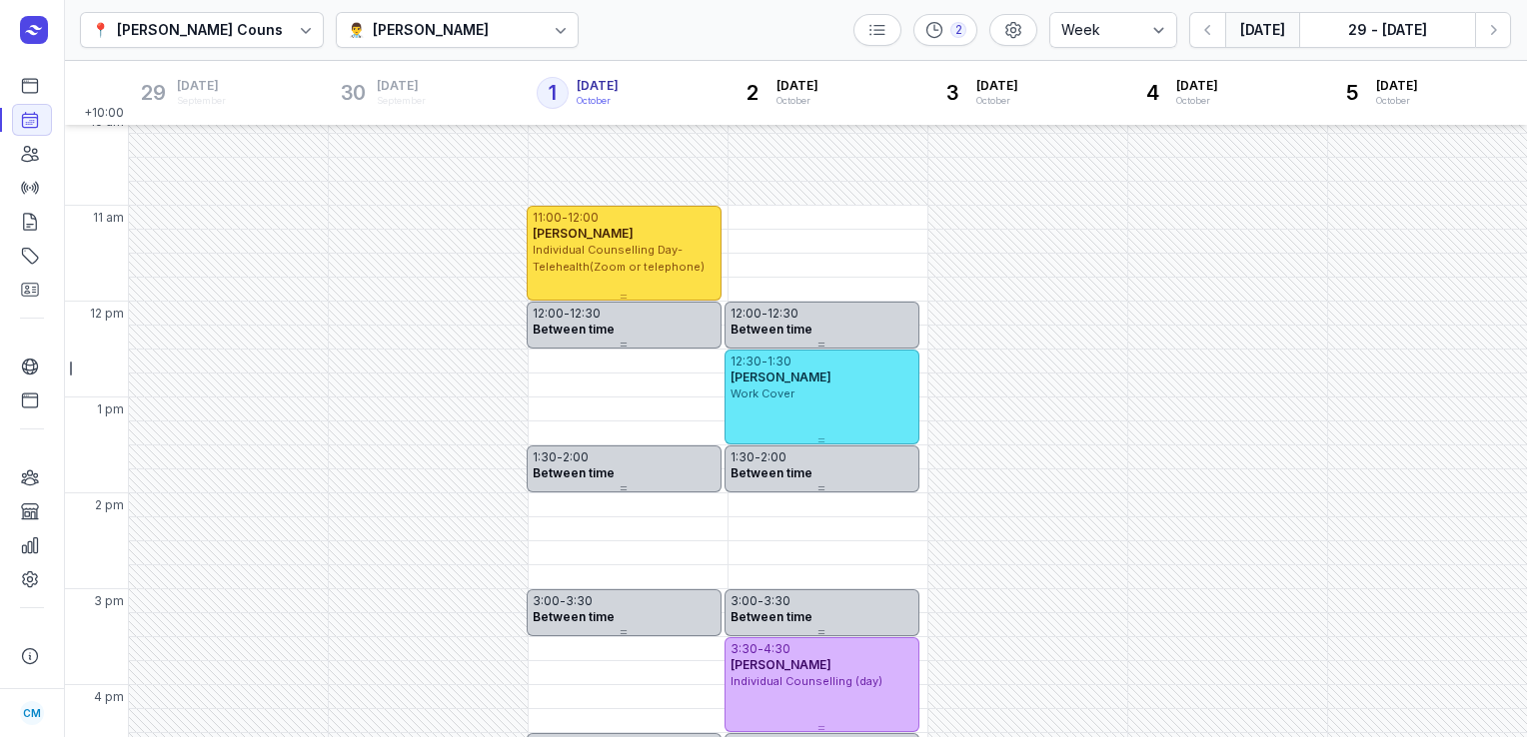
click at [543, 39] on div at bounding box center [561, 30] width 36 height 36
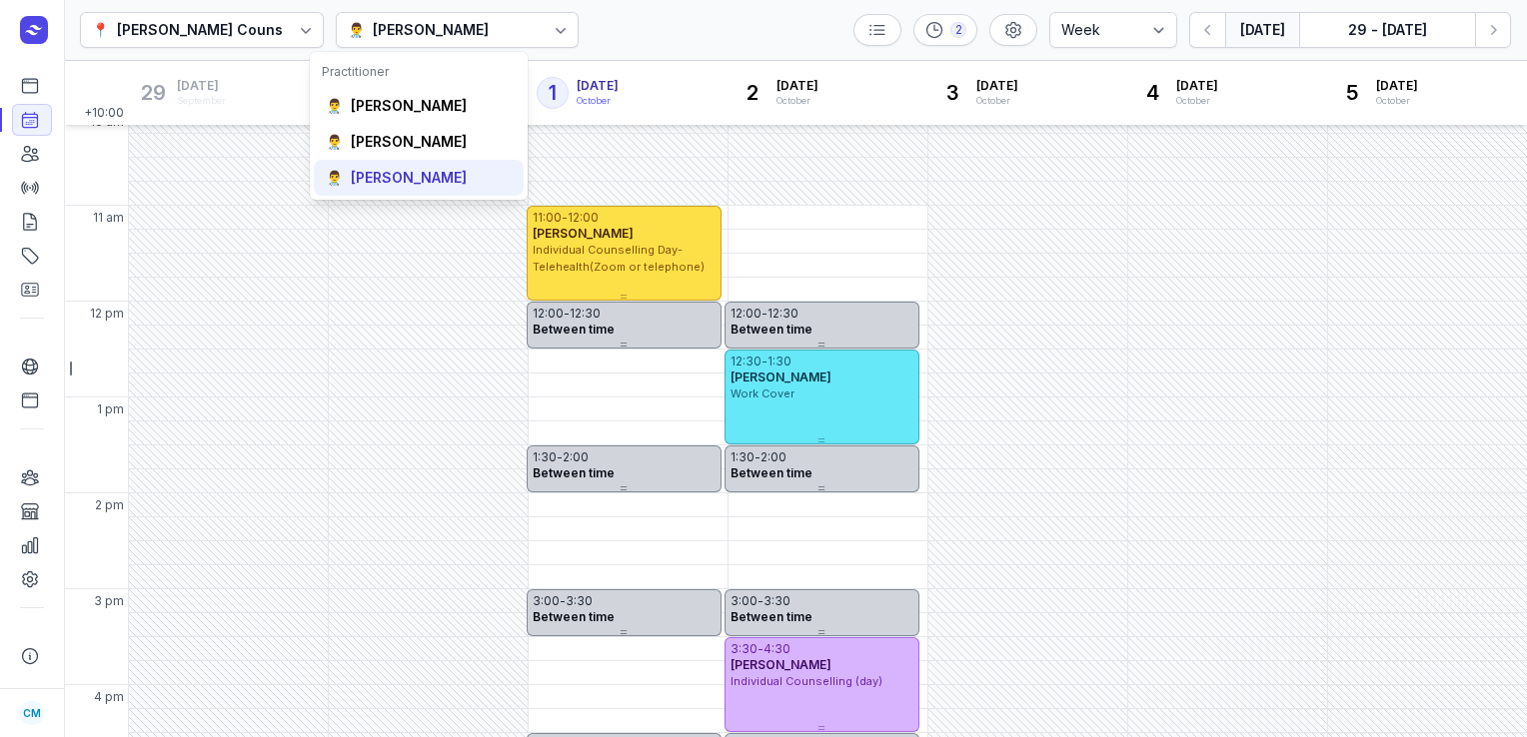
click at [426, 175] on div "Charlee Manaley" at bounding box center [409, 178] width 116 height 20
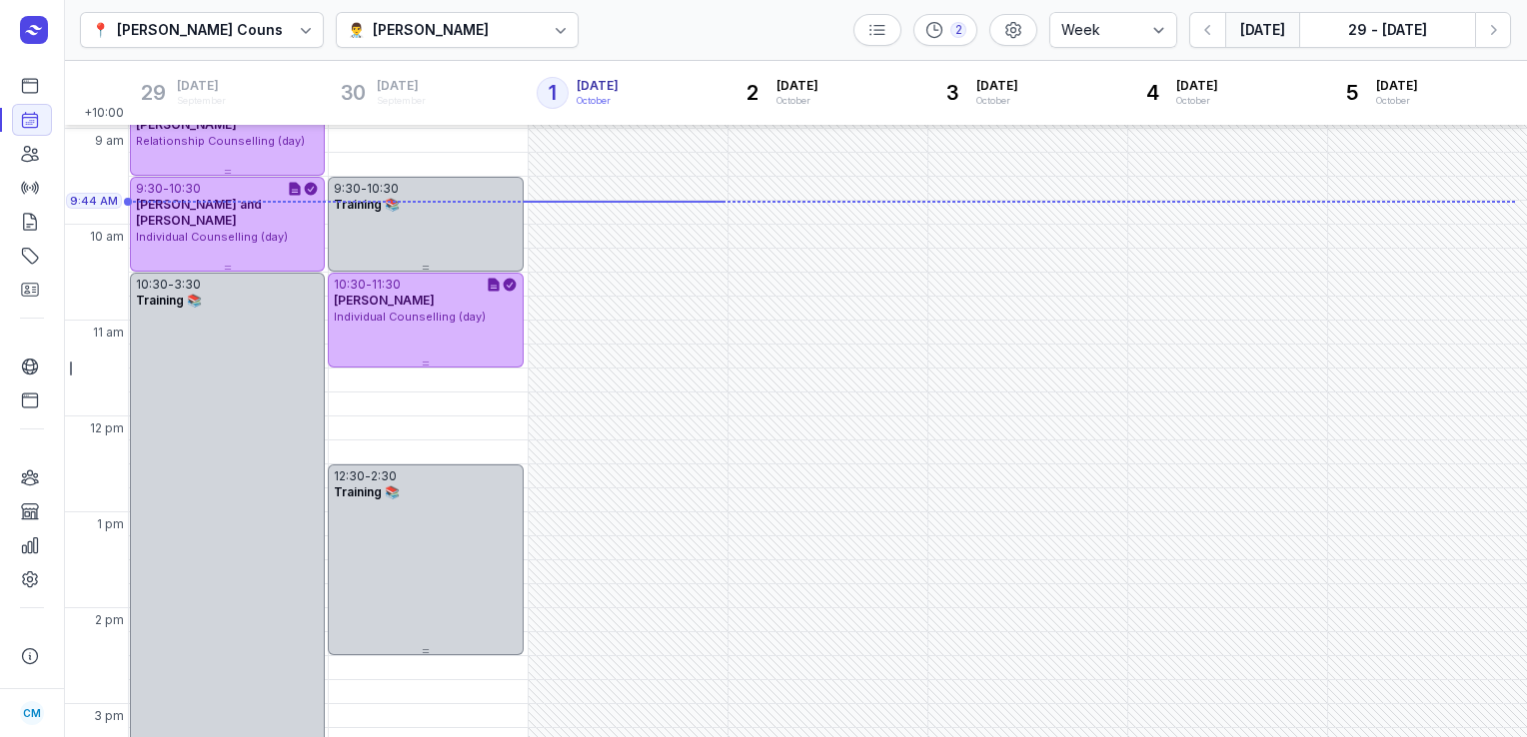
scroll to position [56, 0]
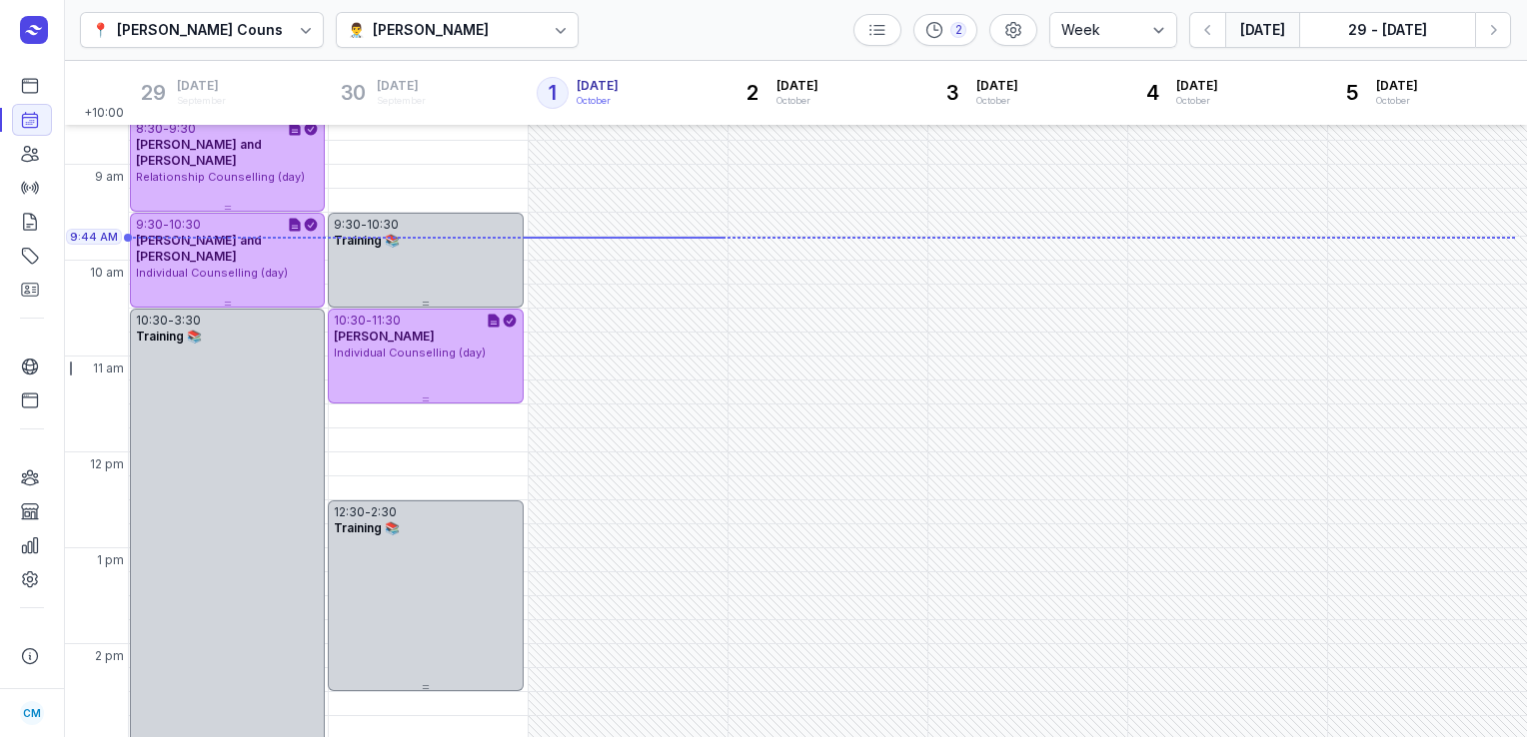
click at [396, 25] on div "Charlee Manaley" at bounding box center [431, 30] width 116 height 24
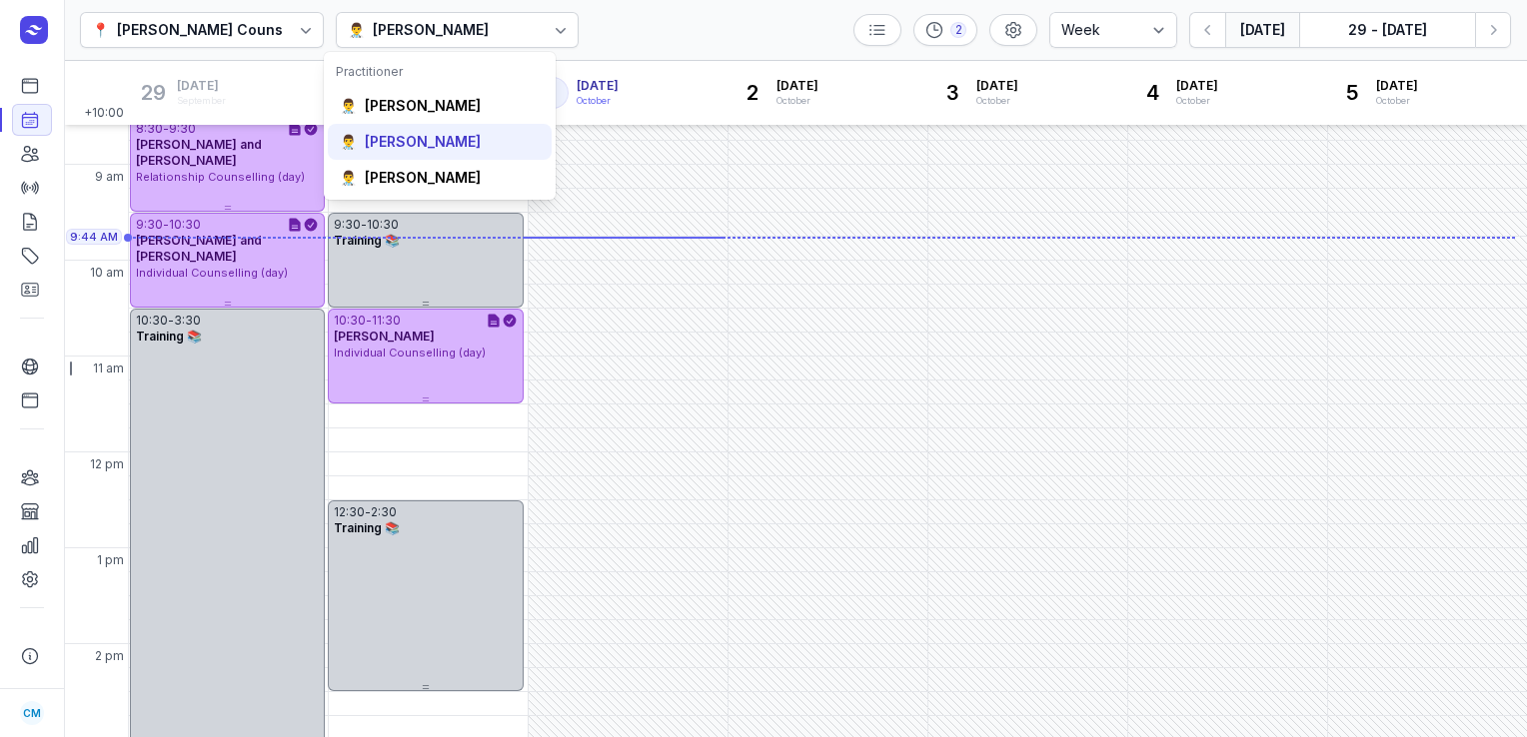
click at [409, 126] on div "👨‍⚕️ Tanya Fisher" at bounding box center [440, 142] width 224 height 36
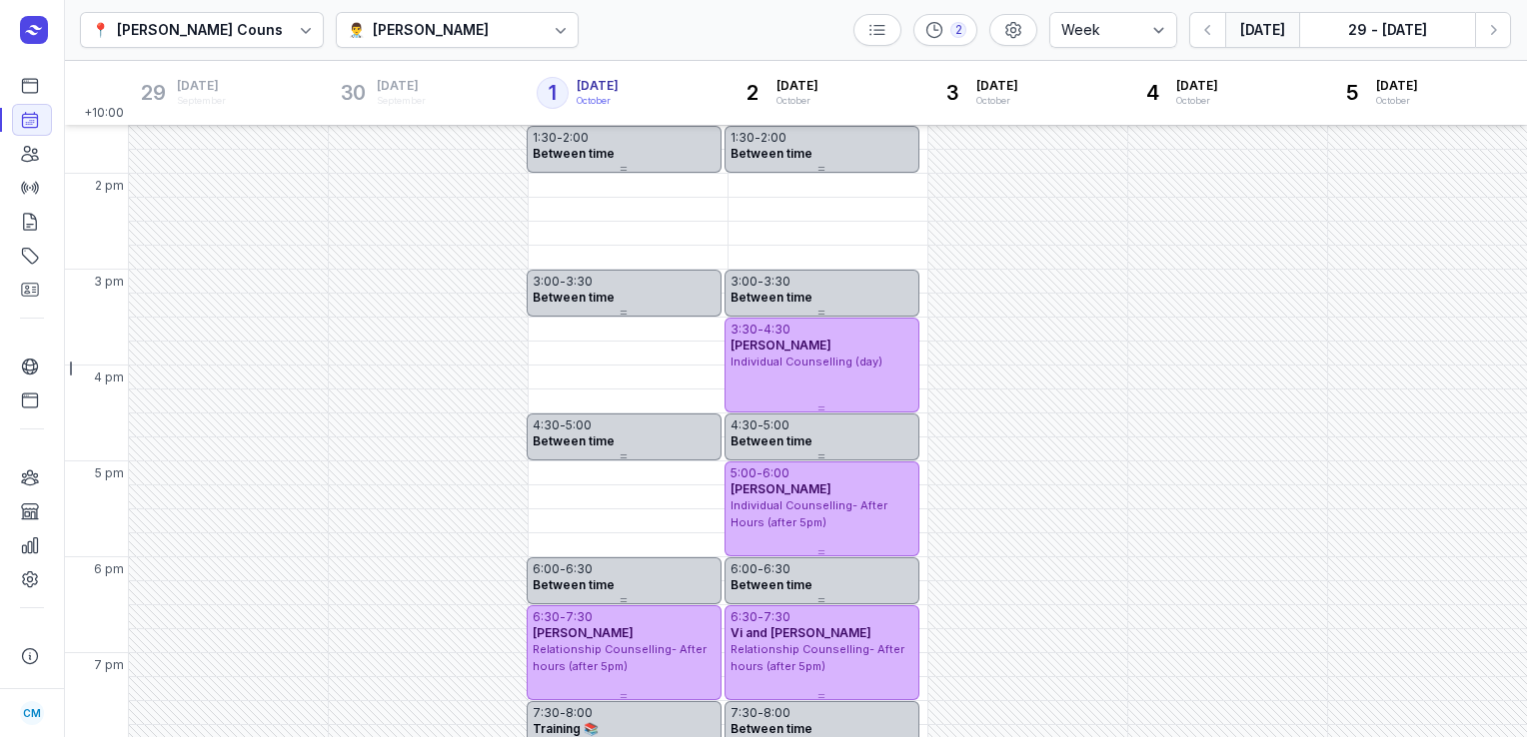
scroll to position [528, 0]
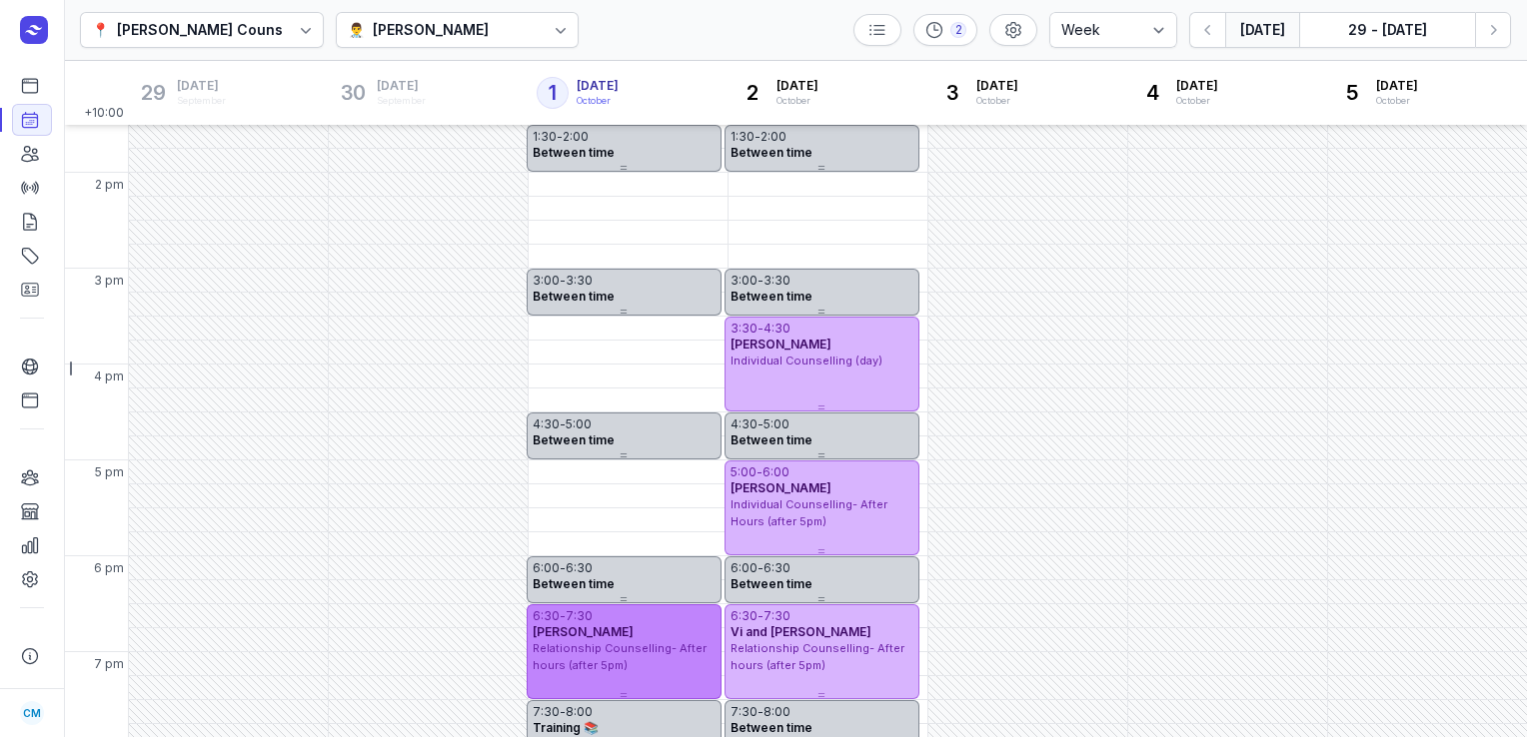
click at [596, 647] on span "Relationship Counselling- After hours (after 5pm)" at bounding box center [620, 656] width 174 height 31
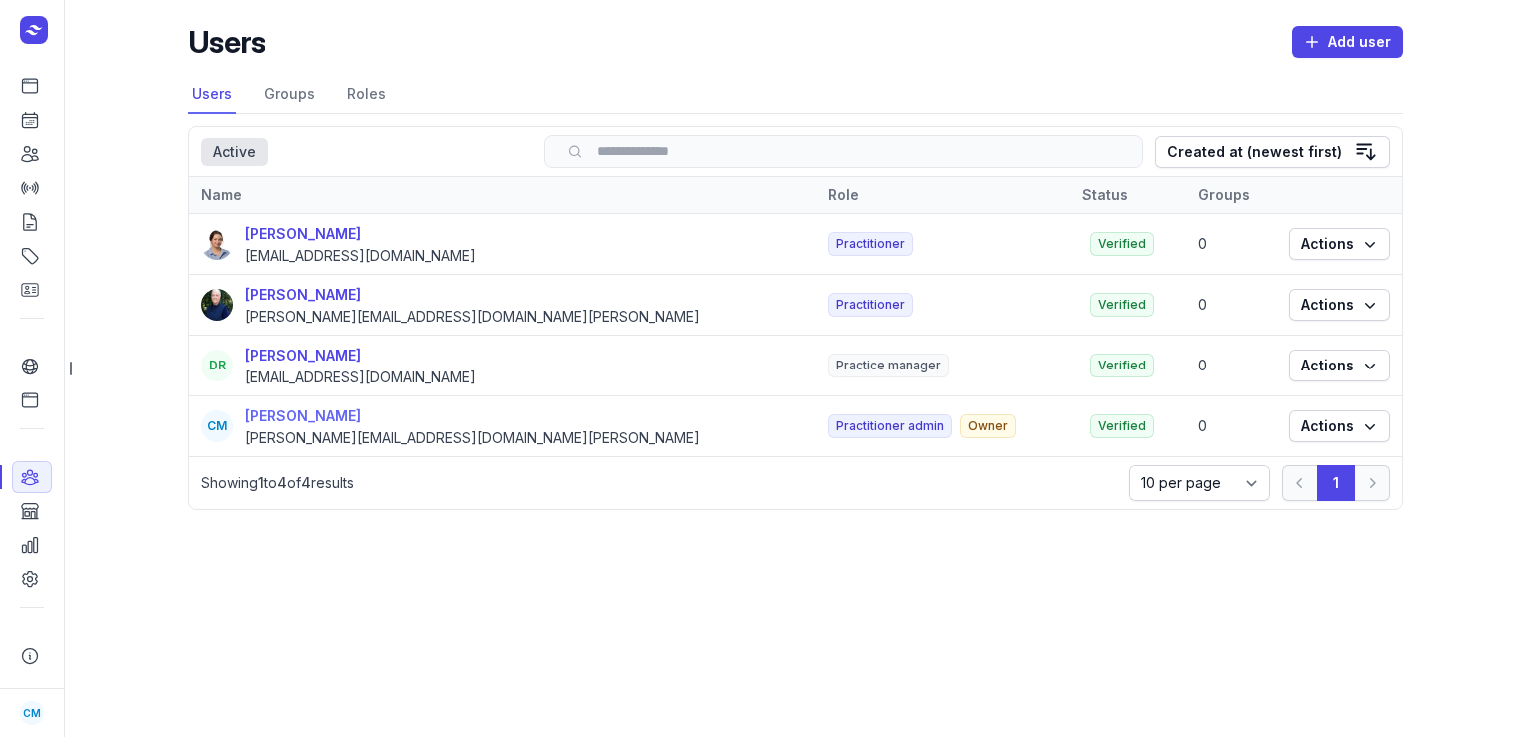
click at [291, 417] on div "[PERSON_NAME]" at bounding box center [472, 417] width 455 height 24
select select
select select "+61"
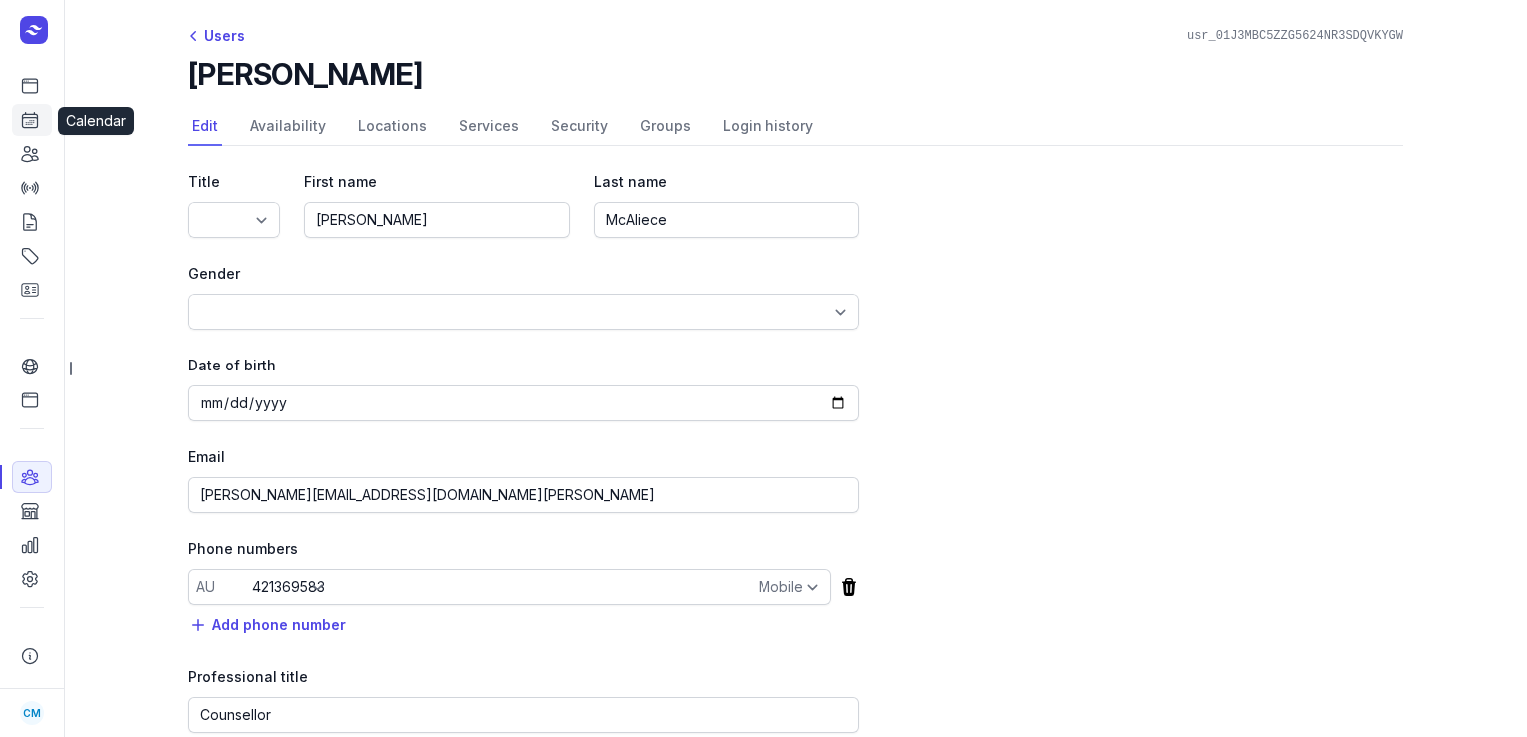
click at [18, 130] on link "Calendar" at bounding box center [32, 120] width 40 height 32
select select "week"
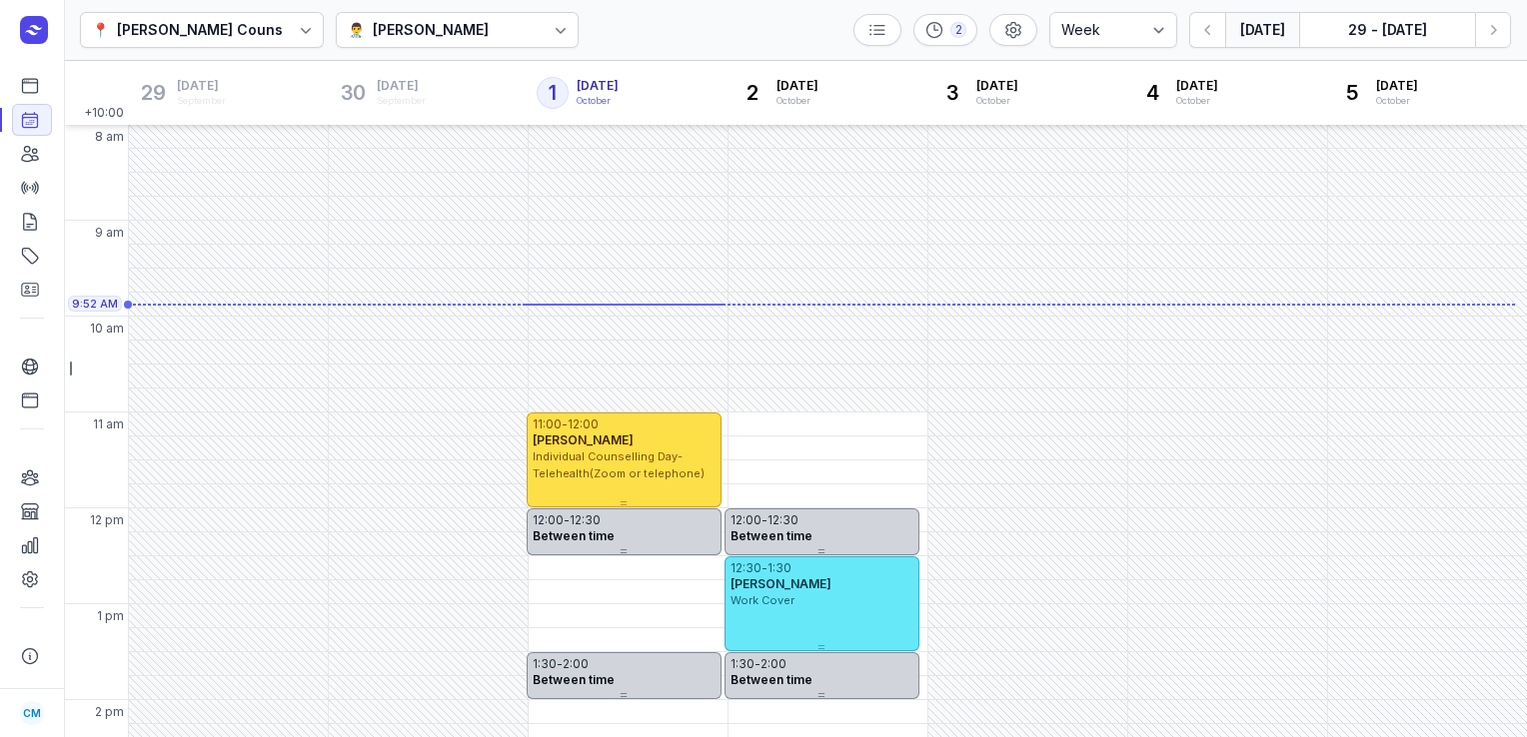
click at [409, 8] on div "📍 Courtney Mac Counselling 👨‍⚕️ Tanya Fisher 2 Day 3 days Work week Week Today …" at bounding box center [795, 30] width 1463 height 61
click at [410, 22] on div "Tanya Fisher" at bounding box center [431, 30] width 116 height 24
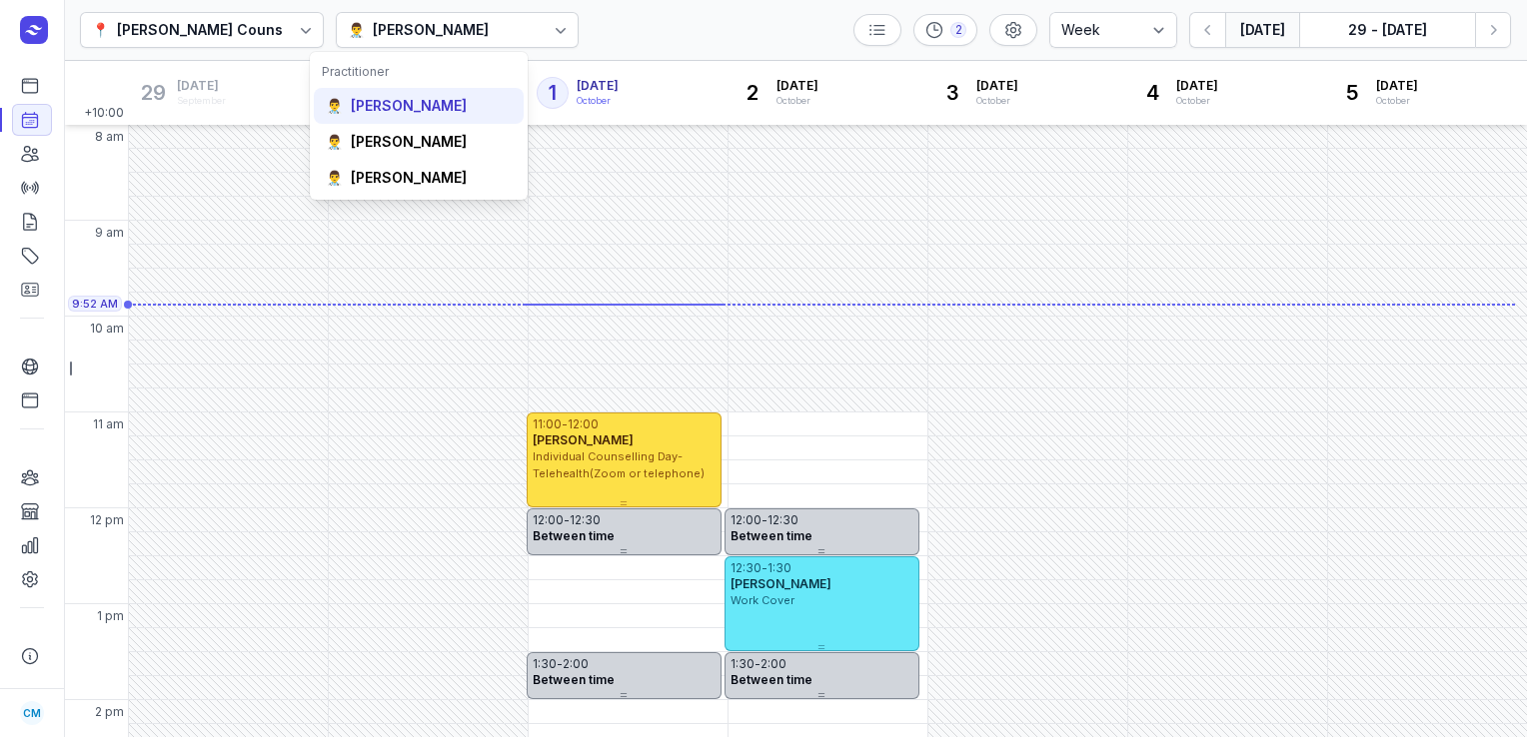
click at [395, 114] on div "Courtney McAliece" at bounding box center [409, 106] width 116 height 20
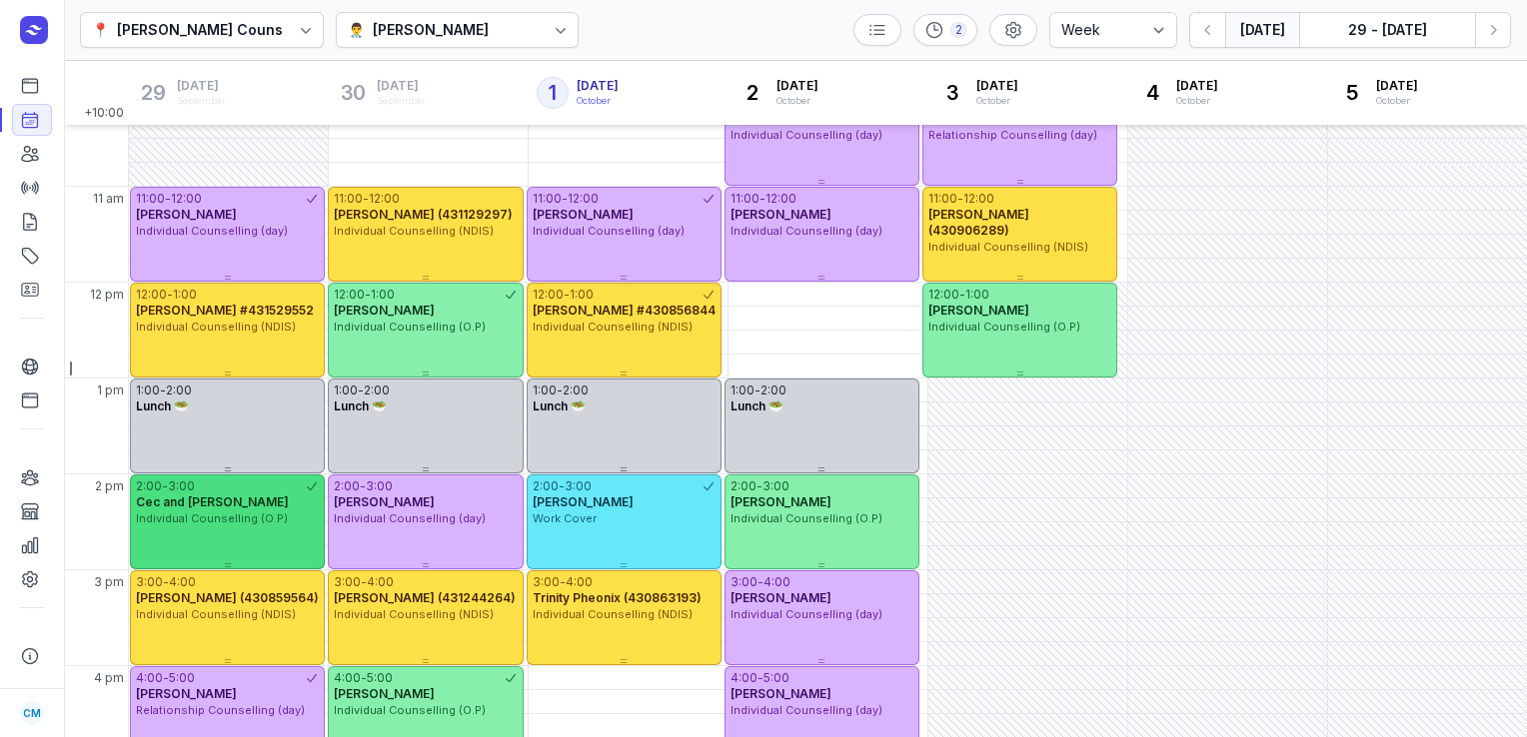
scroll to position [192, 0]
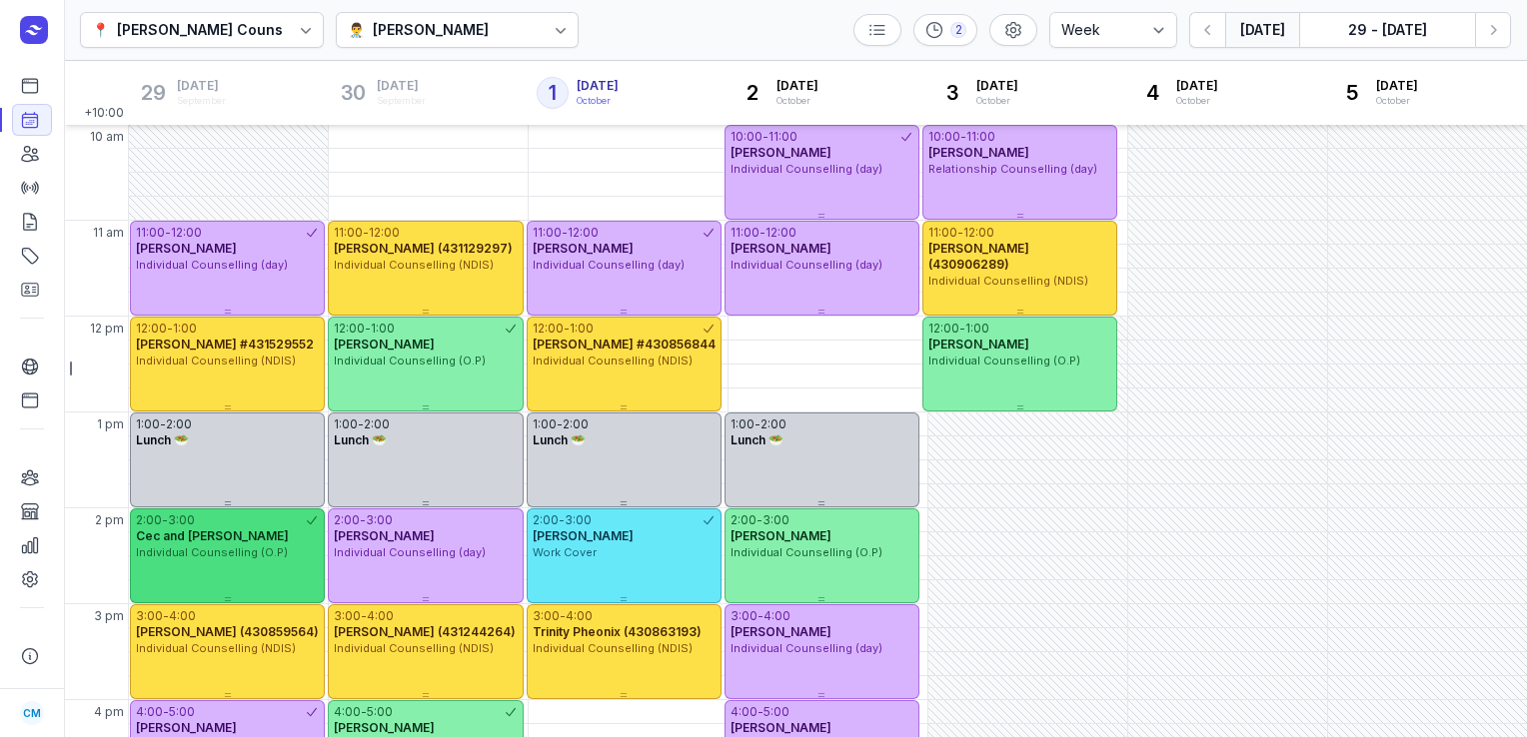
click at [280, 354] on span "Individual Counselling (NDIS)" at bounding box center [216, 361] width 160 height 14
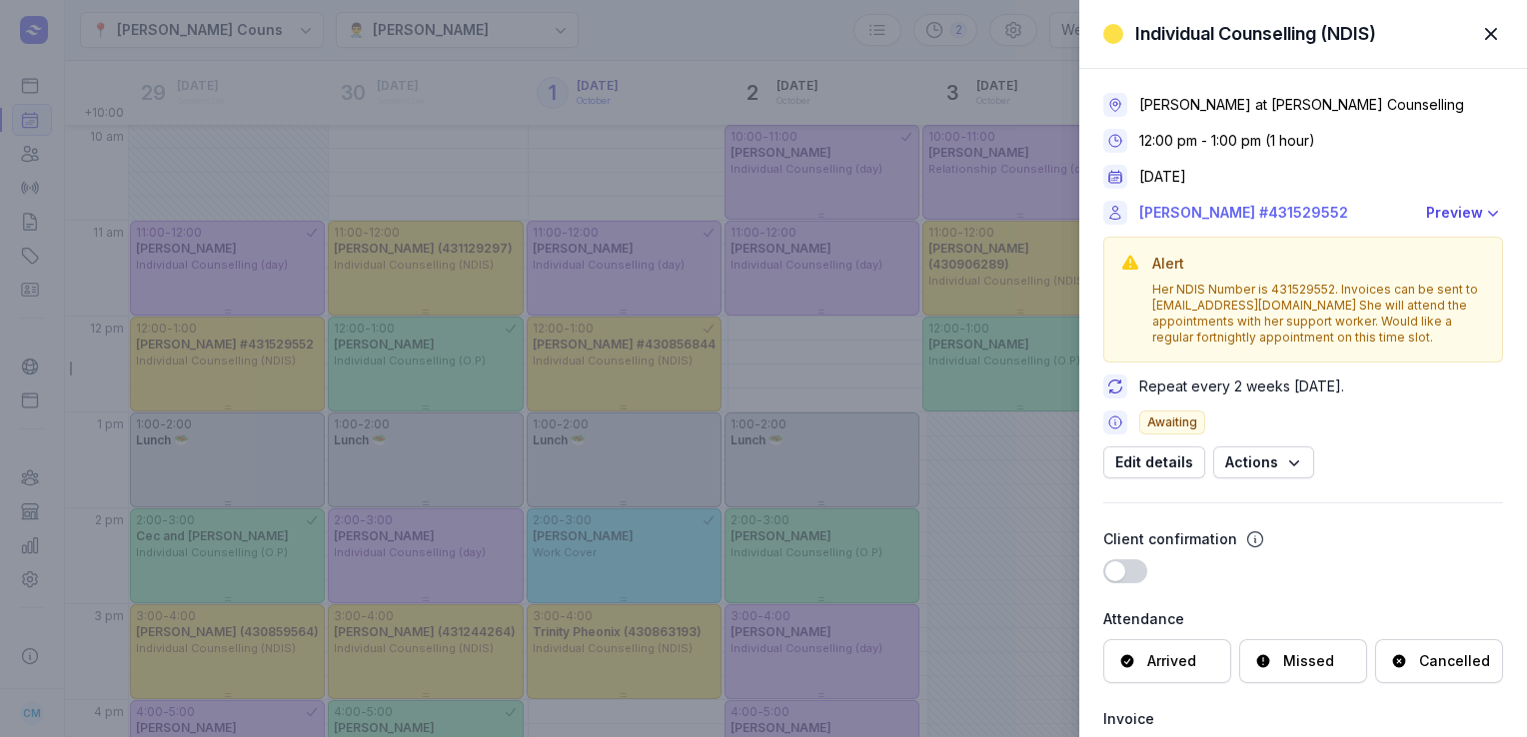
click at [1190, 213] on link "Jennifer Mclean #431529552" at bounding box center [1276, 213] width 275 height 24
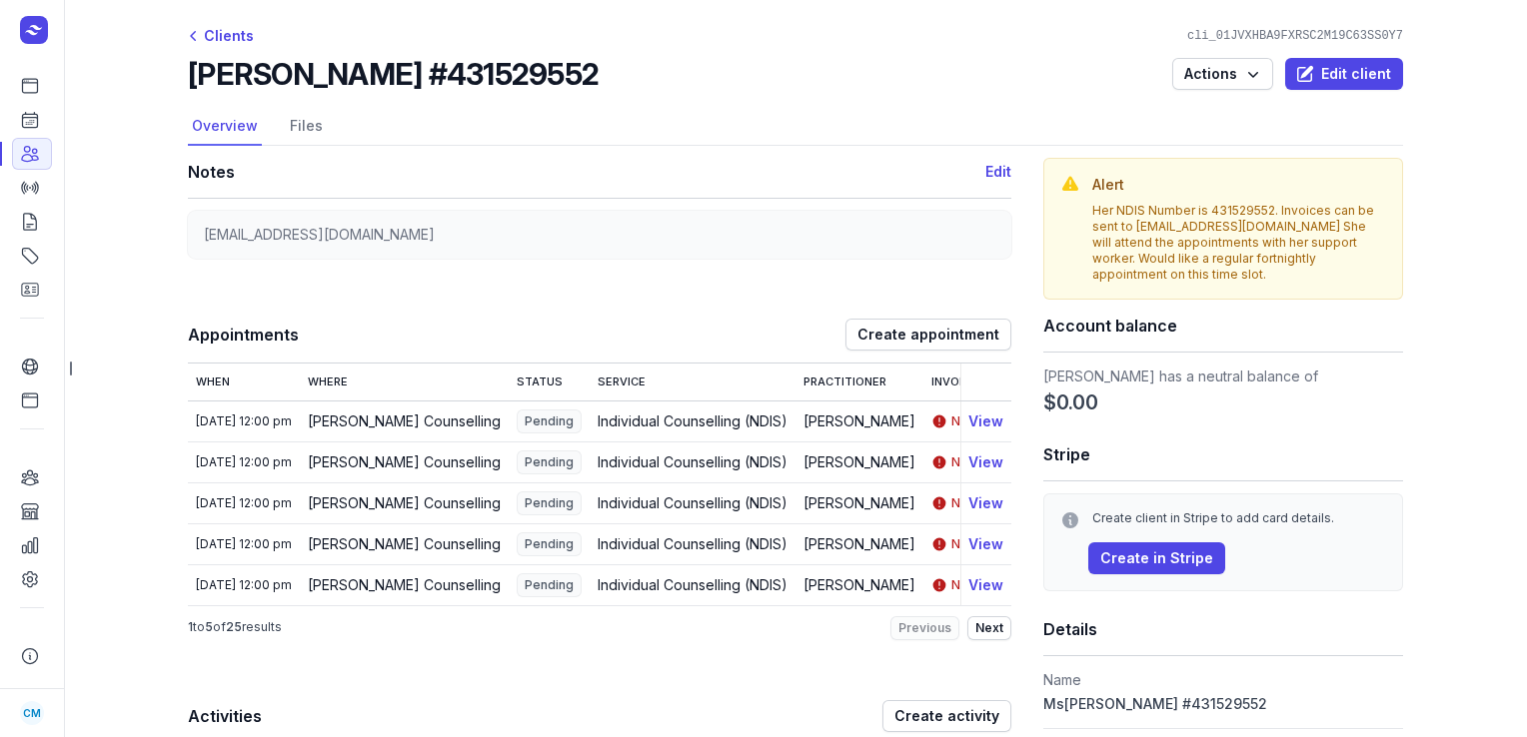
drag, startPoint x: 607, startPoint y: 74, endPoint x: 187, endPoint y: 81, distance: 420.7
click at [188, 81] on div "Jennifer Mclean #431529552 Actions Edit client" at bounding box center [795, 74] width 1215 height 36
copy h2 "Jennifer Mclean #431529552"
click at [21, 115] on icon at bounding box center [30, 120] width 20 height 20
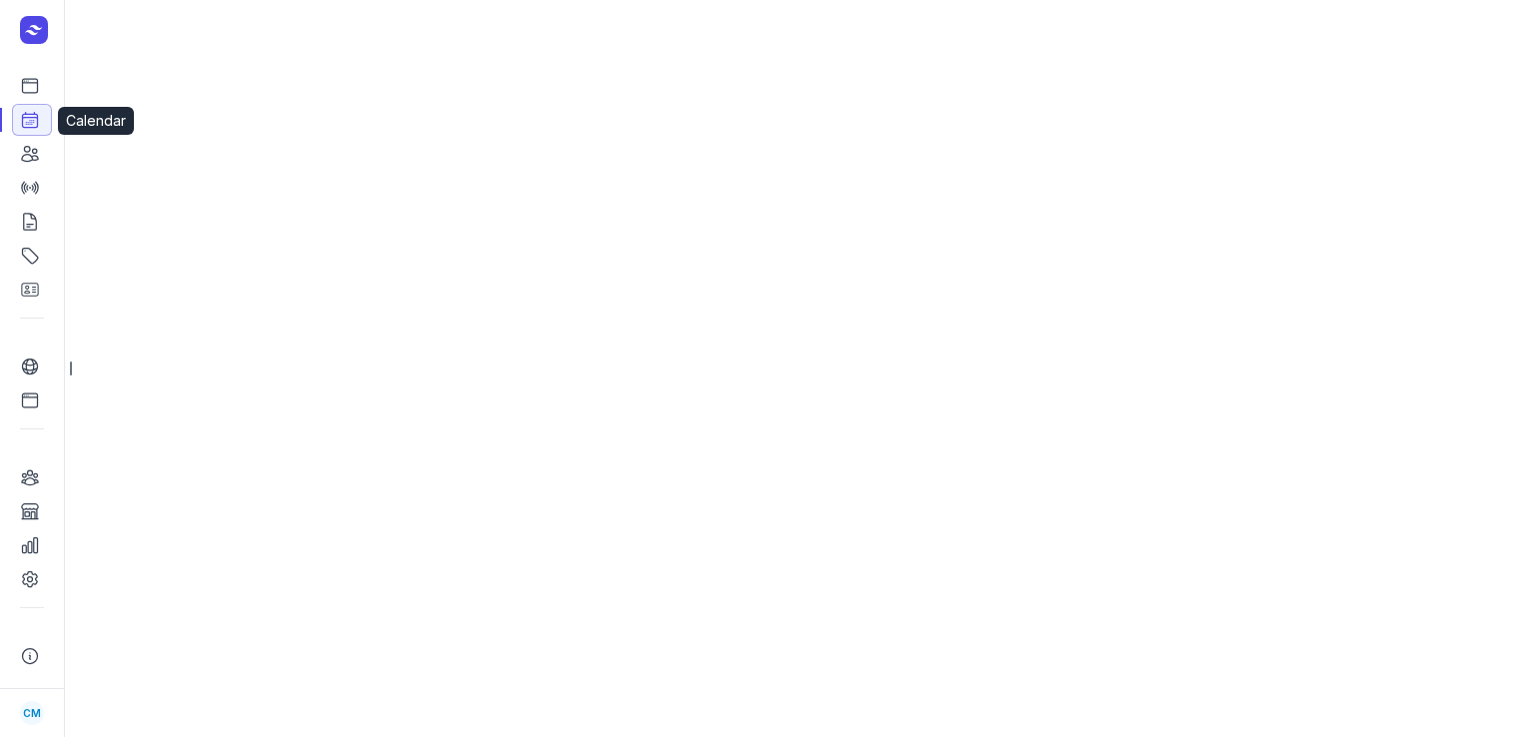
select select "week"
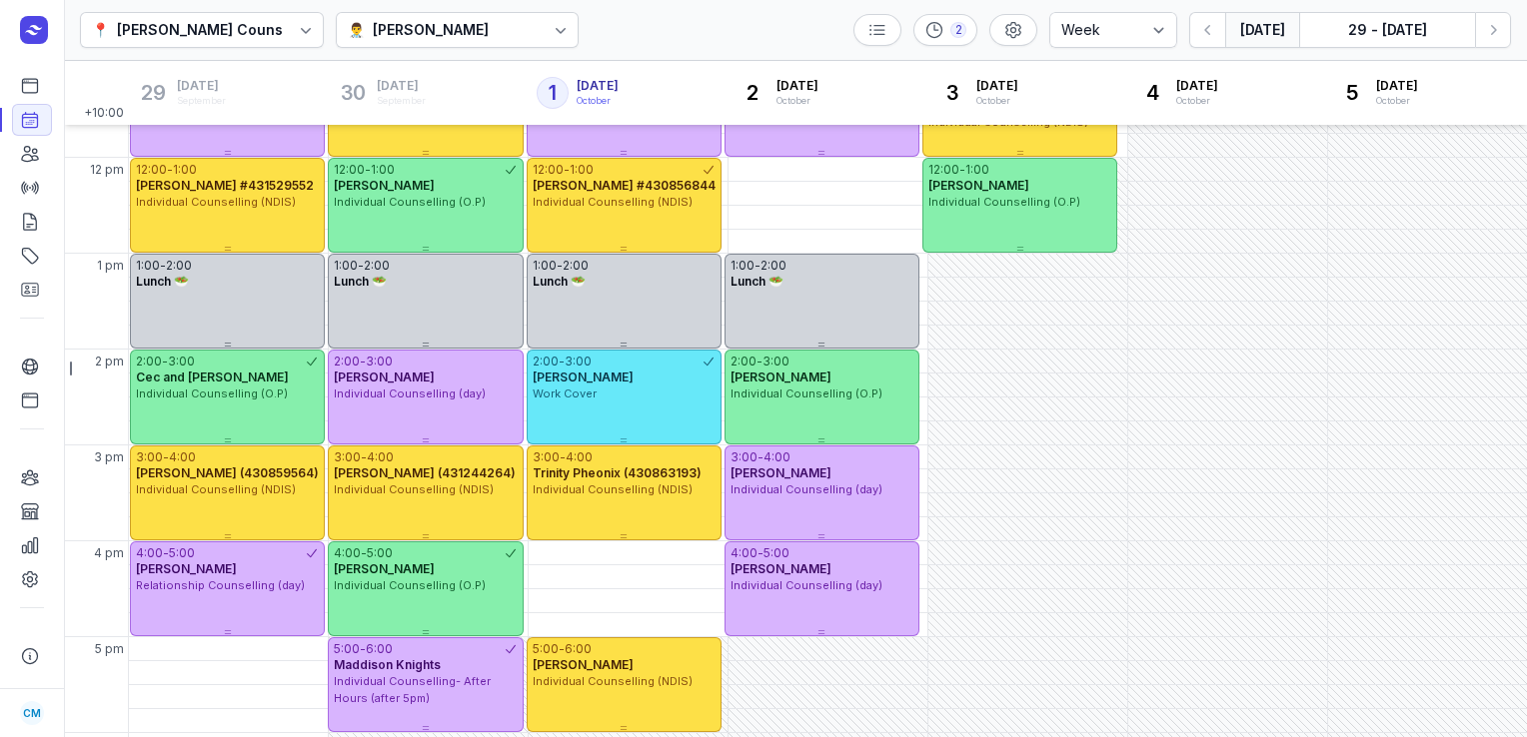
scroll to position [352, 0]
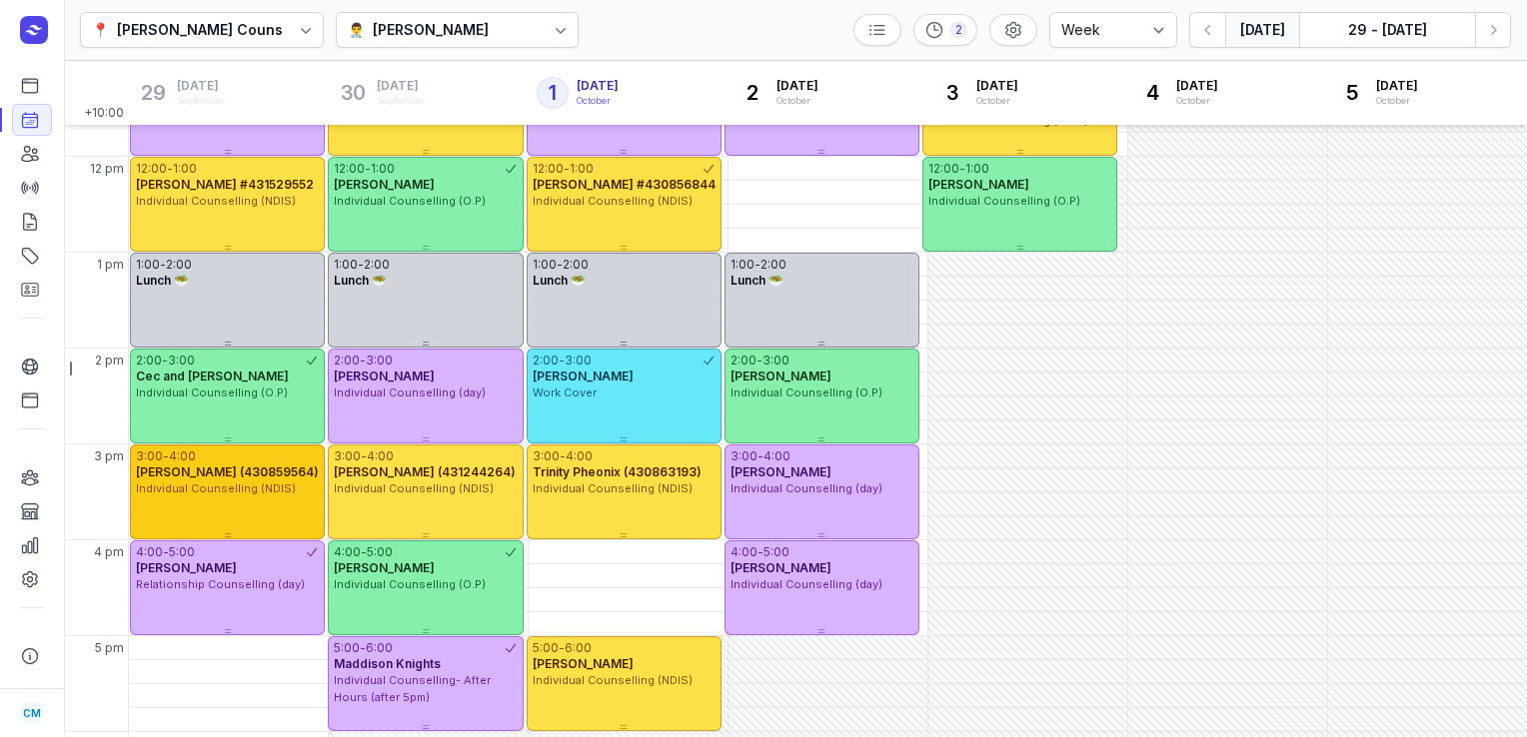
click at [226, 481] on div "Individual Counselling (NDIS)" at bounding box center [227, 489] width 183 height 17
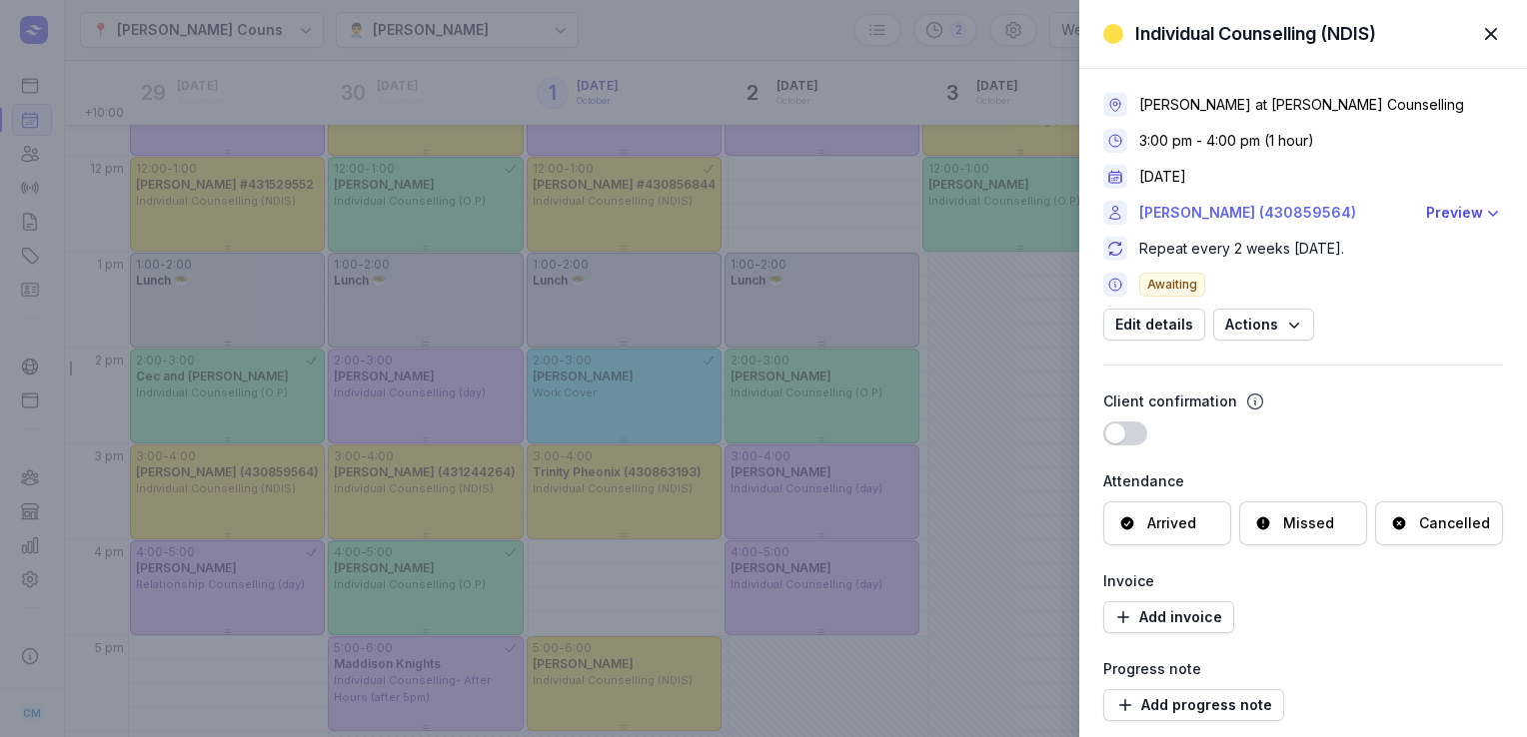
click at [1211, 221] on link "Wojciech Zbik (430859564)" at bounding box center [1276, 213] width 275 height 24
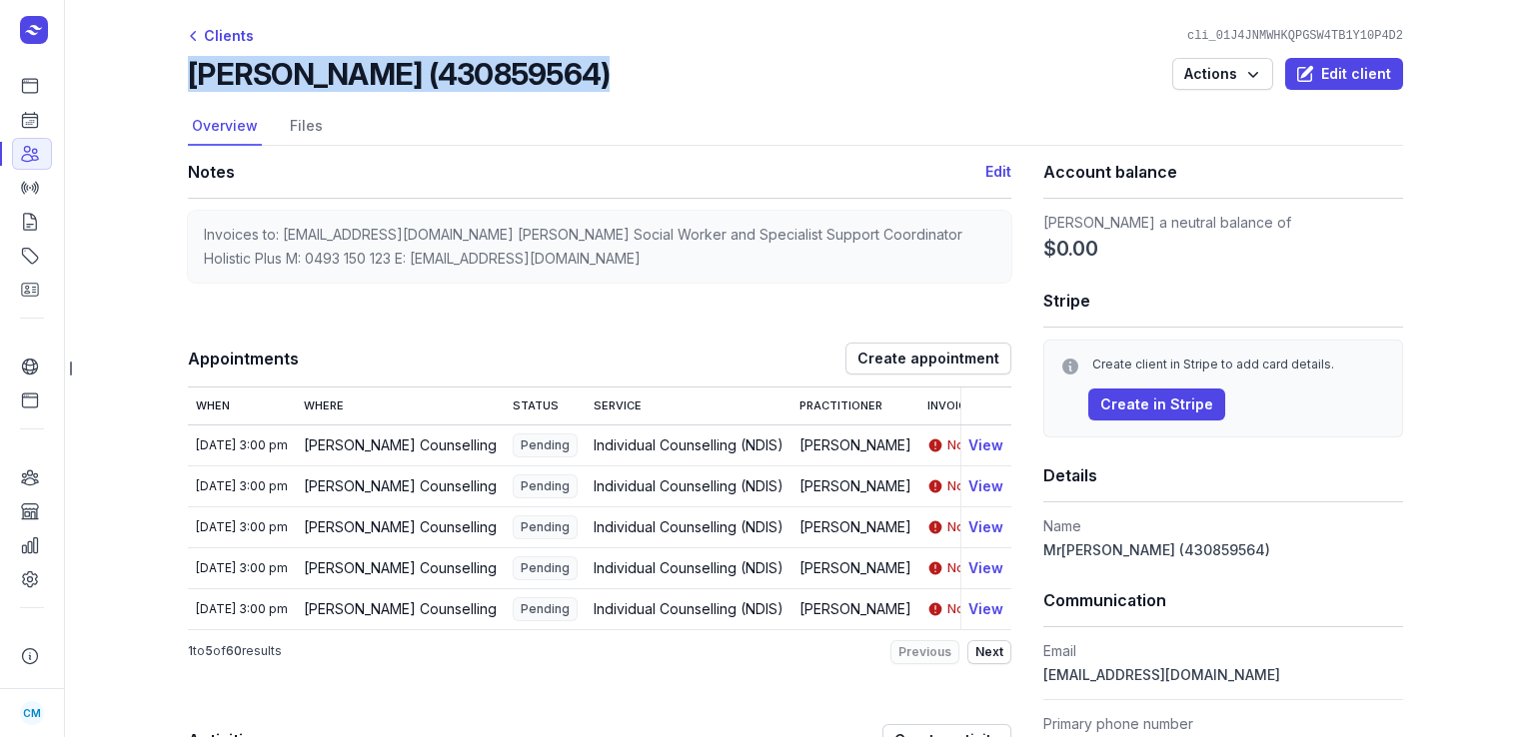
drag, startPoint x: 577, startPoint y: 65, endPoint x: 164, endPoint y: 77, distance: 413.8
copy h2 "Wojciech Zbik (430859564)"
click at [20, 139] on link "Clients" at bounding box center [32, 154] width 40 height 32
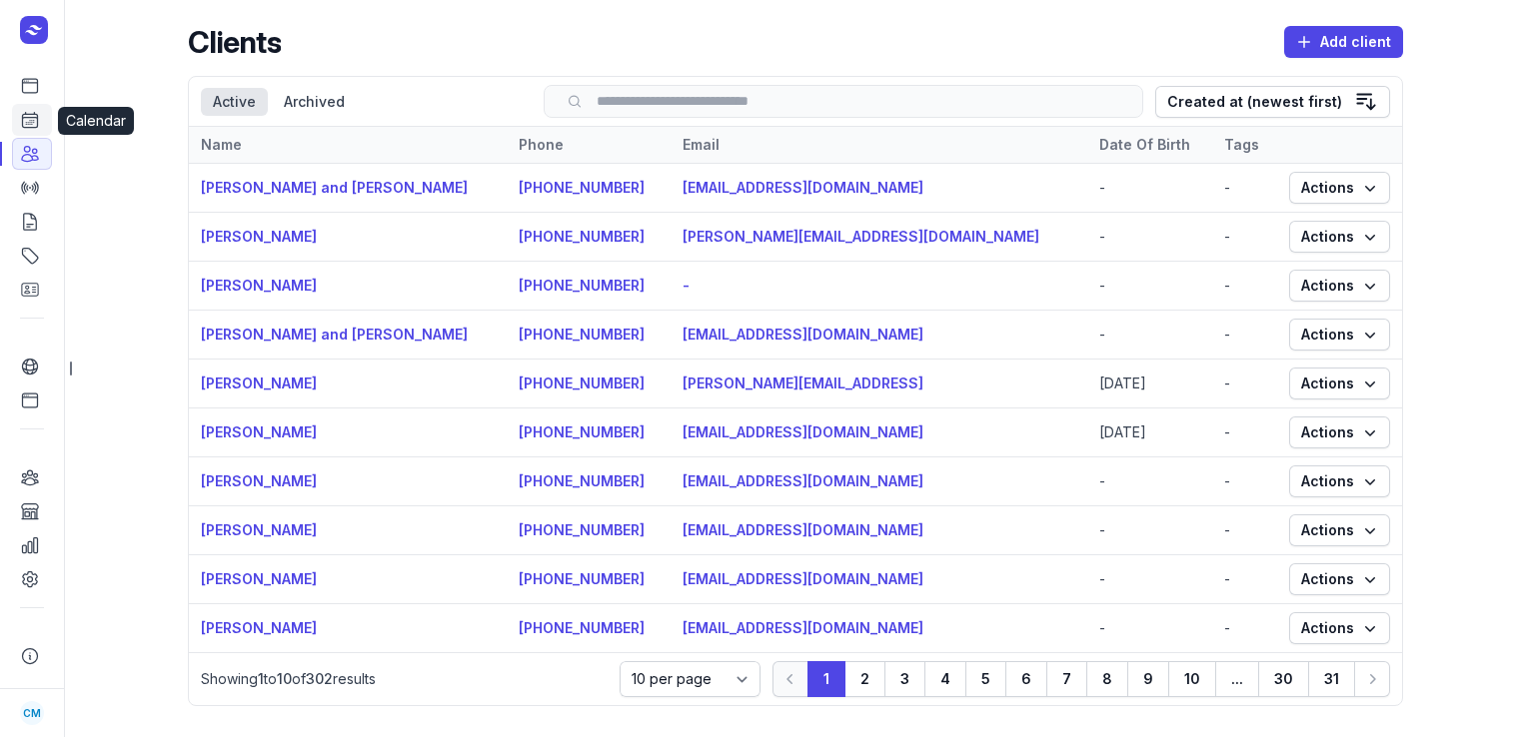
click at [39, 118] on icon at bounding box center [30, 120] width 20 height 20
select select "week"
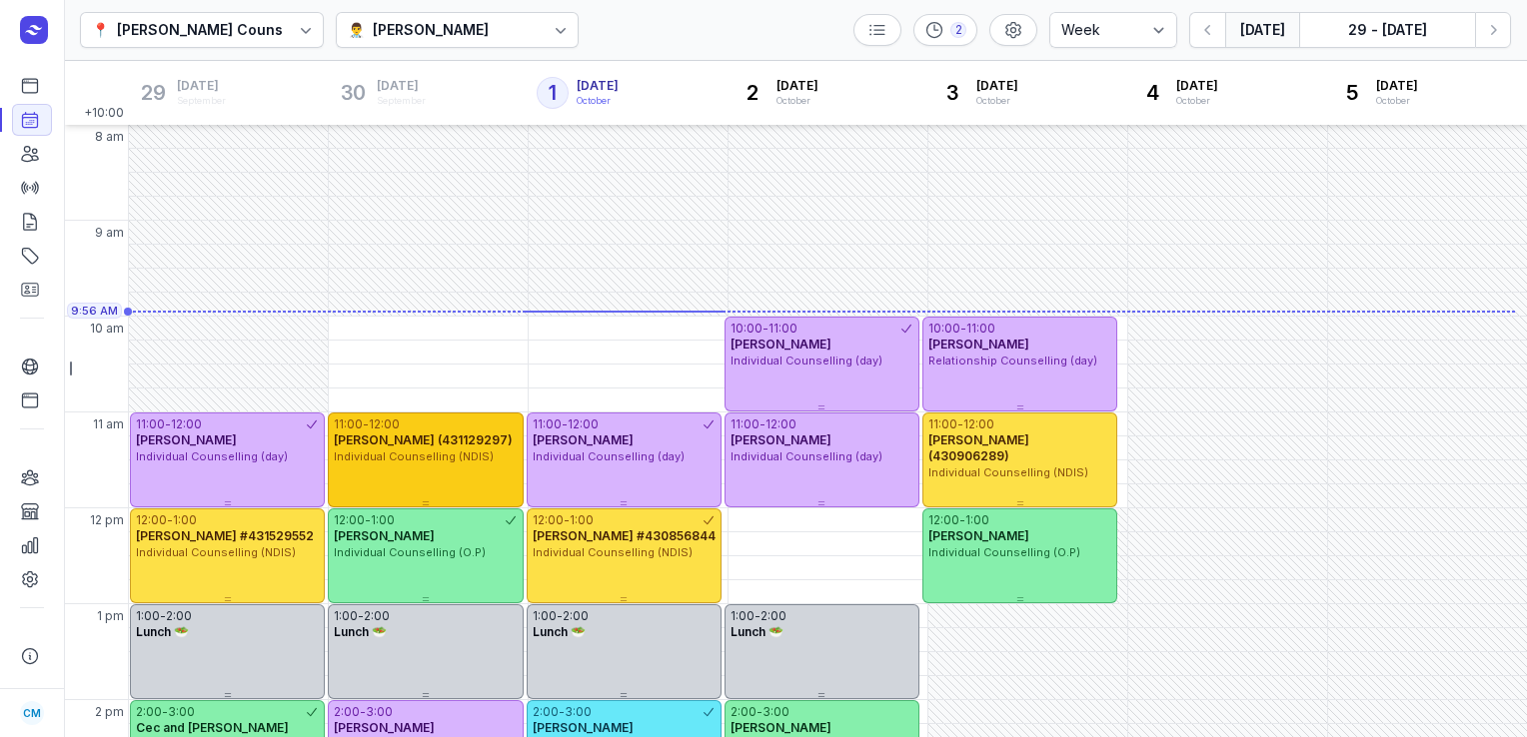
click at [438, 446] on span "Kearne Blackshire (431129297)" at bounding box center [423, 440] width 179 height 15
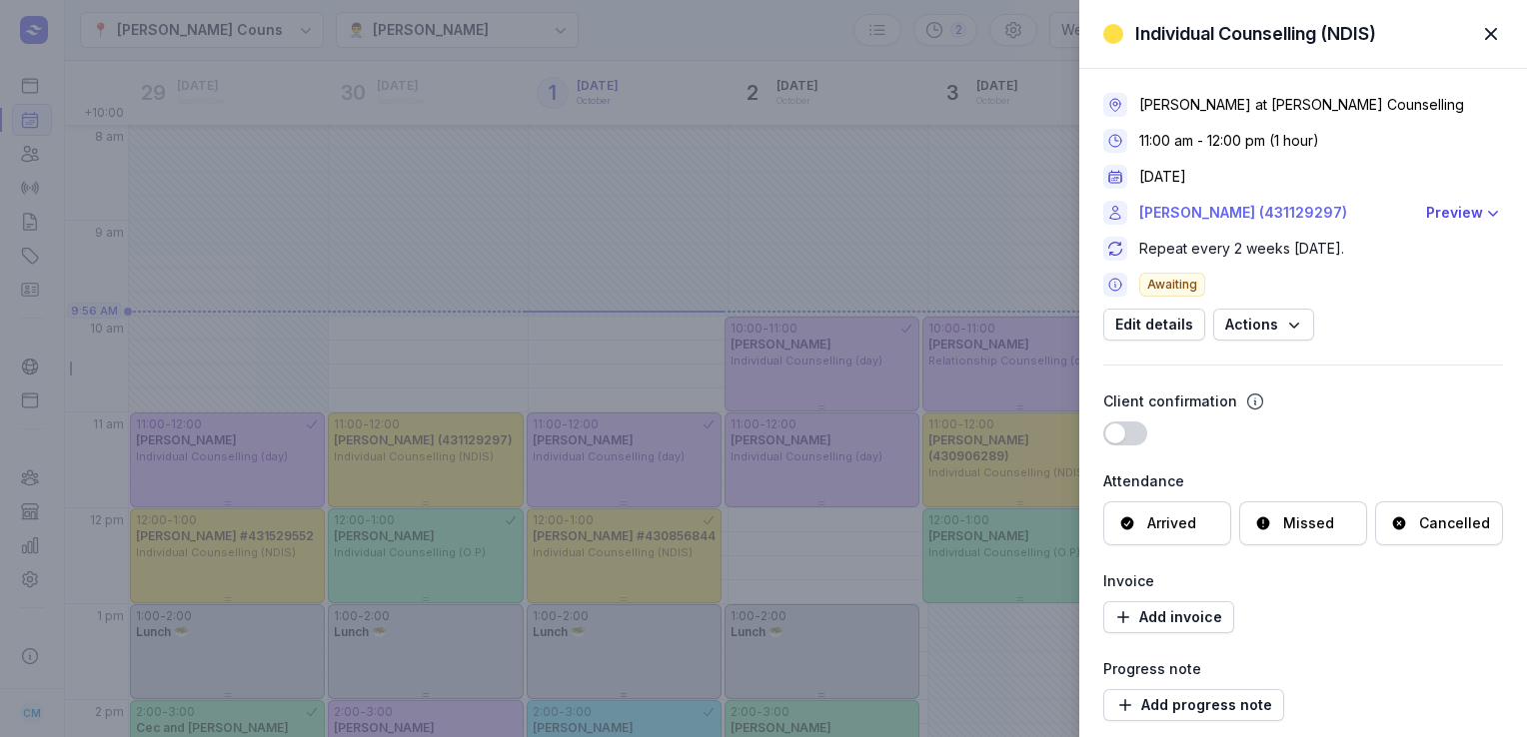
click at [1223, 206] on link "Kearne Blackshire (431129297)" at bounding box center [1276, 213] width 275 height 24
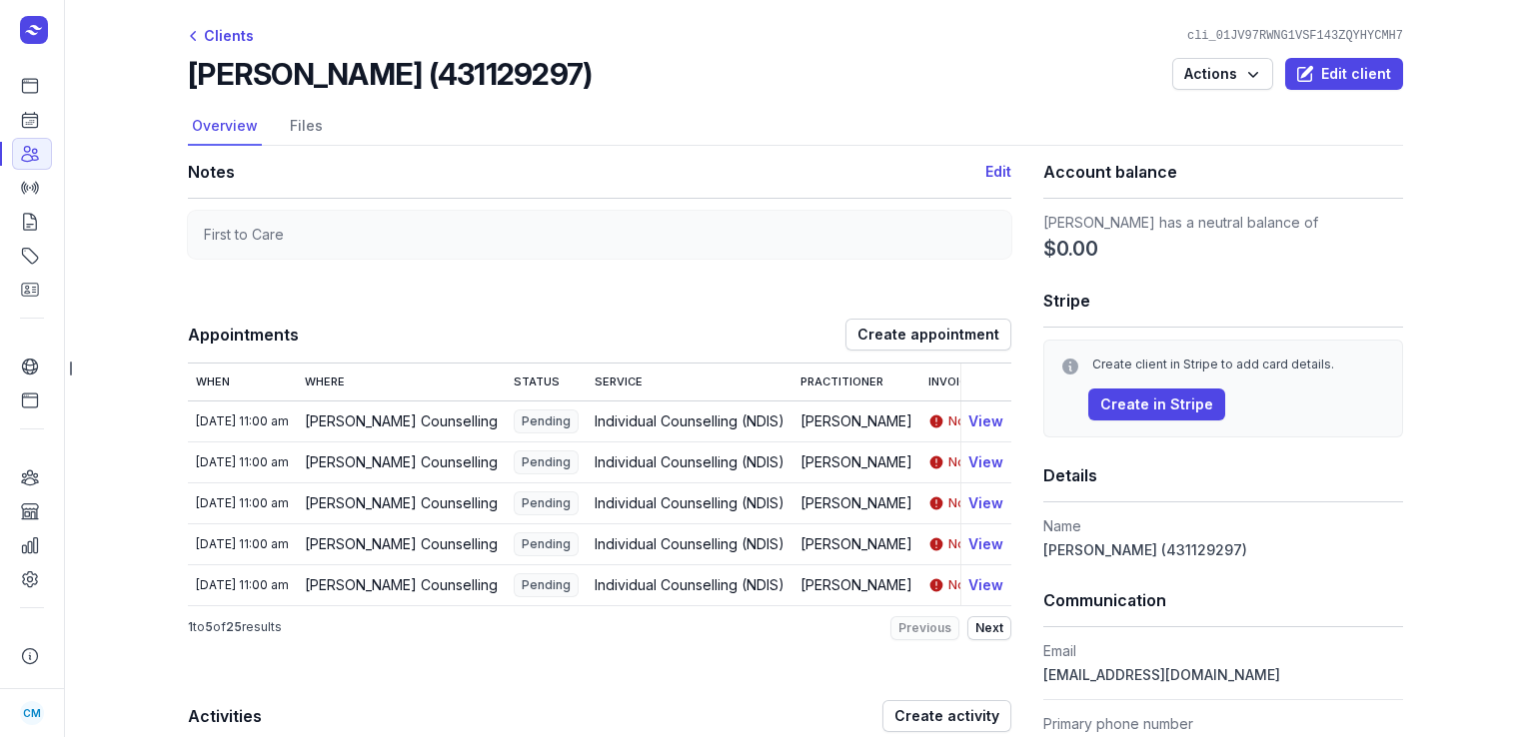
scroll to position [2, 0]
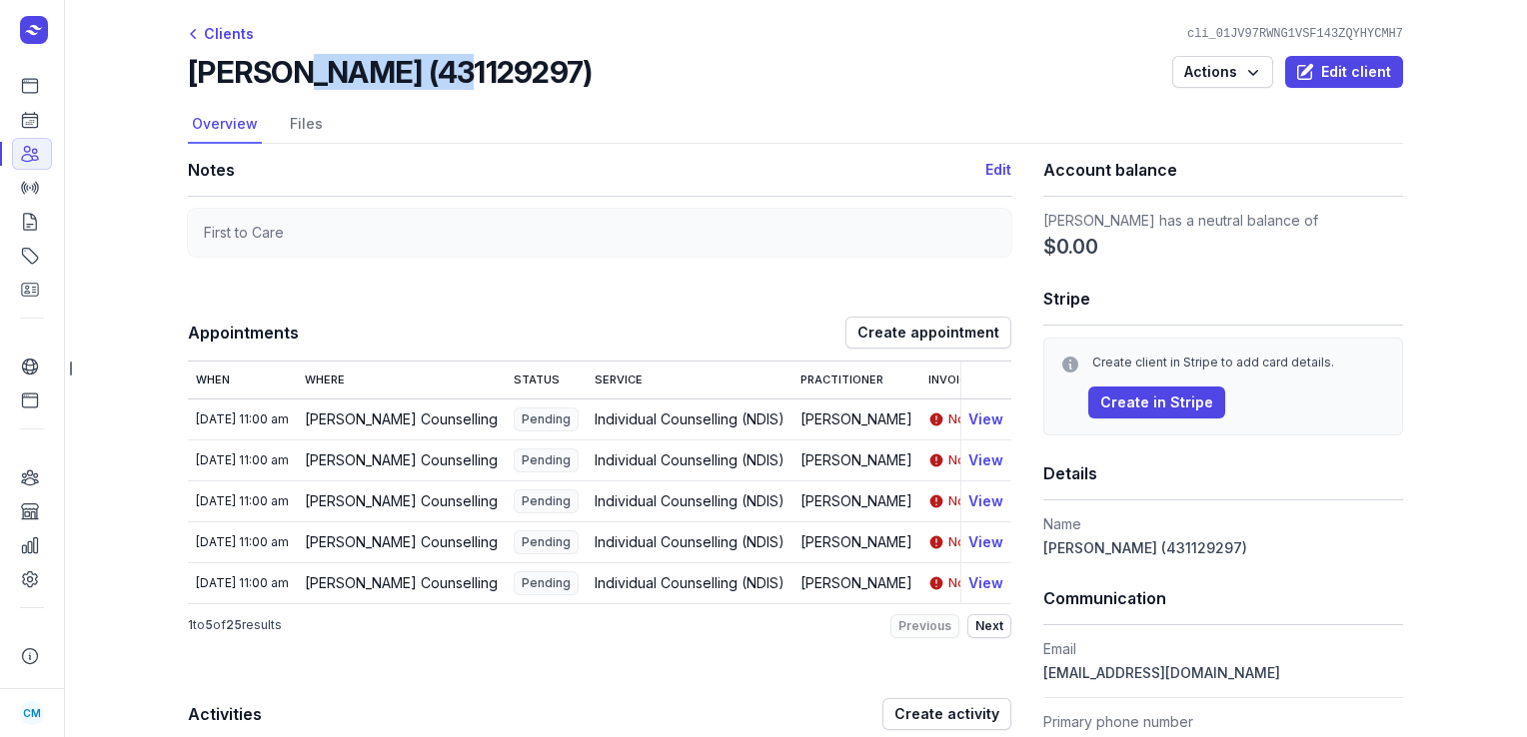
drag, startPoint x: 419, startPoint y: 74, endPoint x: 289, endPoint y: 70, distance: 129.9
click at [289, 70] on h2 "Kearne Blackshire (431129297)" at bounding box center [390, 72] width 404 height 36
copy h2 "Blackshire"
click at [1312, 72] on span "Edit client" at bounding box center [1344, 72] width 94 height 24
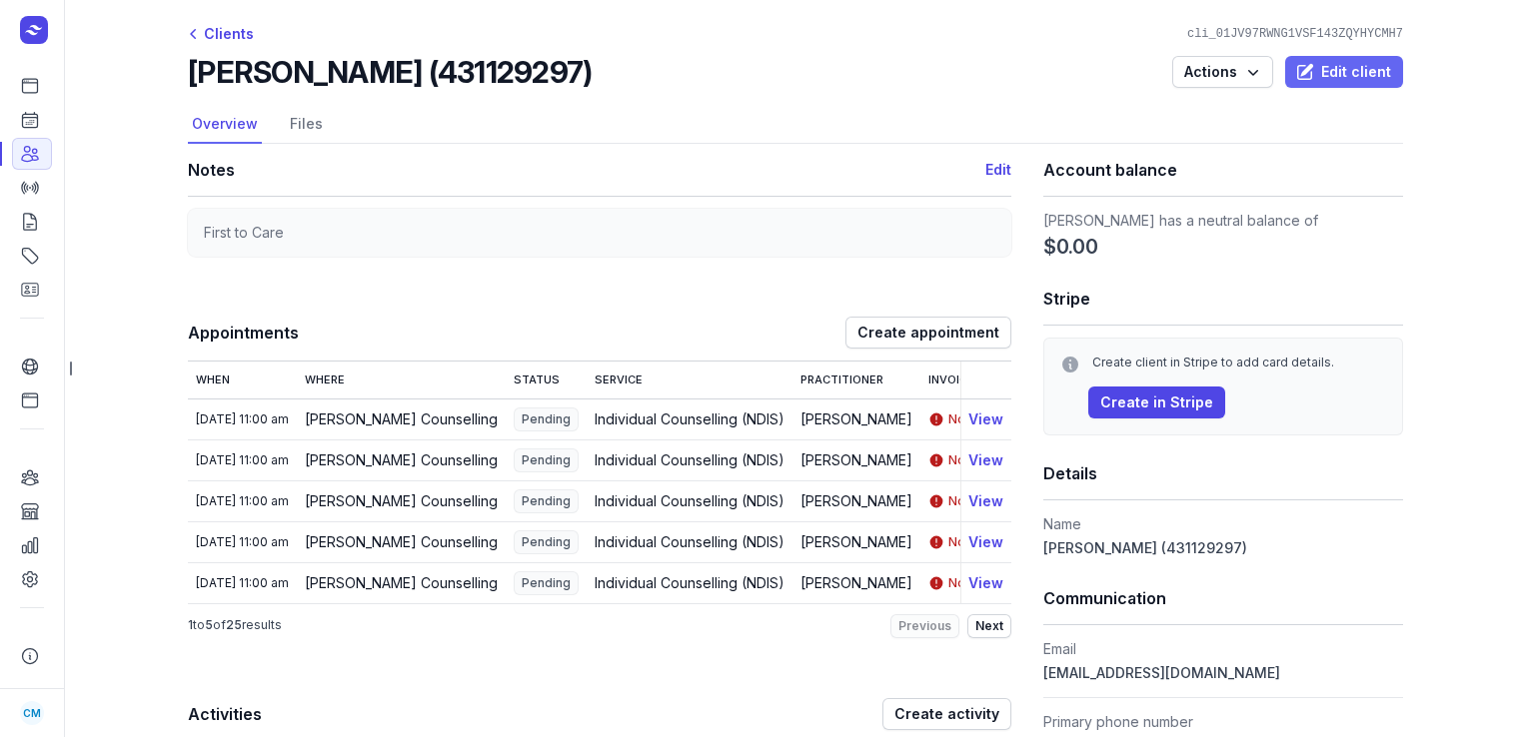
select select
type input "Kearne"
type input "Blackshire (431129297)"
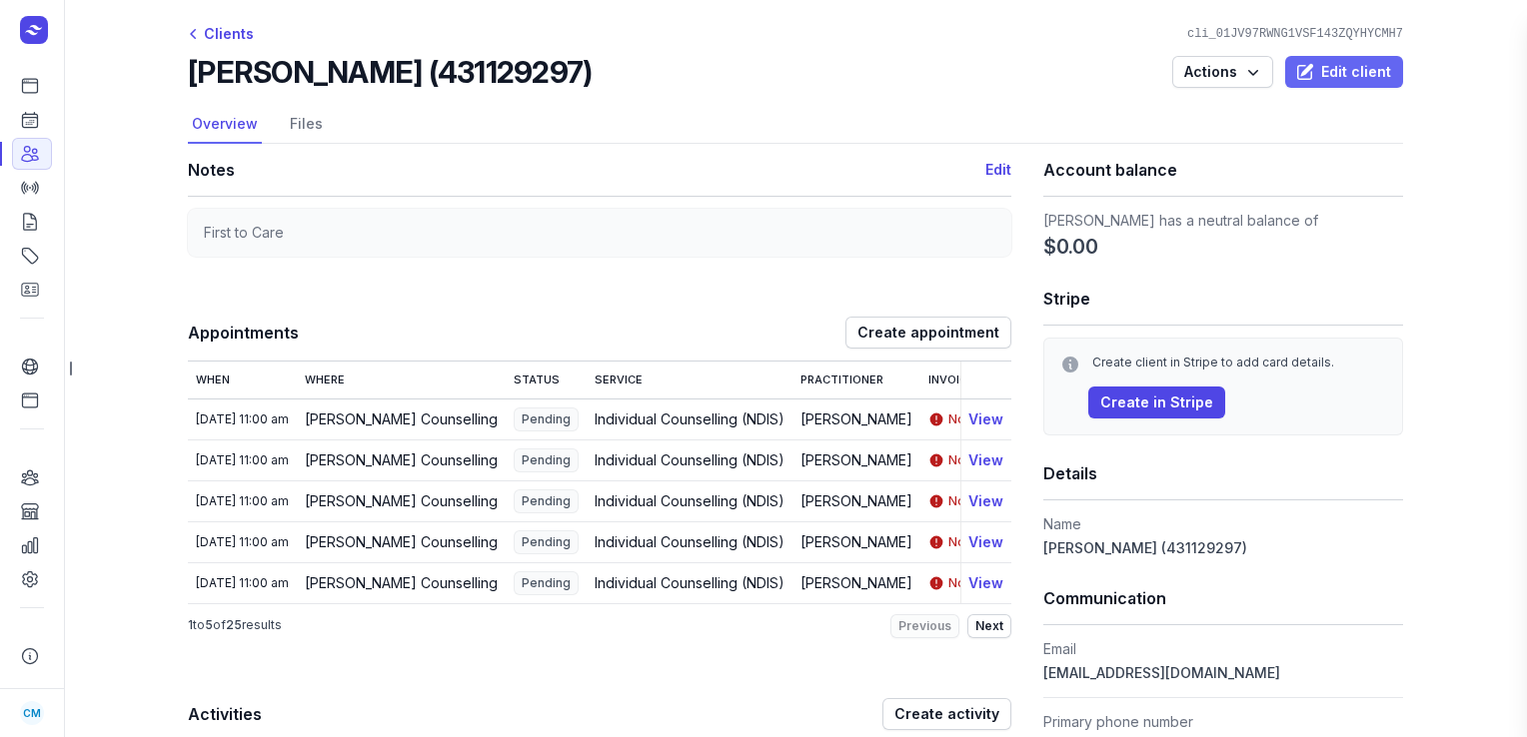
type input "enraekb@hotmail.com"
type input "406990627"
type textarea "First to Care"
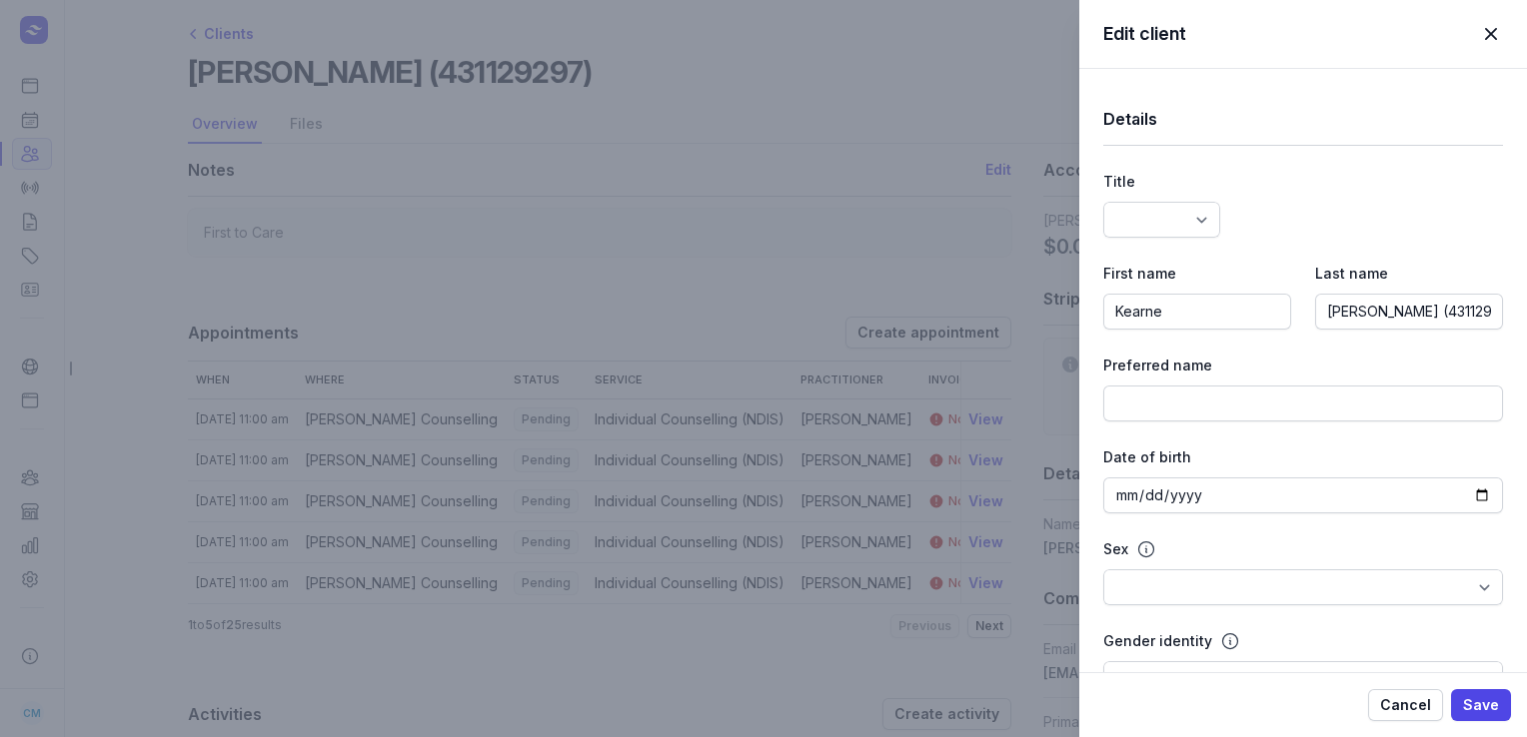
select select
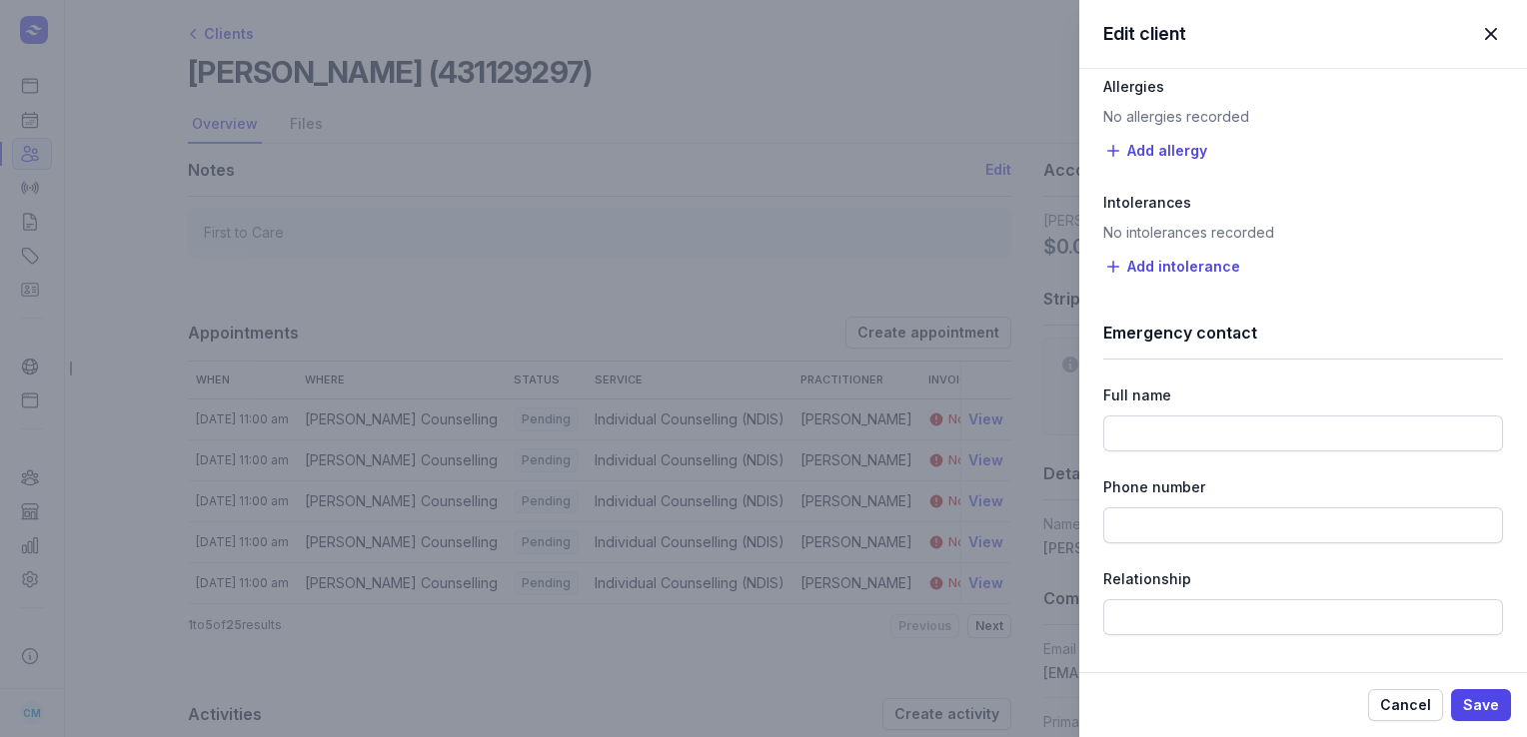
scroll to position [2489, 0]
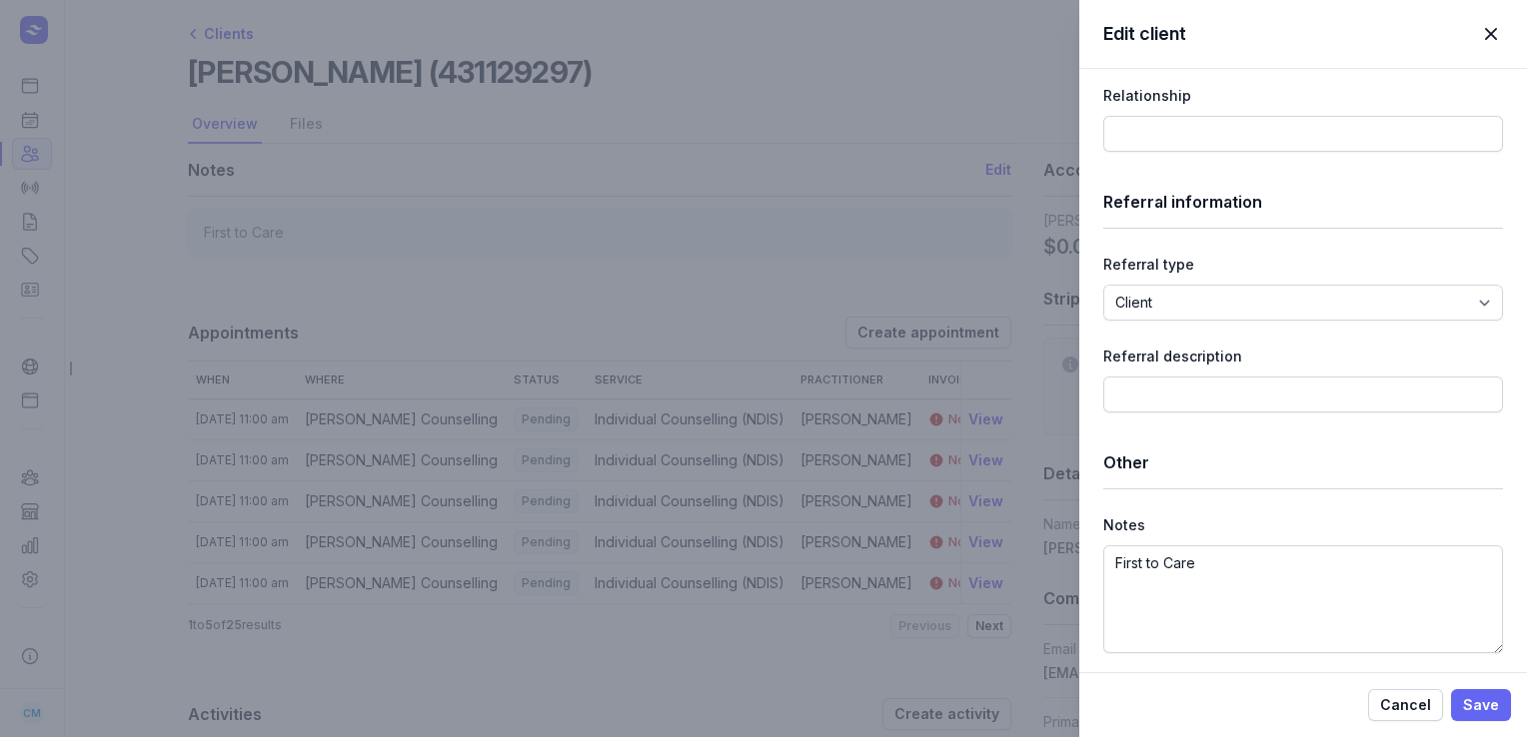
click at [1460, 705] on button "Save" at bounding box center [1481, 705] width 60 height 32
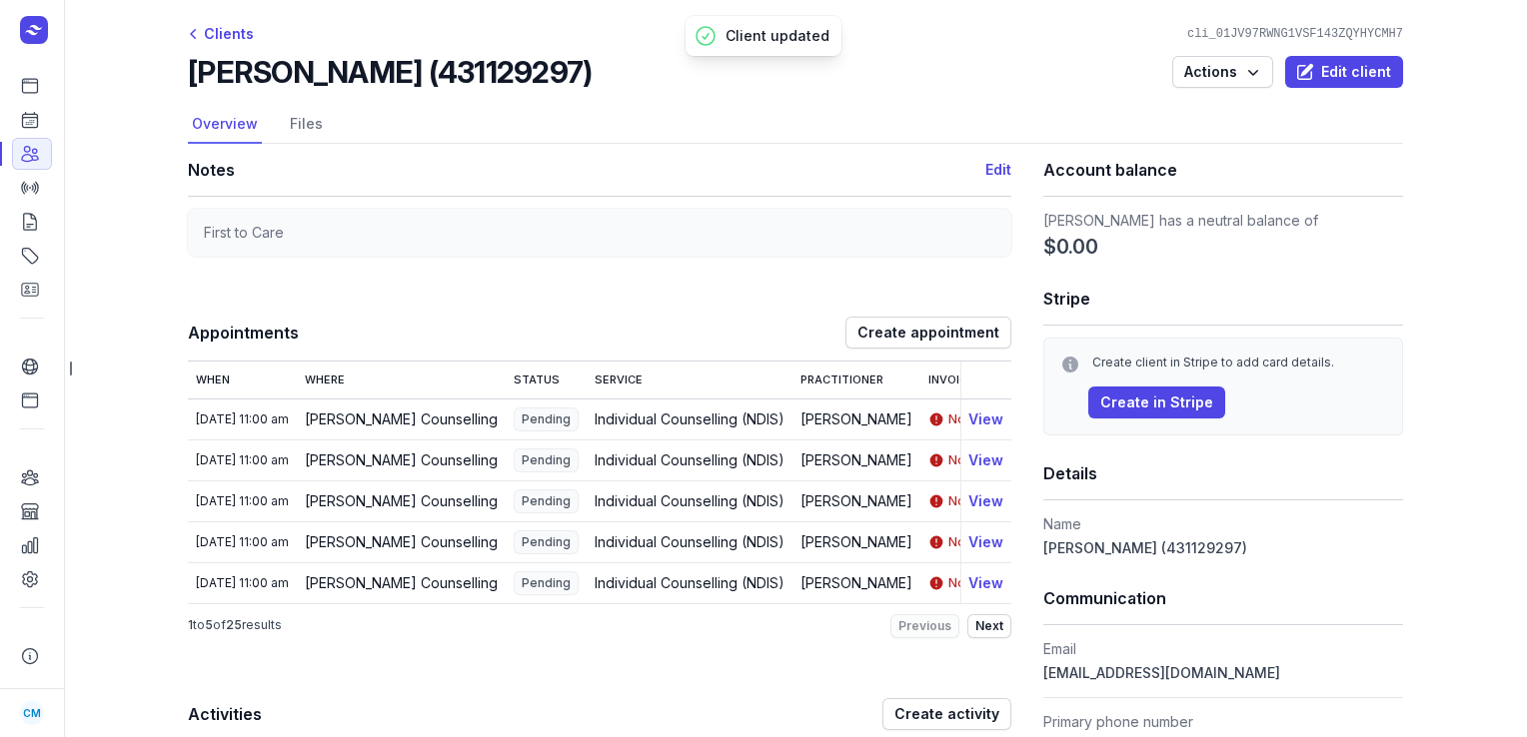
scroll to position [0, 0]
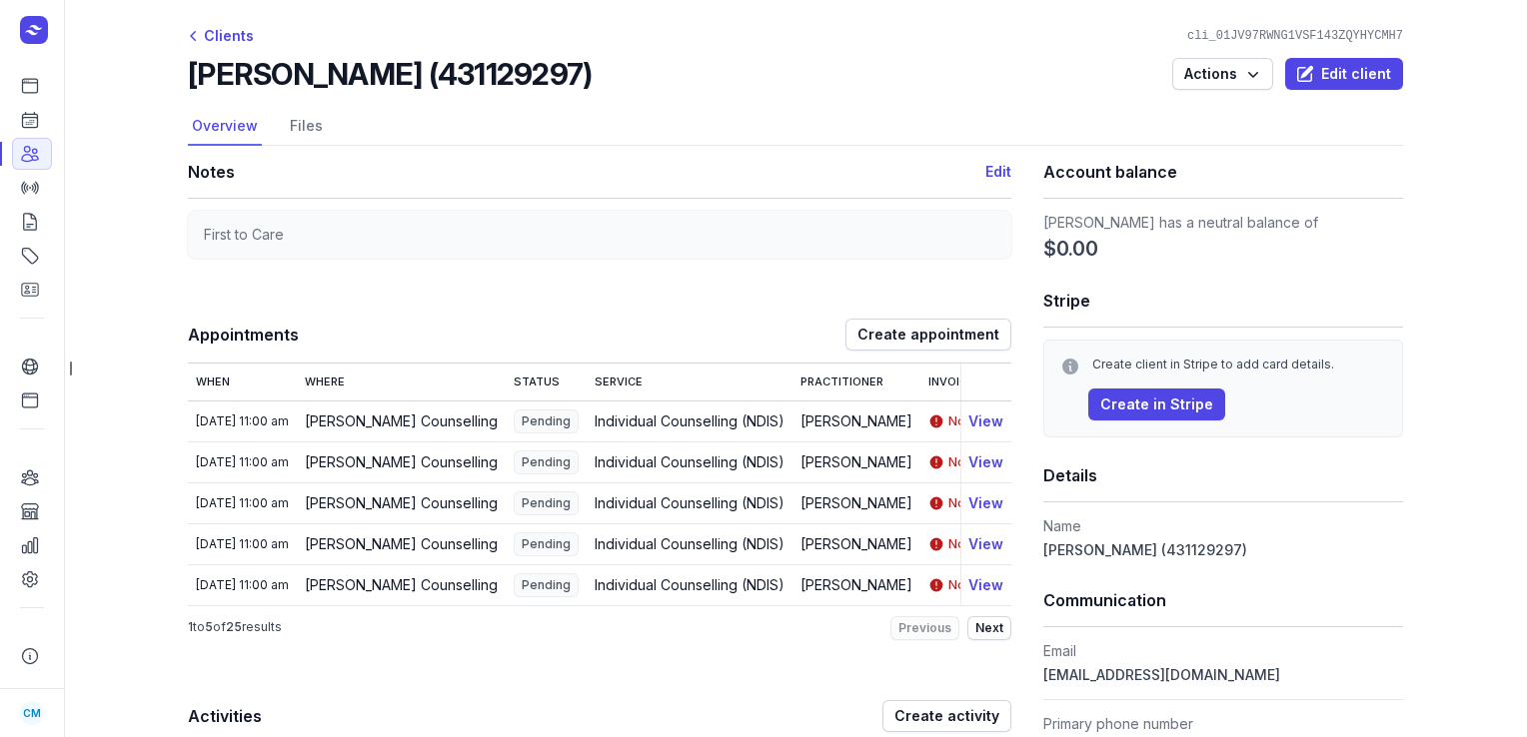
drag, startPoint x: 597, startPoint y: 77, endPoint x: 190, endPoint y: 70, distance: 407.7
click at [190, 70] on div "Kearne Blackshire (431129297) Actions Edit client" at bounding box center [795, 74] width 1215 height 36
copy h2 "Kearne Blackshire (431129297)"
click at [33, 127] on icon at bounding box center [30, 120] width 20 height 20
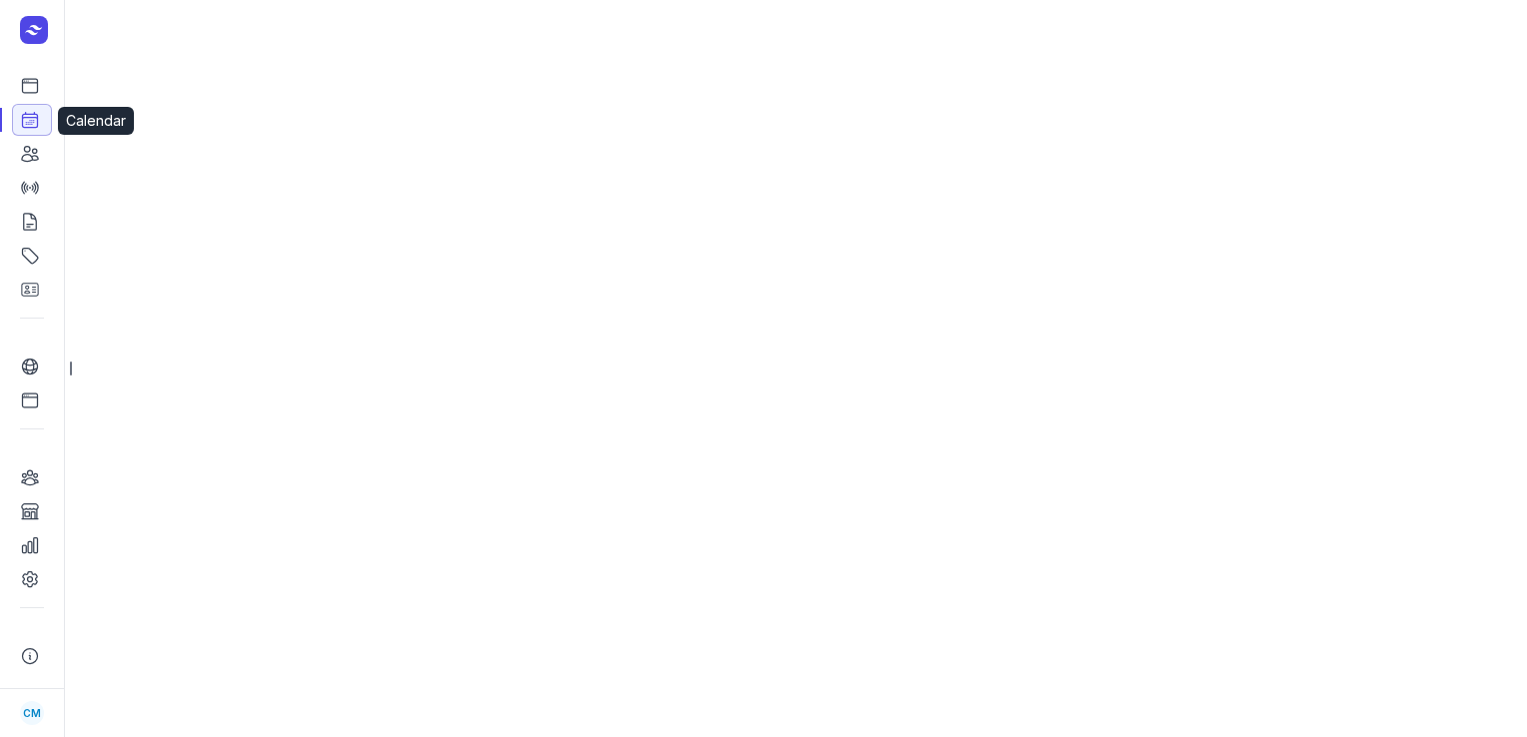
select select "week"
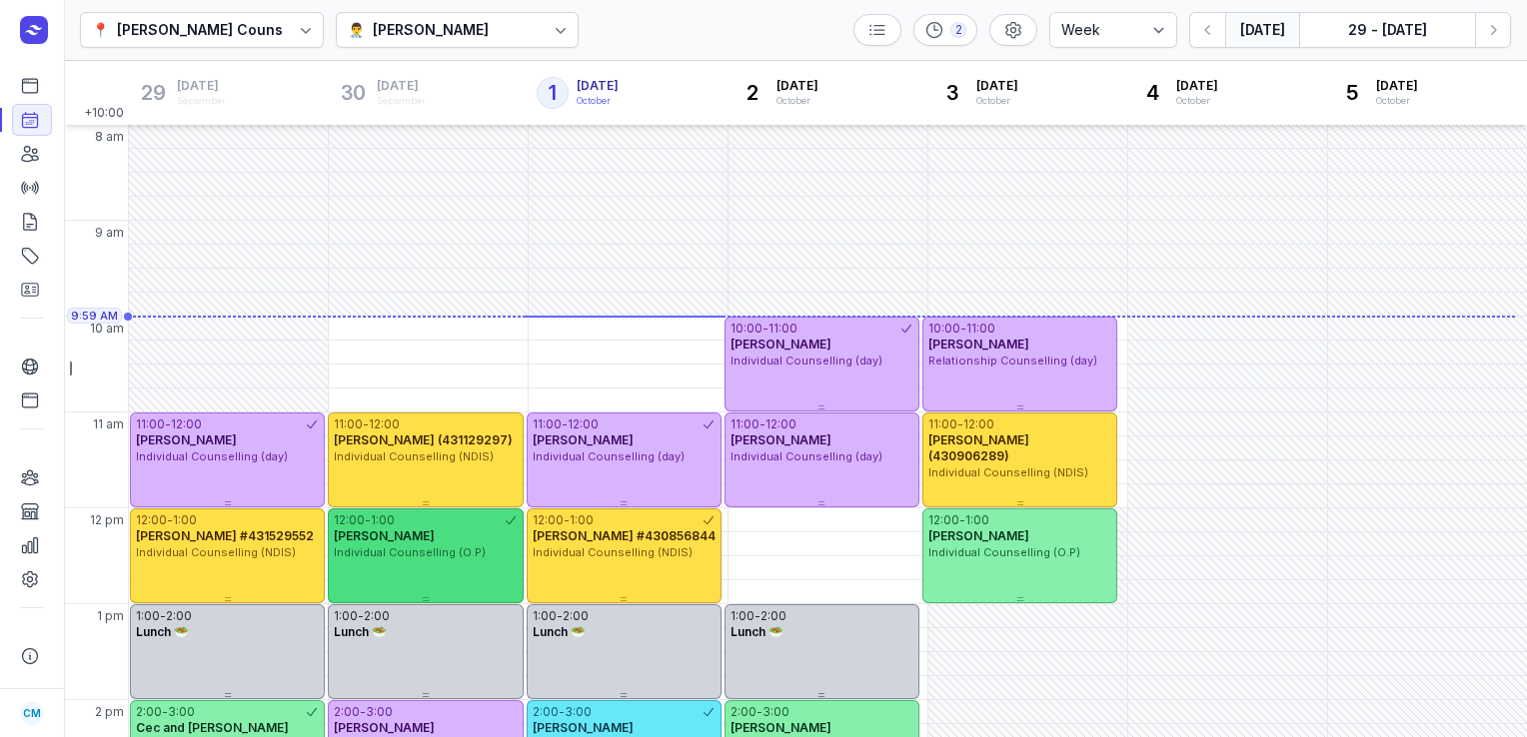
click at [506, 530] on div "Erynne Mulholland" at bounding box center [425, 537] width 183 height 16
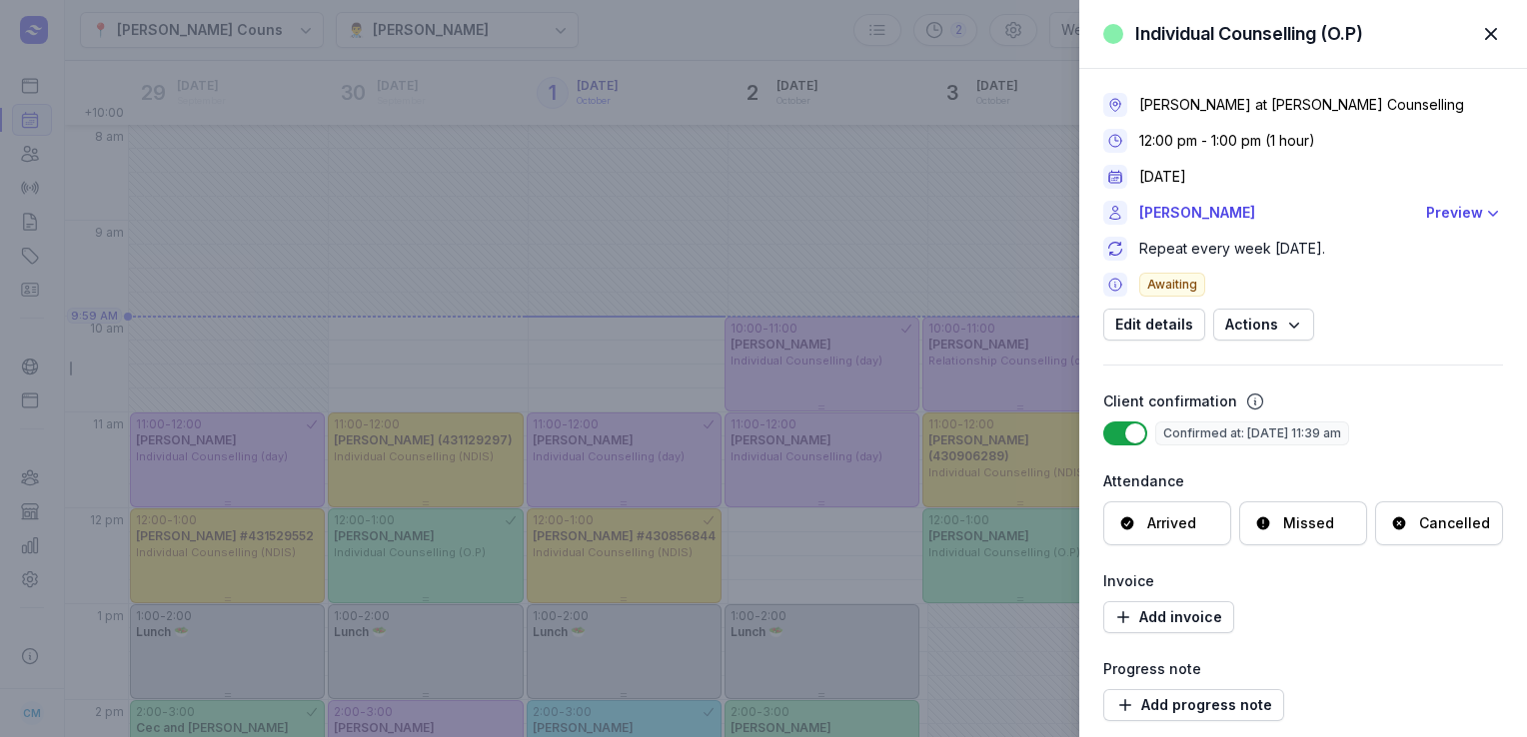
drag, startPoint x: 1279, startPoint y: 207, endPoint x: 1192, endPoint y: 220, distance: 87.9
click at [1192, 220] on link "Erynne Mulholland" at bounding box center [1276, 213] width 275 height 24
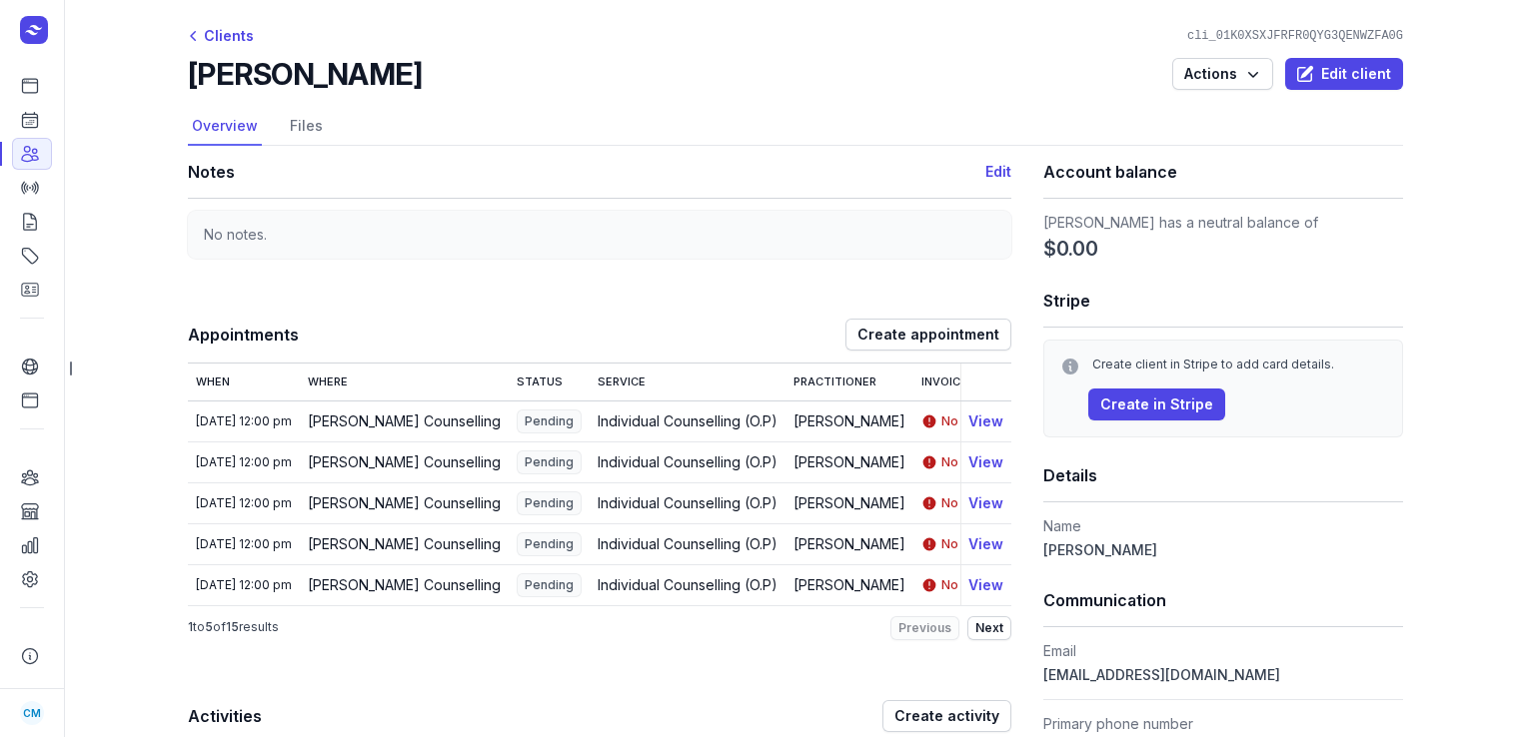
drag, startPoint x: 432, startPoint y: 78, endPoint x: 292, endPoint y: 70, distance: 140.1
click at [292, 70] on div "Erynne Mulholland Actions Edit client" at bounding box center [795, 74] width 1215 height 36
copy h2 "Mulholland"
click at [42, 113] on link "Calendar" at bounding box center [32, 120] width 40 height 32
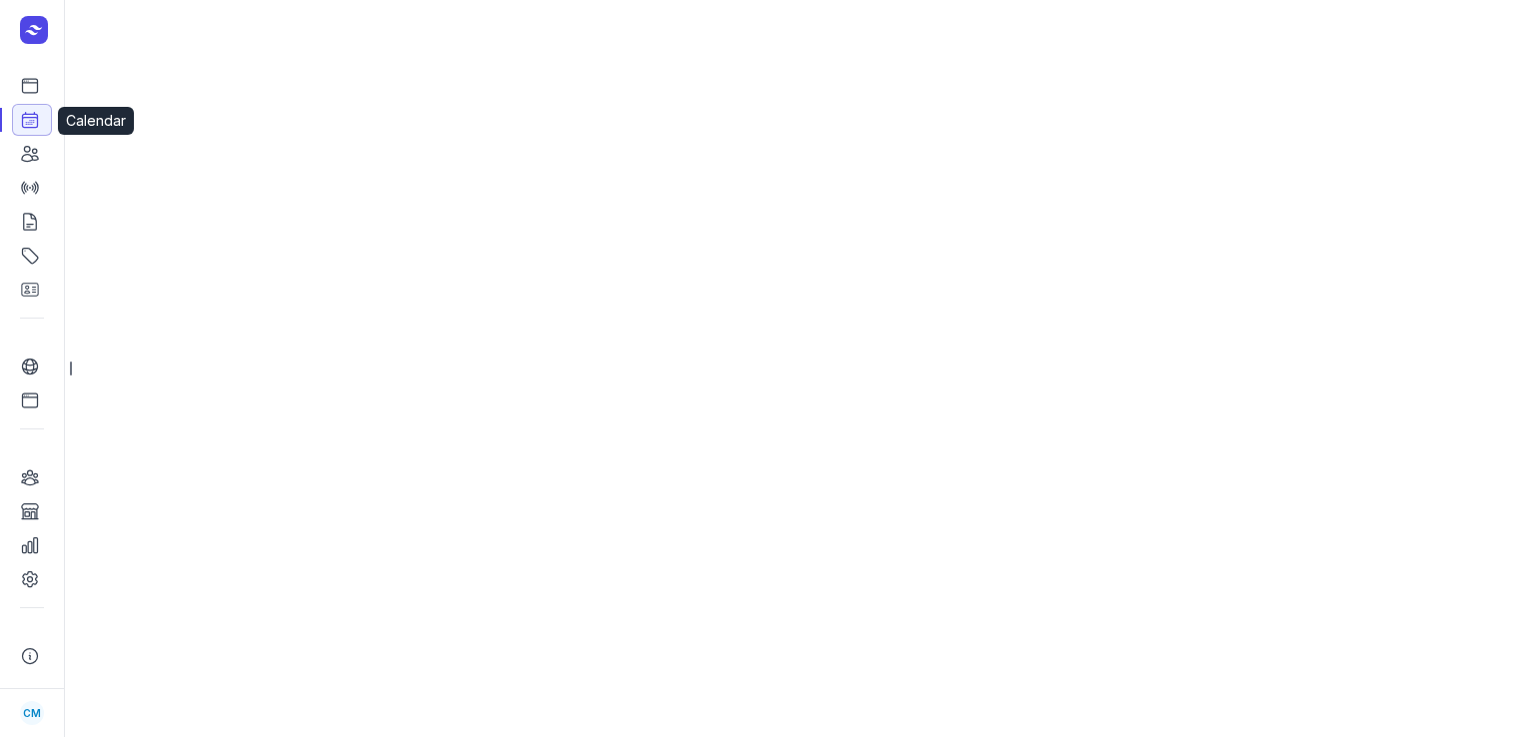
select select "week"
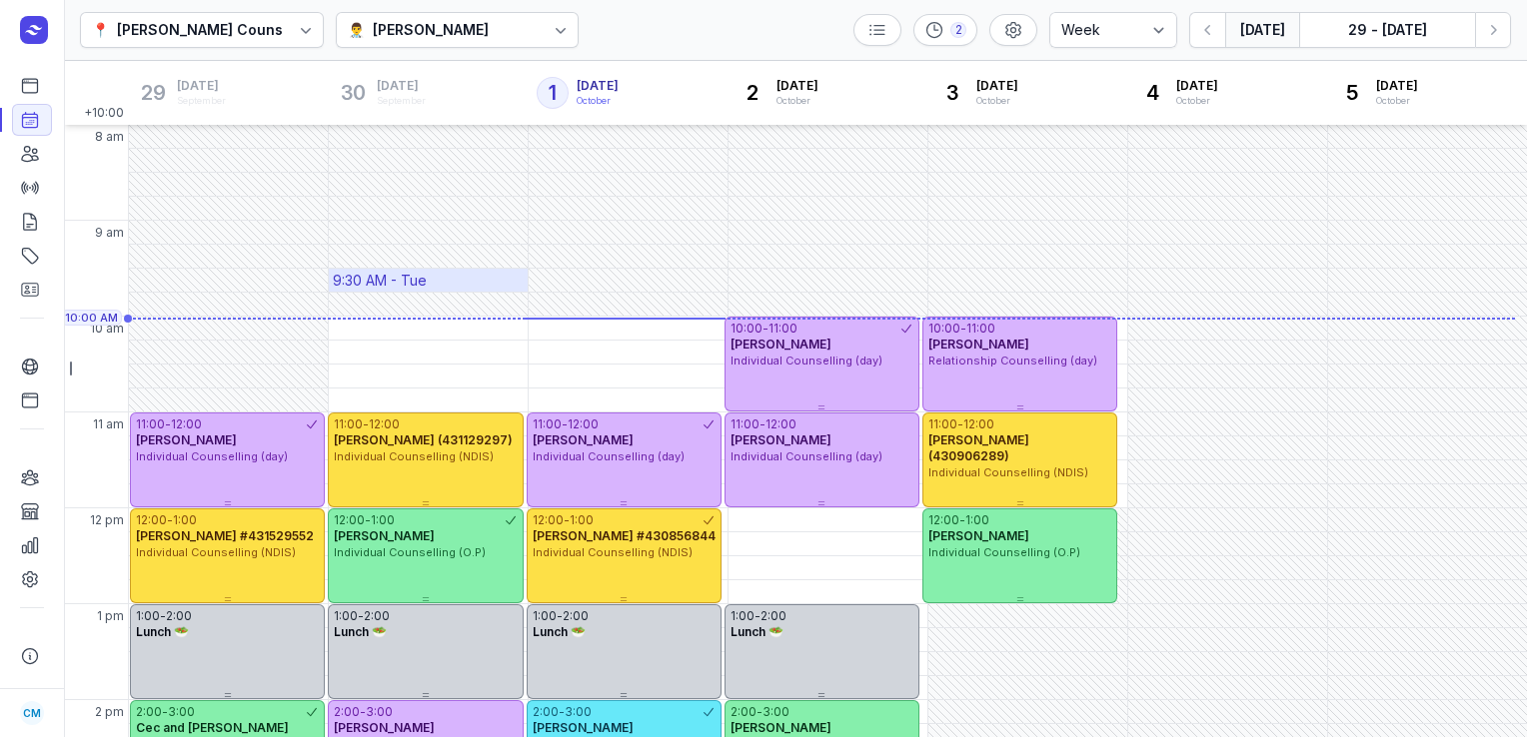
scroll to position [280, 0]
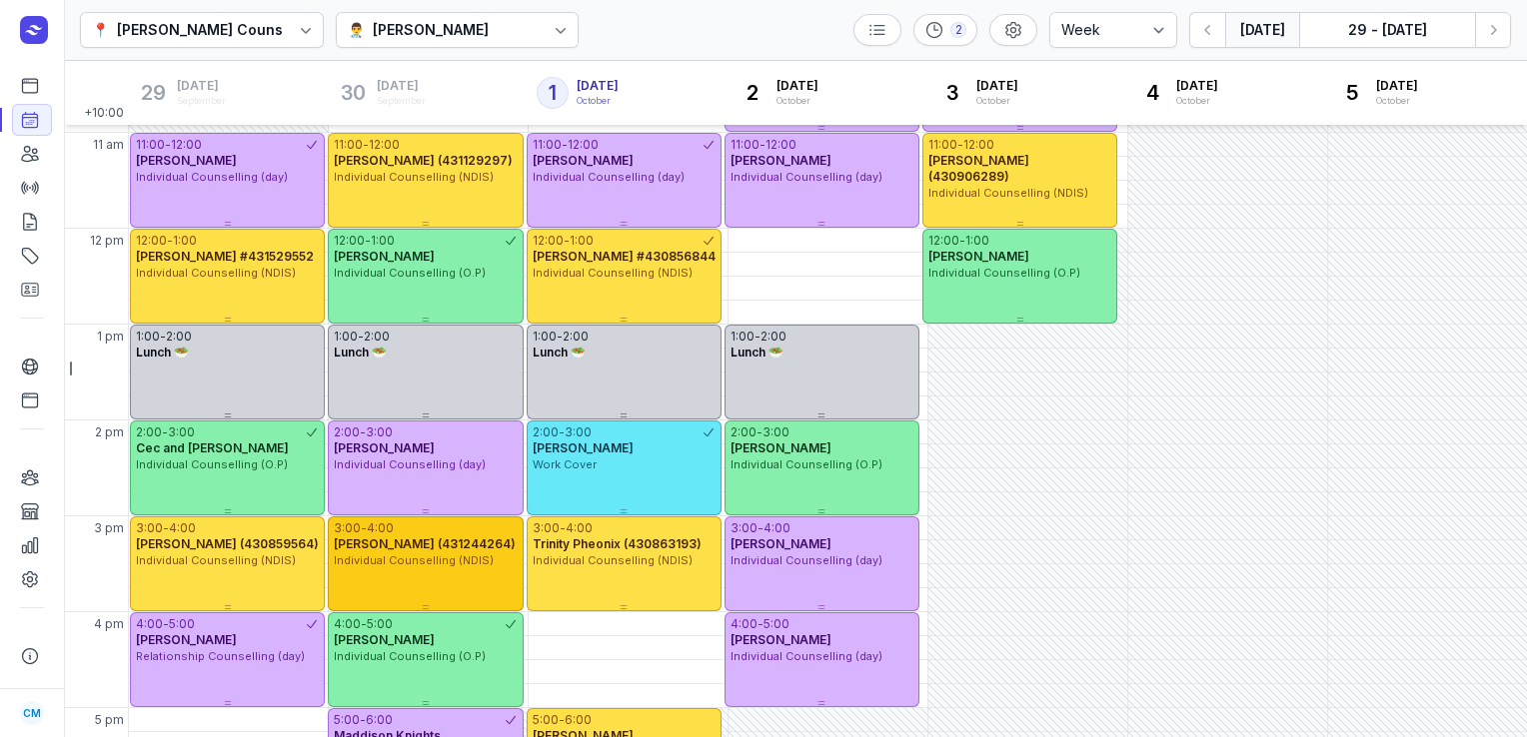
click at [383, 550] on span "Patrick Hughes (431244264)" at bounding box center [425, 544] width 182 height 15
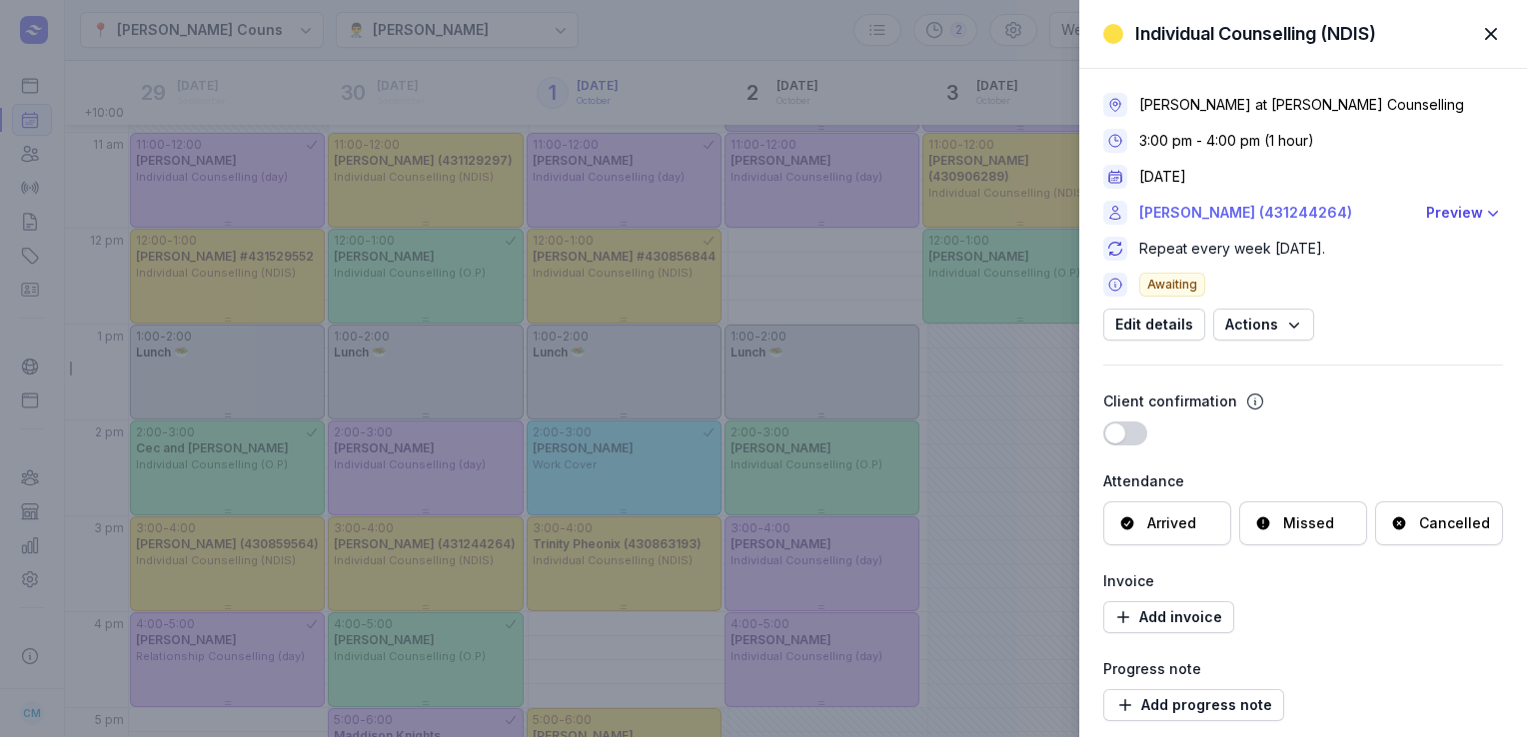
click at [1189, 212] on link "Patrick Hughes (431244264)" at bounding box center [1276, 213] width 275 height 24
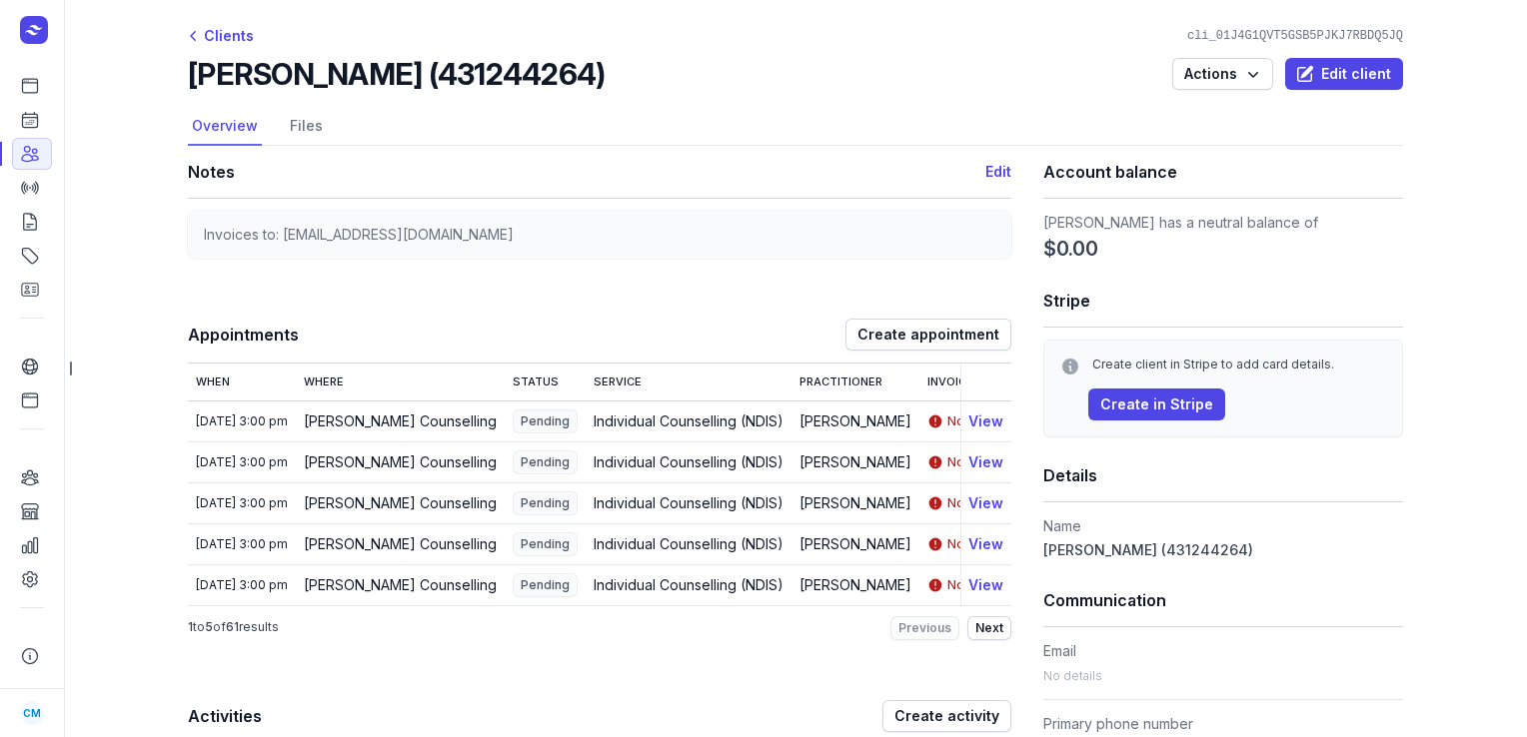
drag, startPoint x: 608, startPoint y: 82, endPoint x: 162, endPoint y: 82, distance: 446.6
copy h2 "Patrick Hughes (431244264)"
click at [32, 130] on icon at bounding box center [30, 120] width 20 height 20
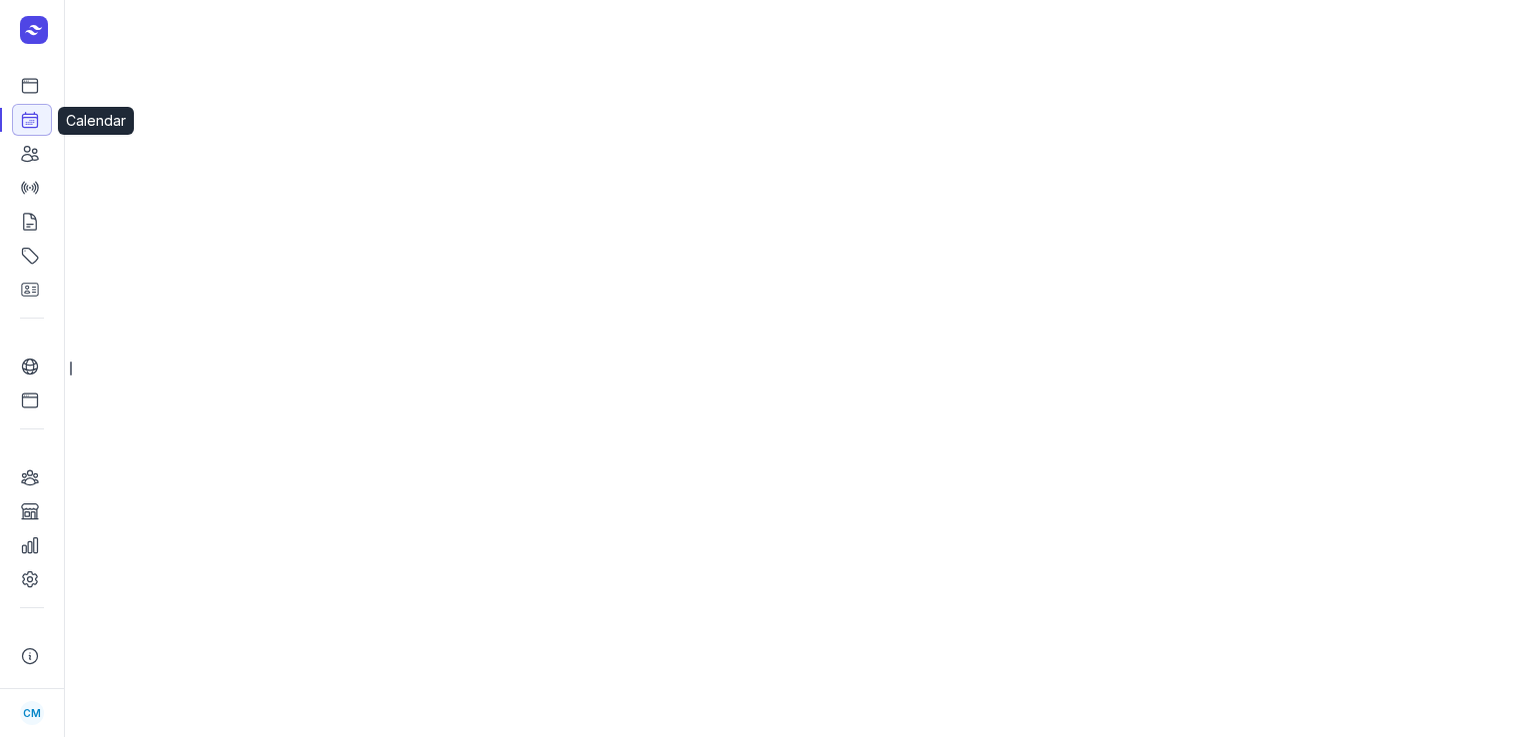
select select "week"
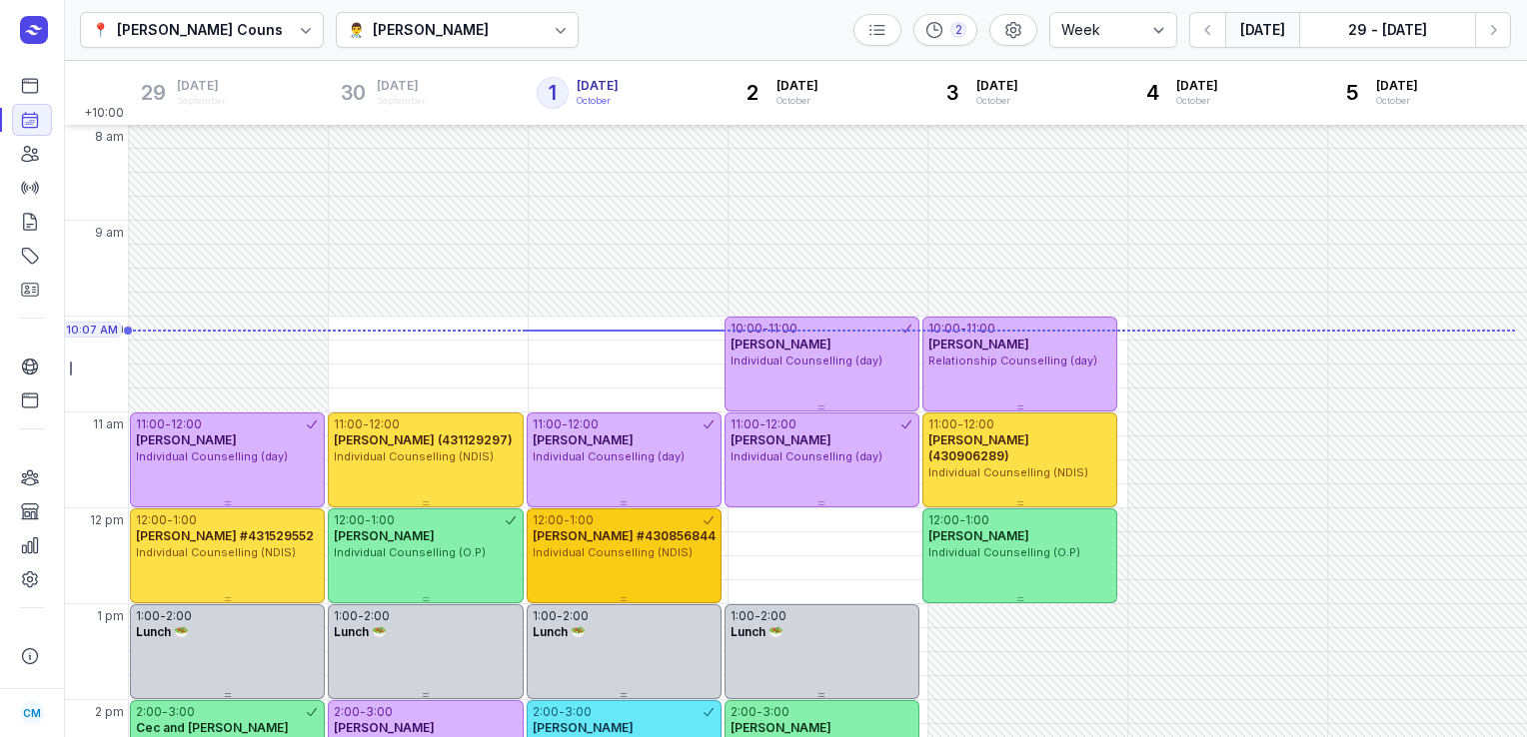
click at [580, 521] on div "1:00" at bounding box center [581, 521] width 24 height 16
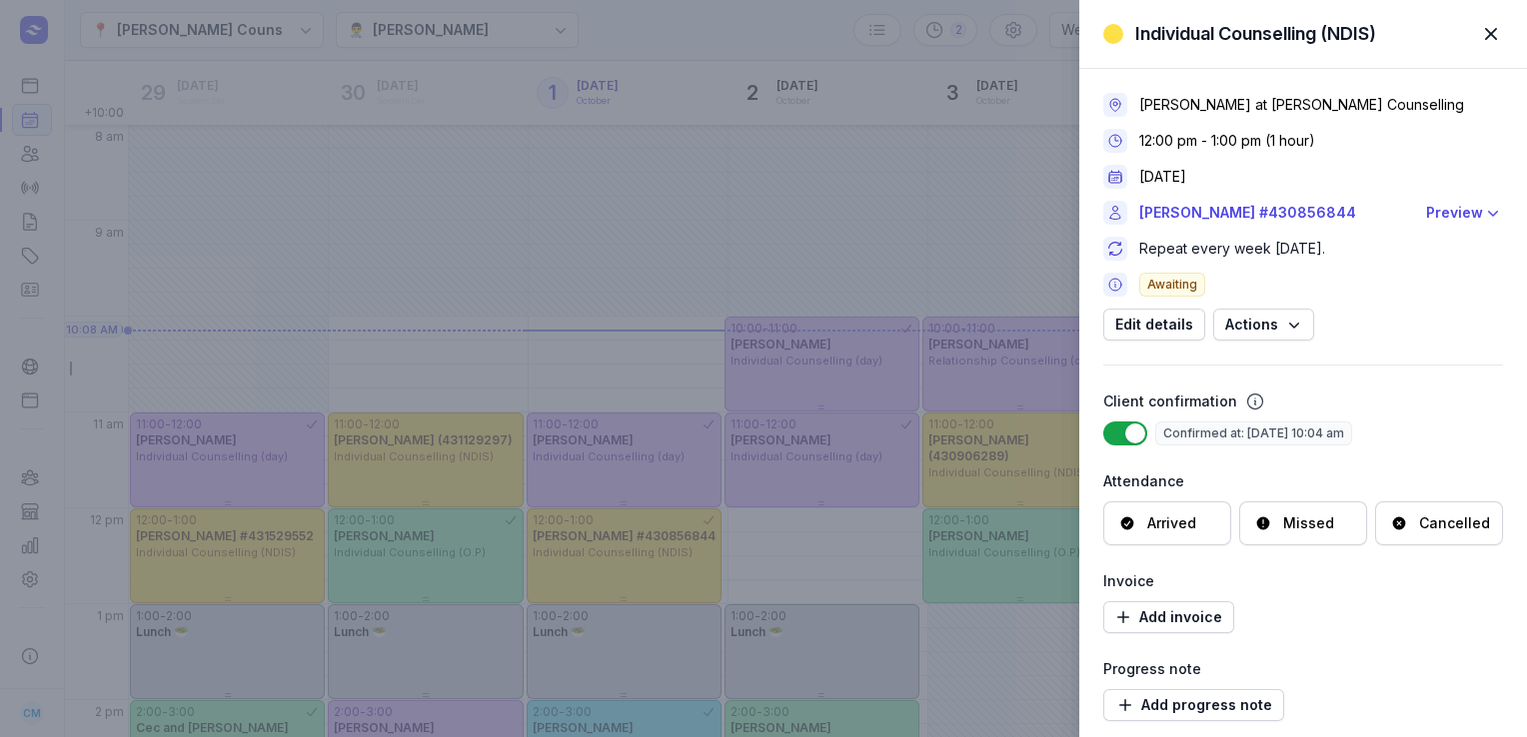
click at [1425, 531] on div "Cancelled" at bounding box center [1454, 524] width 71 height 20
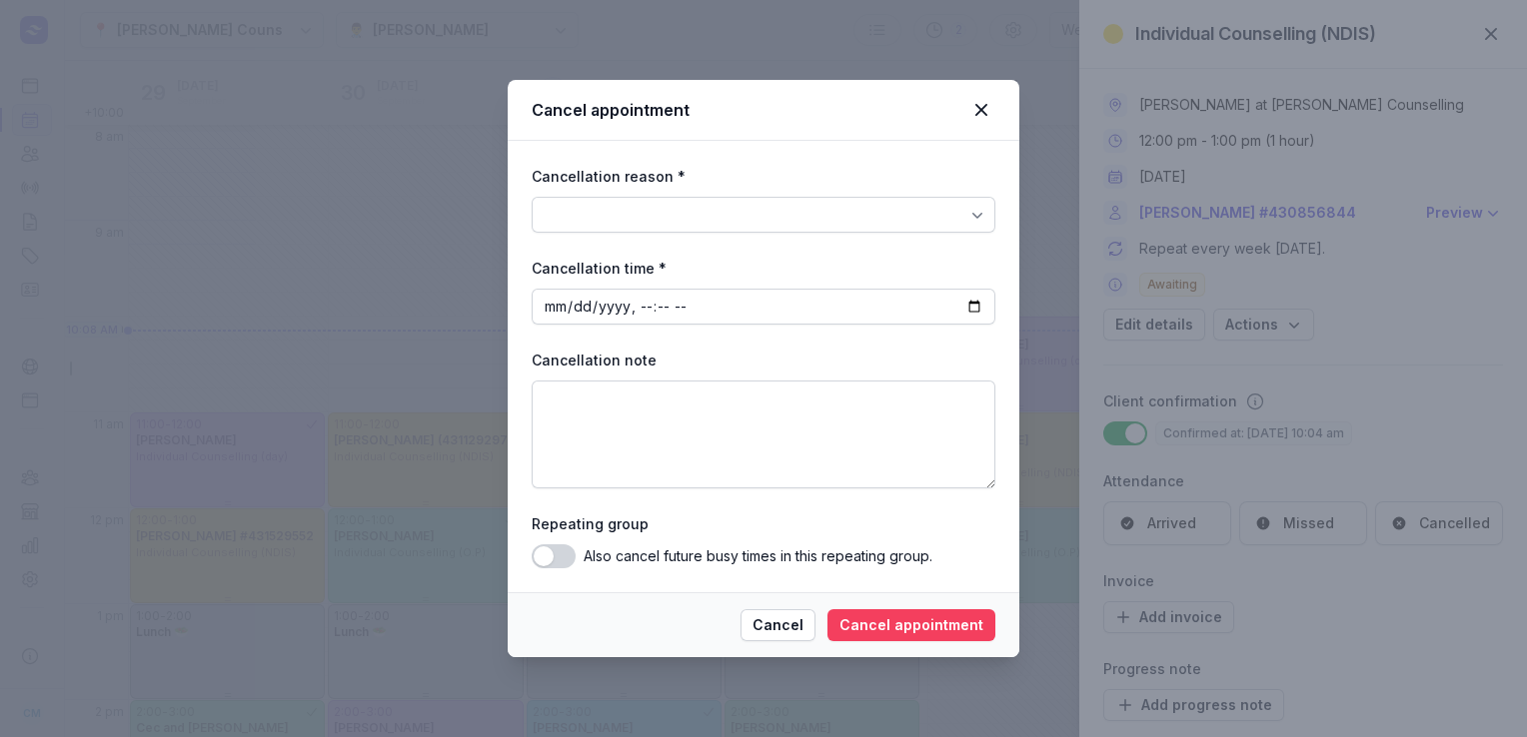
click at [919, 633] on span "Cancel appointment" at bounding box center [911, 625] width 144 height 24
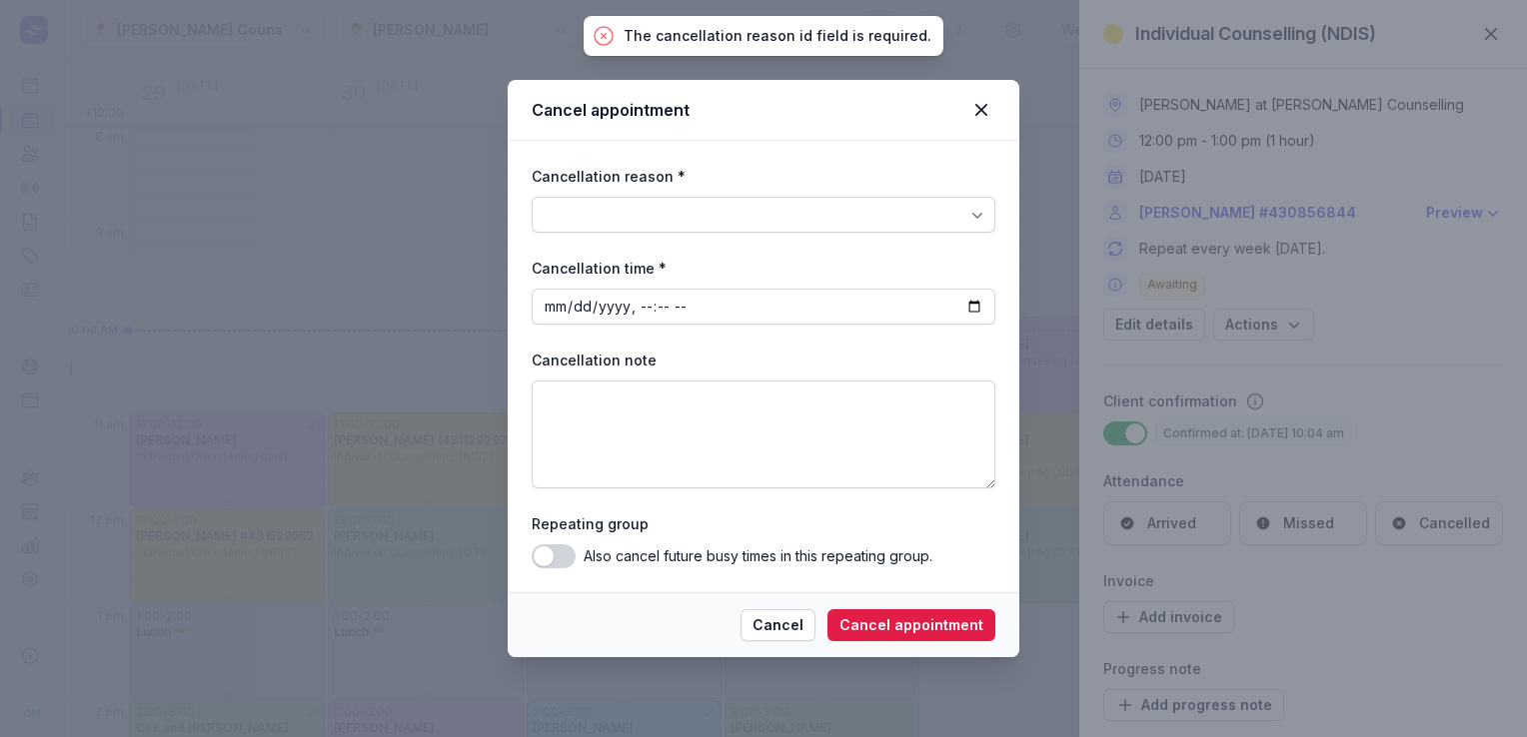
click at [874, 225] on div at bounding box center [764, 215] width 464 height 36
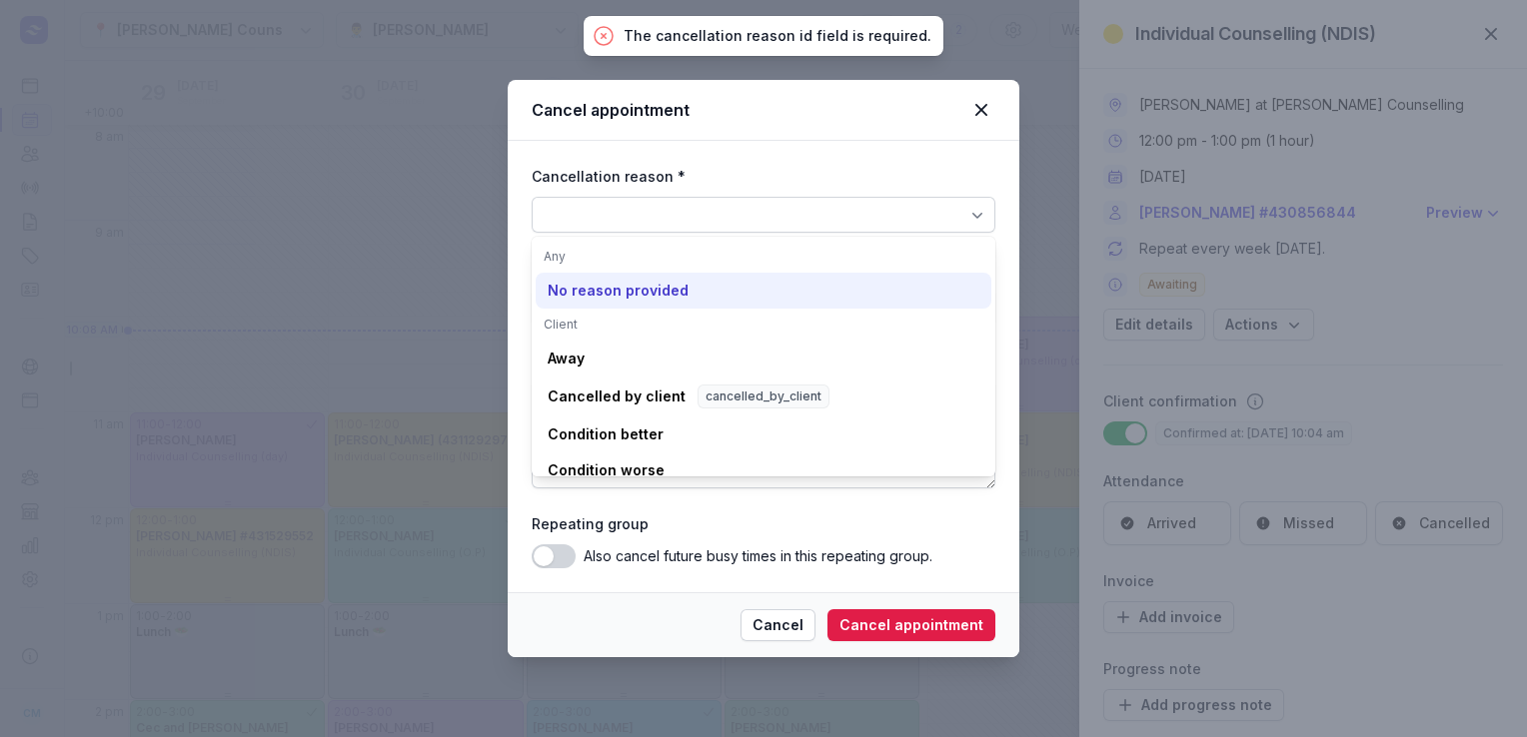
click at [640, 303] on div "No reason provided" at bounding box center [764, 291] width 456 height 36
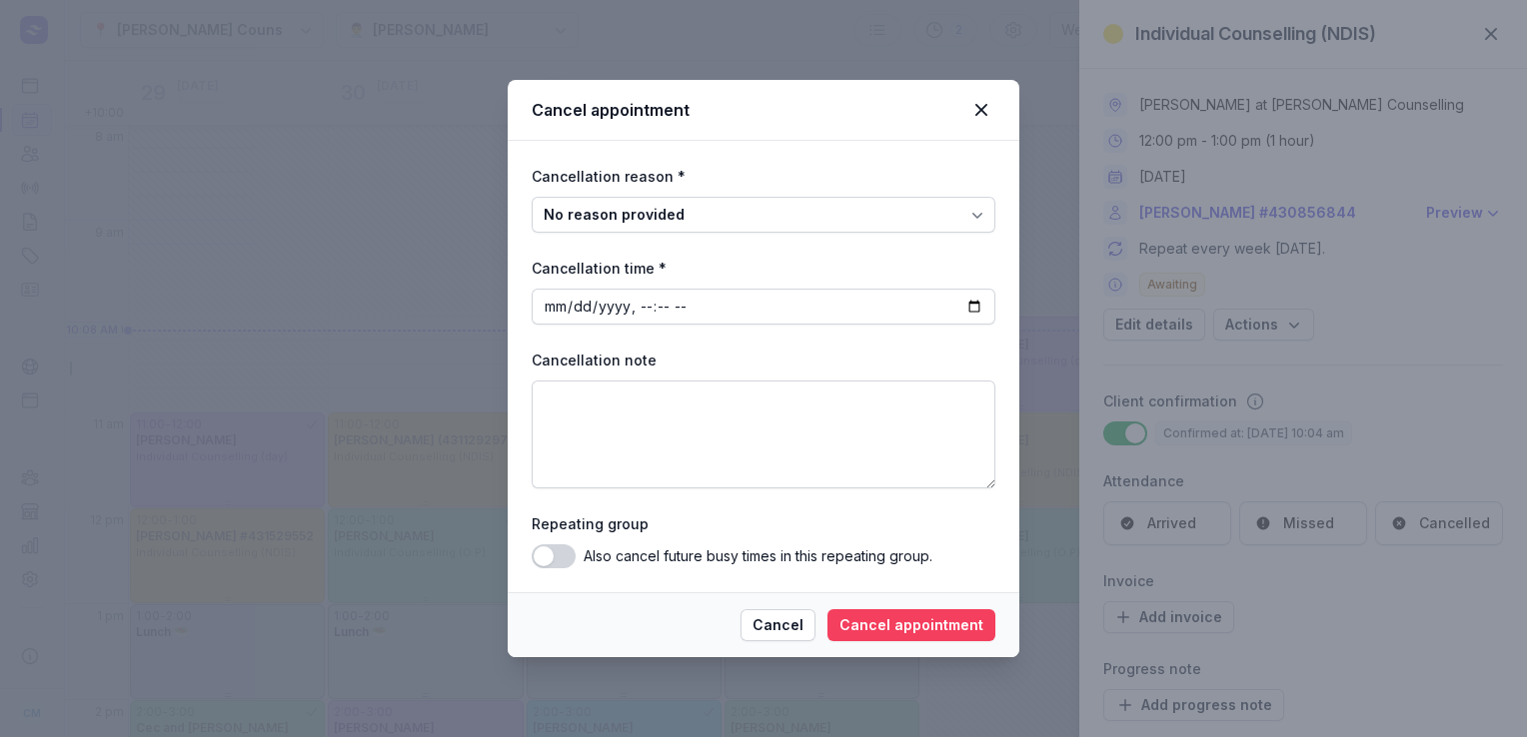
click at [921, 625] on span "Cancel appointment" at bounding box center [911, 625] width 144 height 24
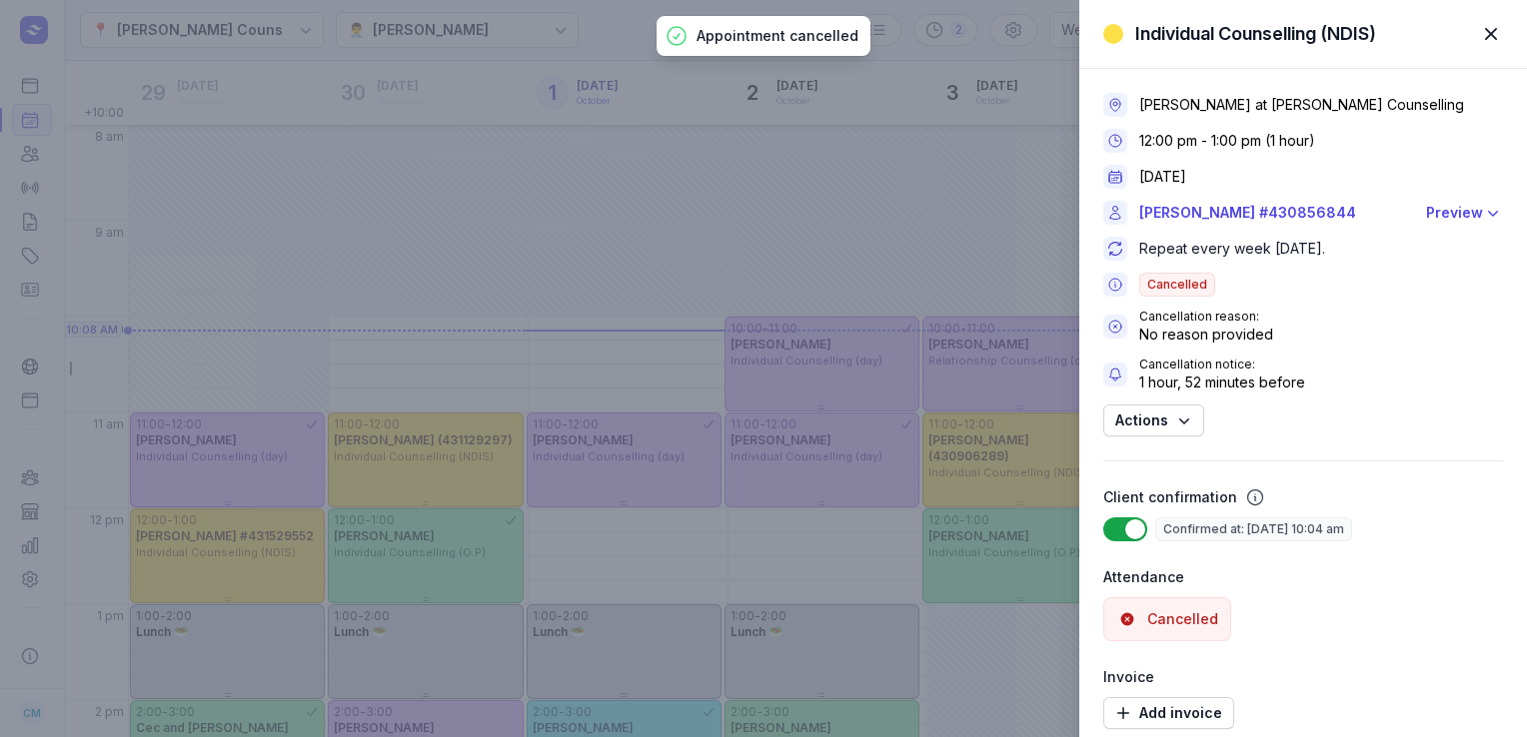
click at [860, 107] on div "Individual Counselling (NDIS) Close panel Courtney McAliece at Courtney Mac Cou…" at bounding box center [763, 368] width 1527 height 737
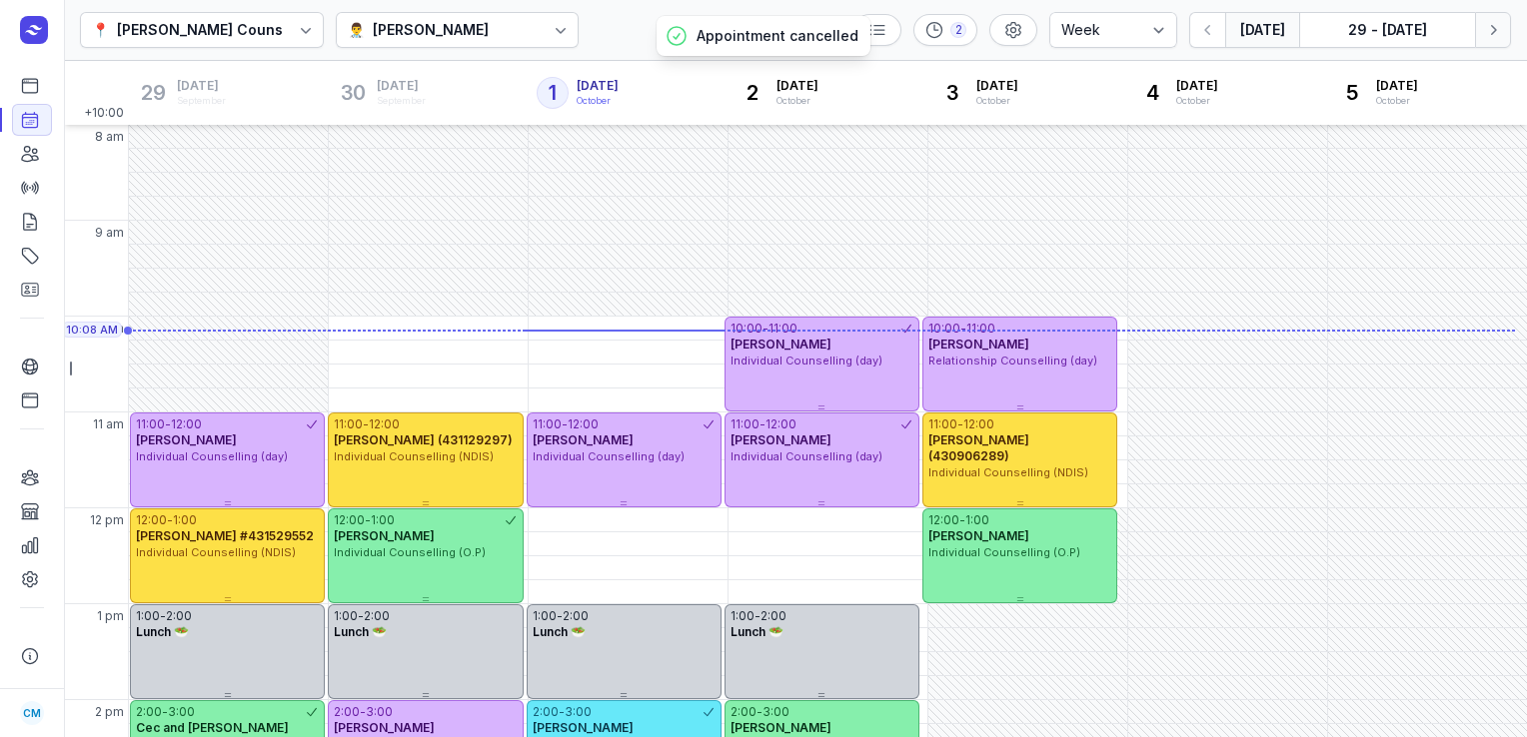
click at [1491, 25] on icon "button" at bounding box center [1493, 30] width 20 height 20
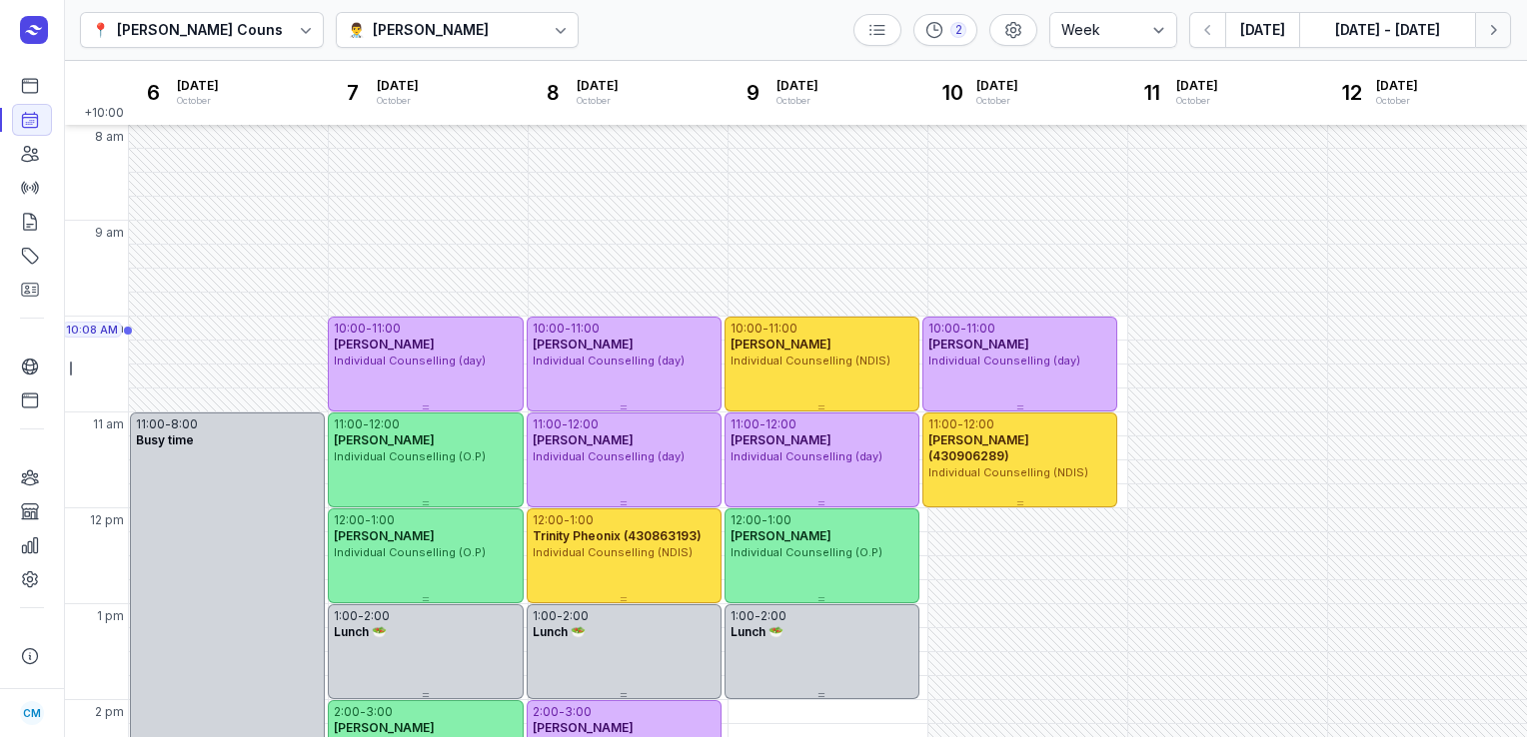
click at [1491, 25] on icon "button" at bounding box center [1493, 30] width 20 height 20
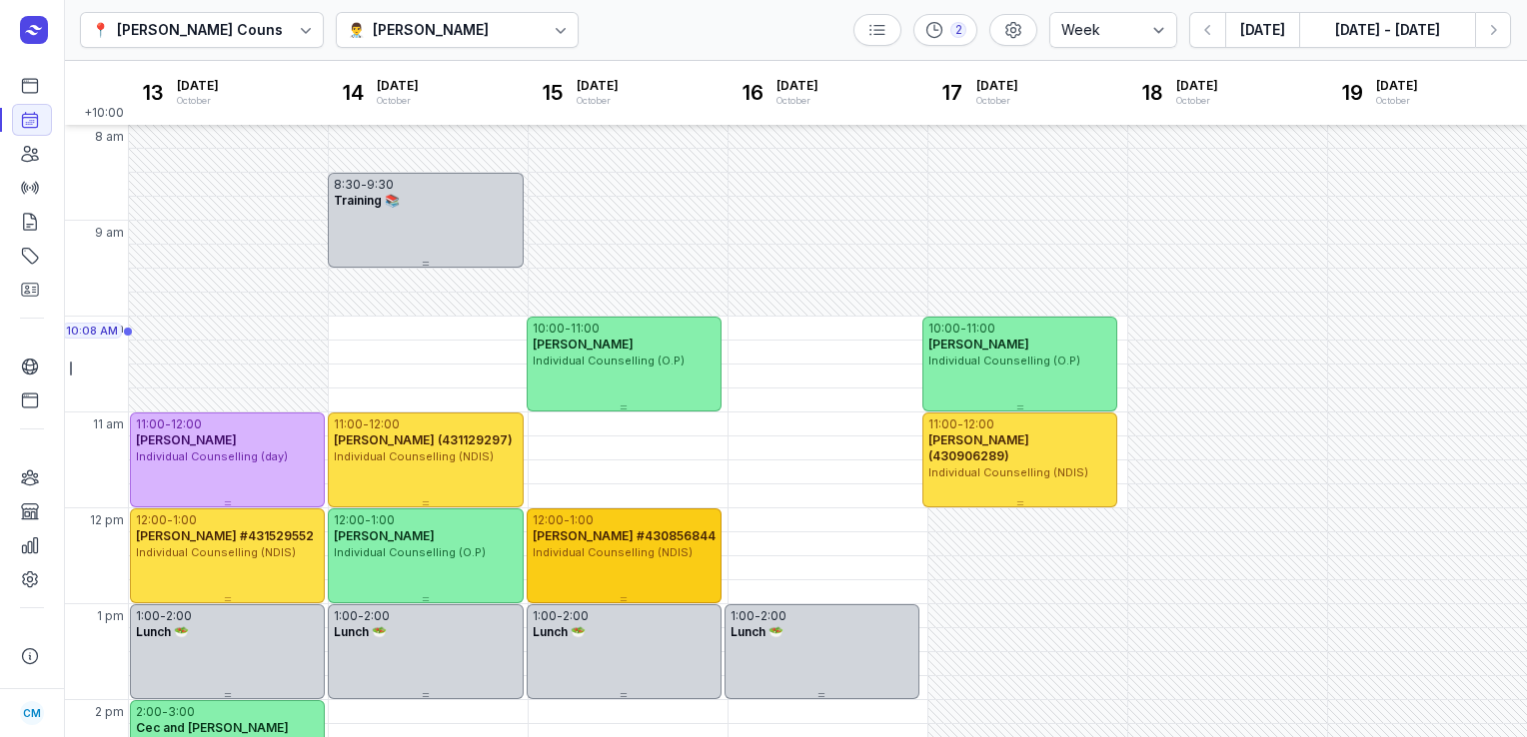
click at [572, 579] on div "12:00 - 1:00 Carolyn Sharry #430856844 Individual Counselling (NDIS)" at bounding box center [624, 556] width 195 height 95
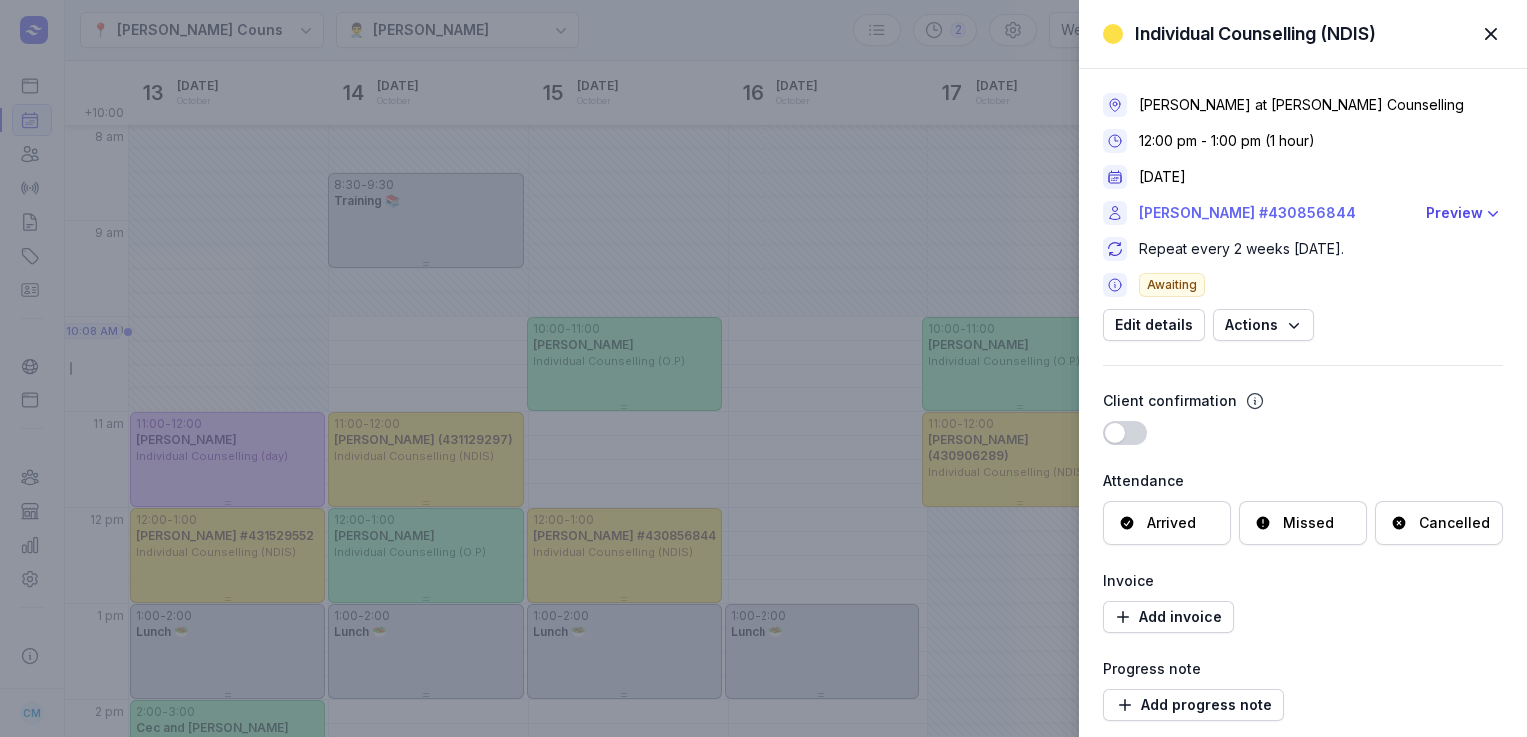
click at [1169, 207] on link "Carolyn Sharry #430856844" at bounding box center [1276, 213] width 275 height 24
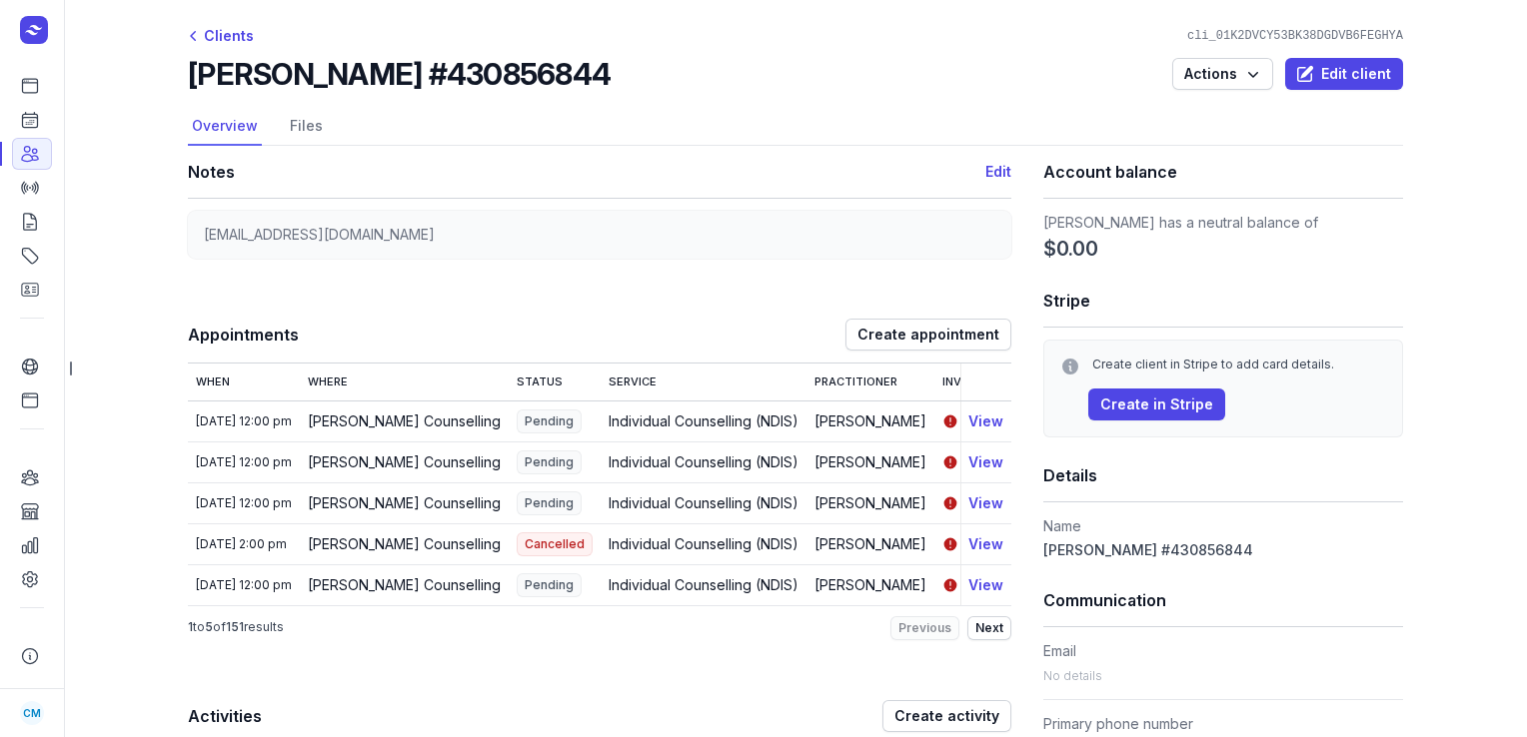
drag, startPoint x: 577, startPoint y: 66, endPoint x: 188, endPoint y: 70, distance: 389.7
click at [188, 70] on div "Carolyn Sharry #430856844 Actions Edit client" at bounding box center [795, 74] width 1215 height 36
copy h2 "Carolyn Sharry #430856844"
